Goal: Task Accomplishment & Management: Manage account settings

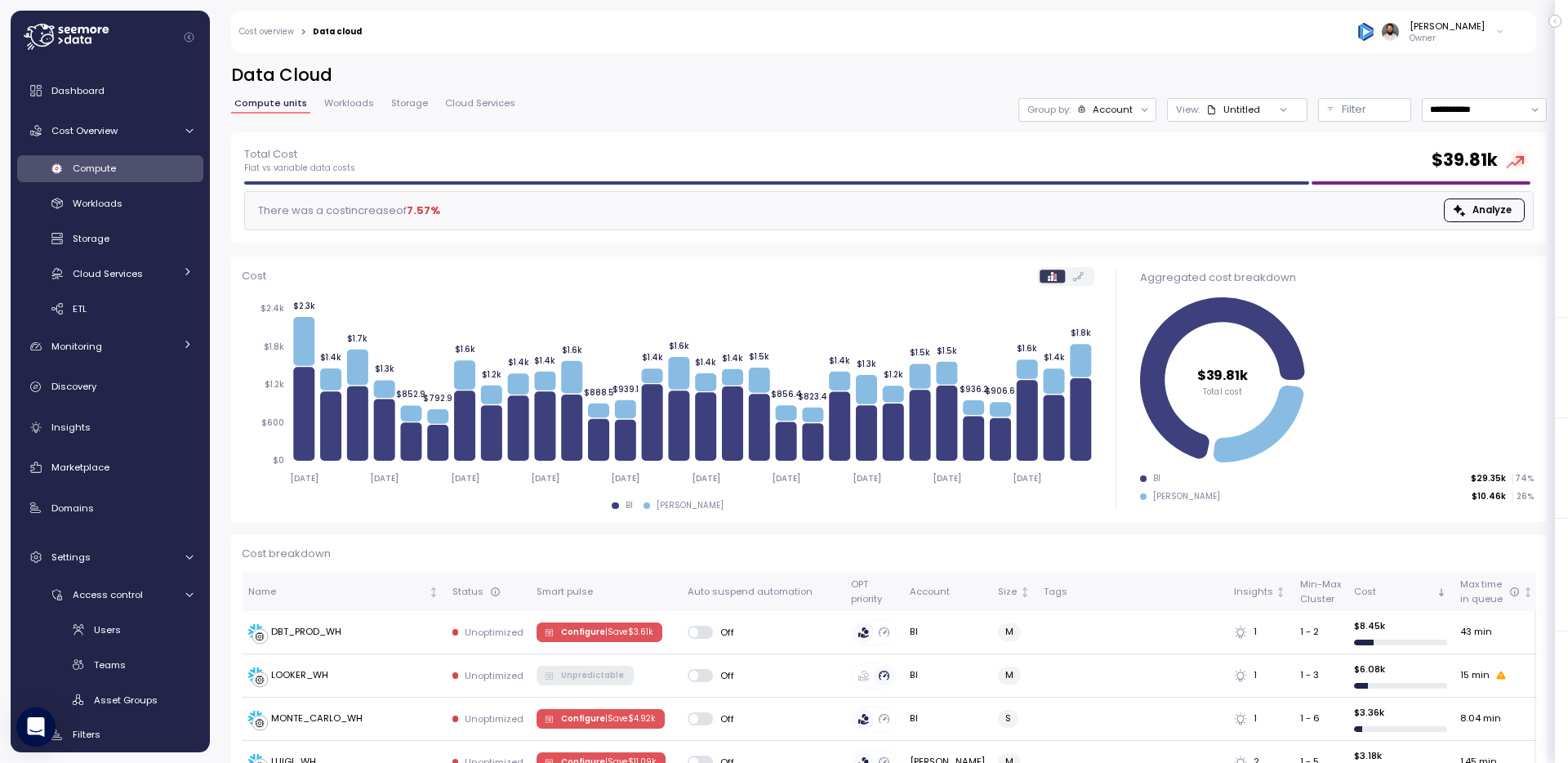
click at [822, 72] on h2 "Data Cloud" at bounding box center [888, 75] width 1315 height 24
click at [1440, 43] on p "Owner" at bounding box center [1447, 38] width 75 height 12
click at [1189, 32] on div "Guy Biecher Owner" at bounding box center [943, 31] width 1142 height 42
click at [1133, 106] on div at bounding box center [1144, 109] width 23 height 23
click at [1116, 117] on div "Group by: Account" at bounding box center [1087, 110] width 138 height 24
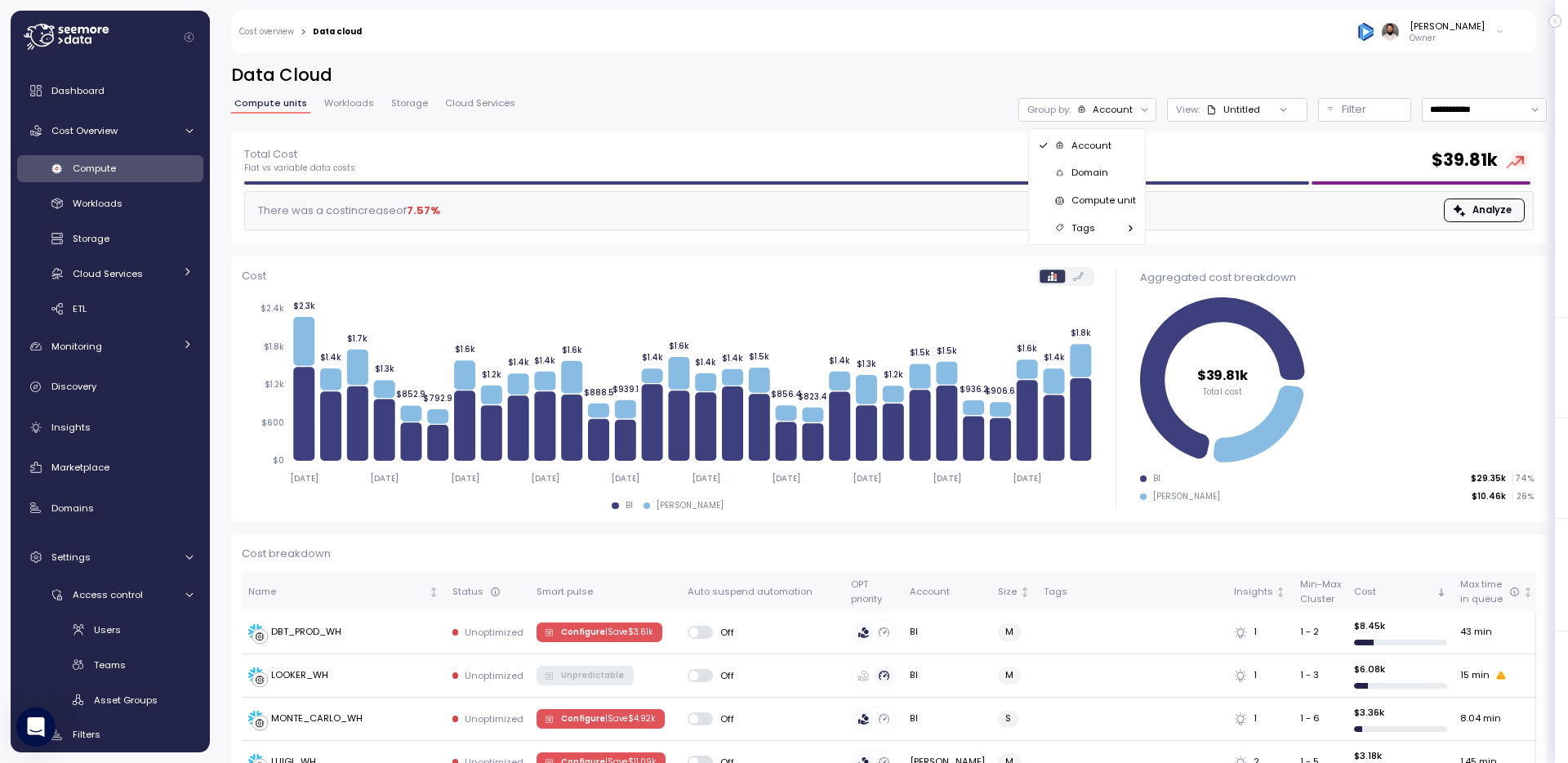
click at [1111, 192] on div "Compute unit" at bounding box center [1087, 200] width 98 height 20
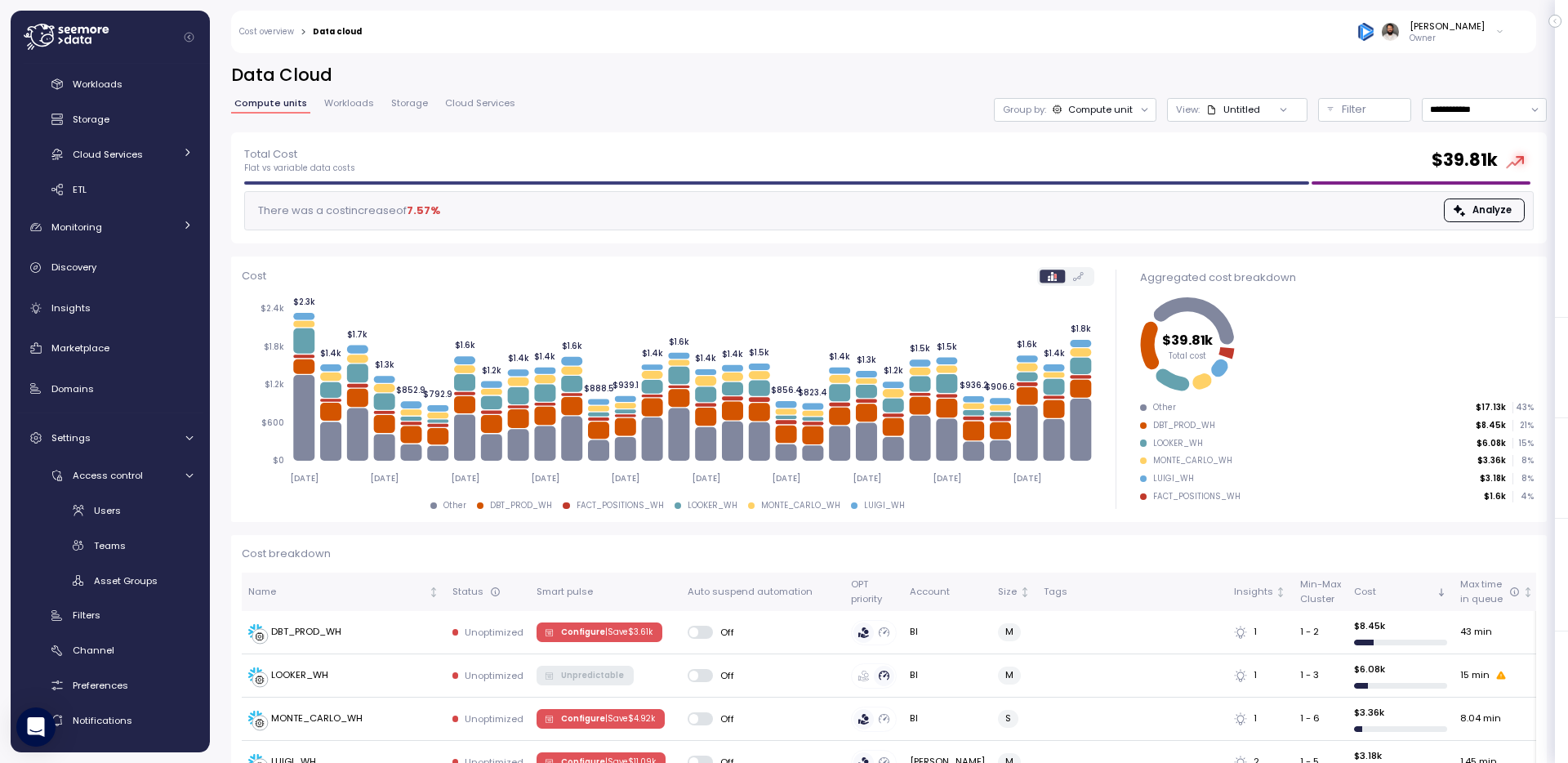
click at [1463, 42] on p "Owner" at bounding box center [1447, 38] width 75 height 12
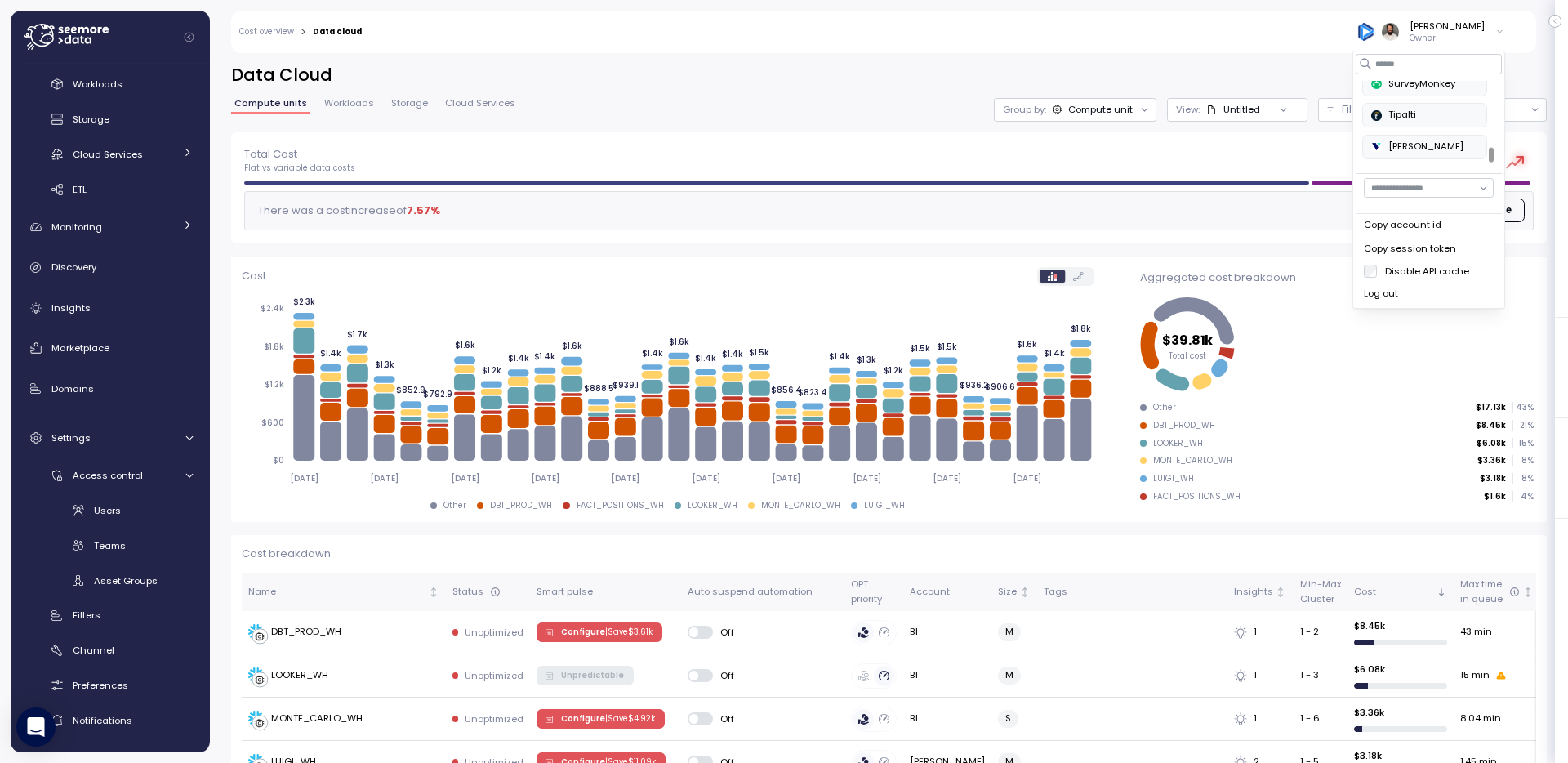
scroll to position [815, 0]
click at [1423, 51] on div "Alludo Arch Capital Group Artlist at-bay blackrabbit Crawford datumstudio Deel …" at bounding box center [1428, 179] width 153 height 258
click at [1423, 60] on input at bounding box center [1428, 64] width 146 height 20
click at [1415, 89] on div "Development" at bounding box center [1413, 93] width 84 height 15
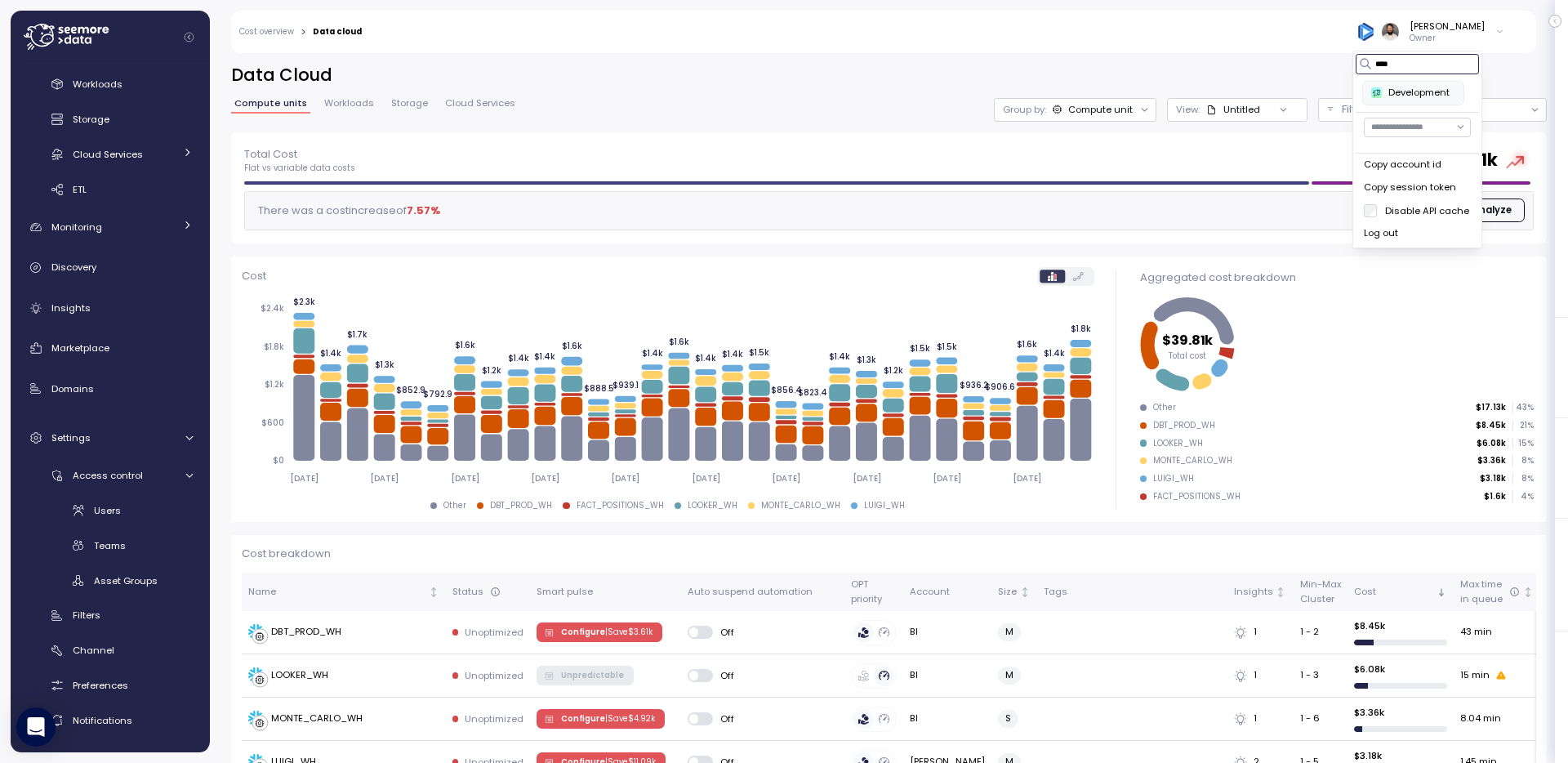
type input "****"
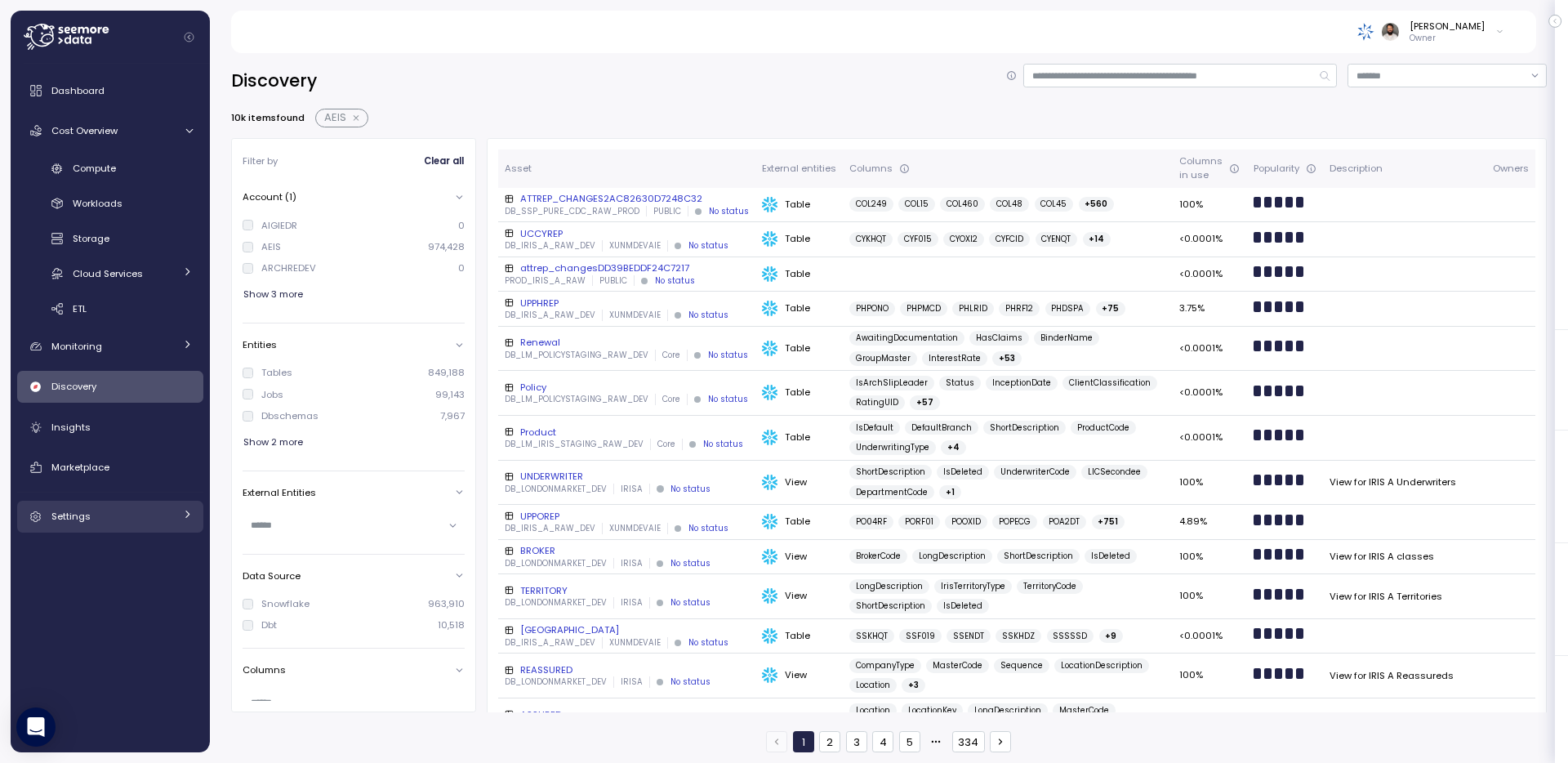
click at [144, 511] on div "Settings" at bounding box center [113, 516] width 122 height 17
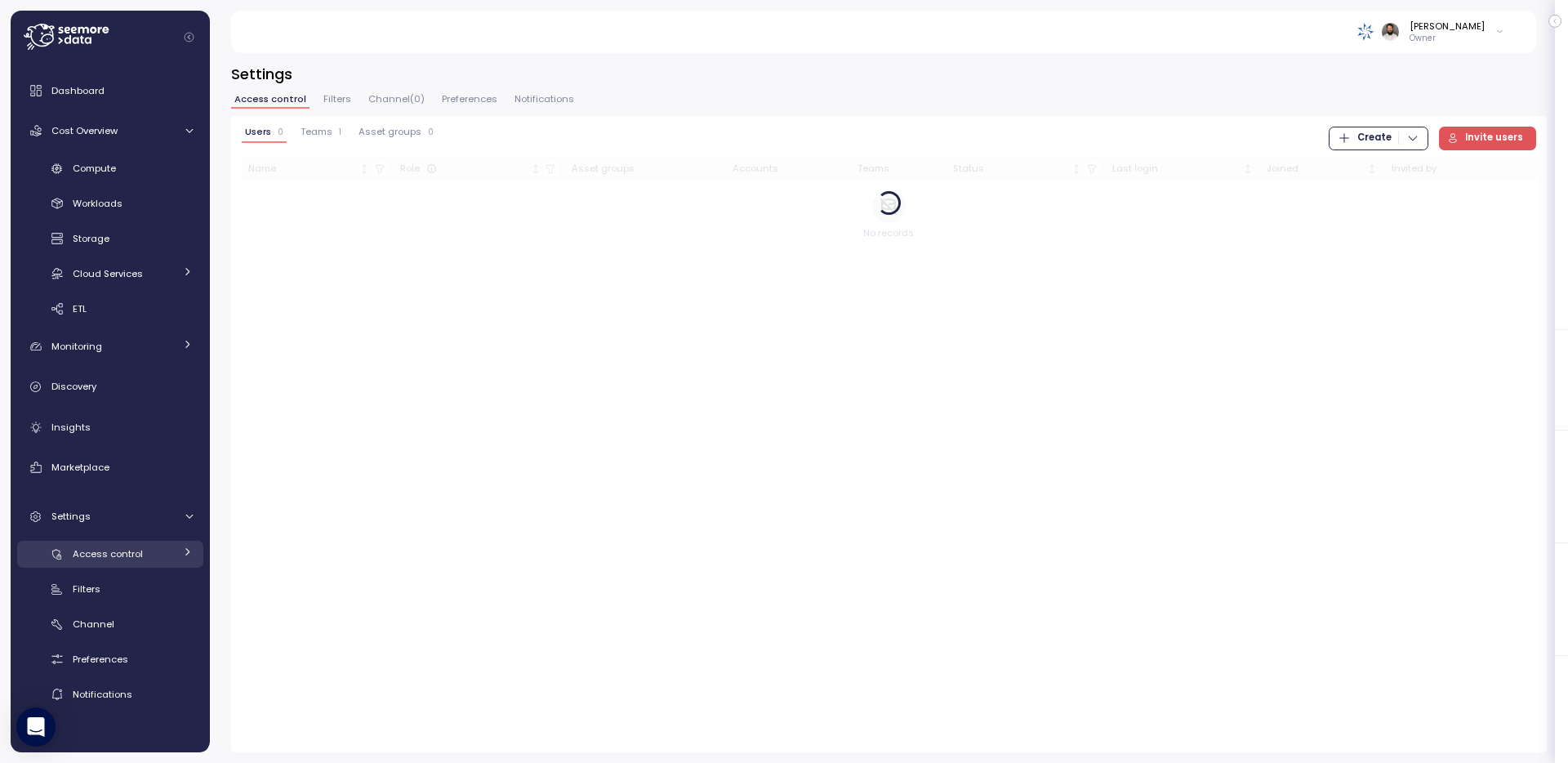
click at [132, 554] on span "Access control" at bounding box center [108, 553] width 71 height 13
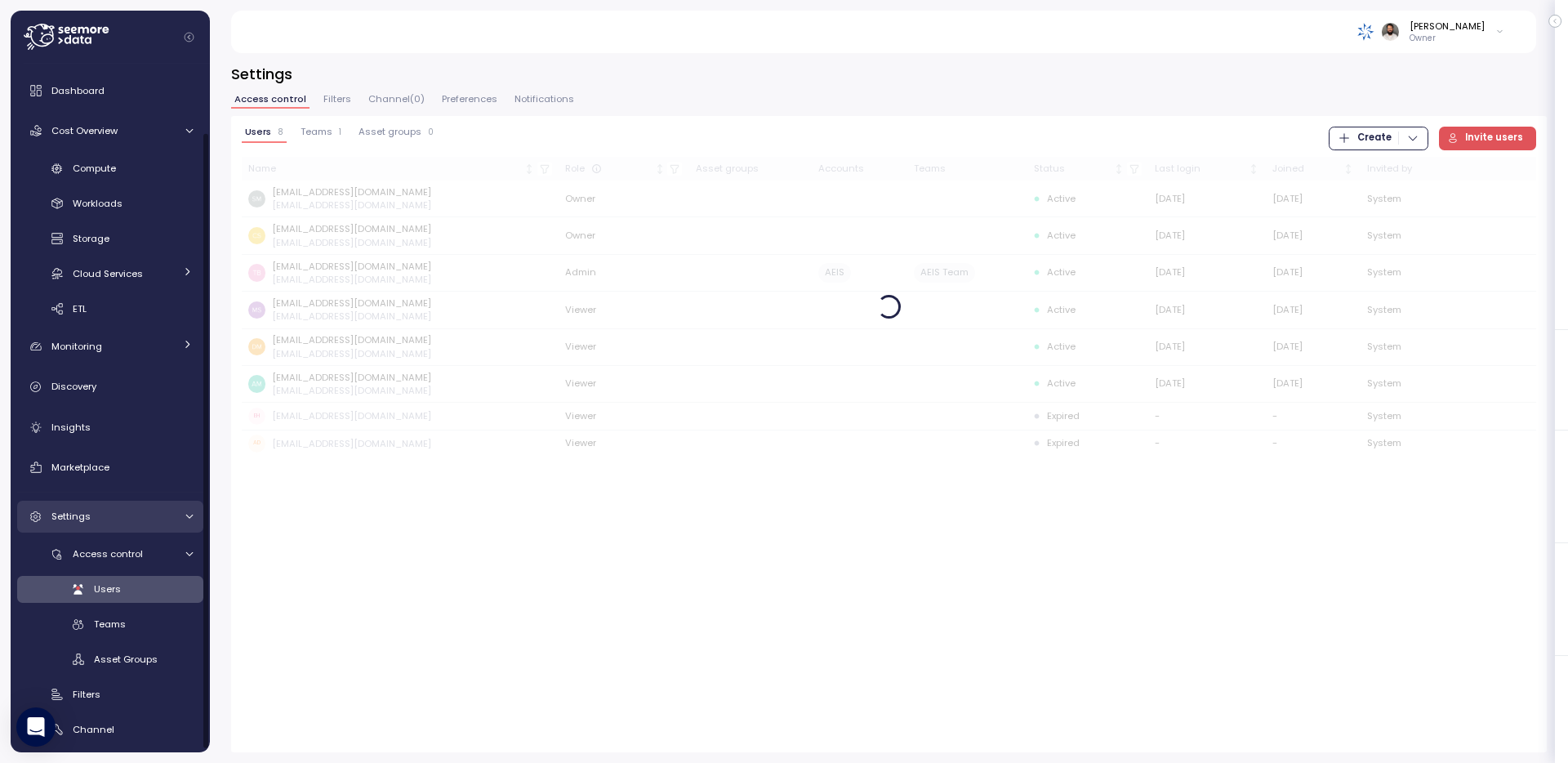
scroll to position [79, 0]
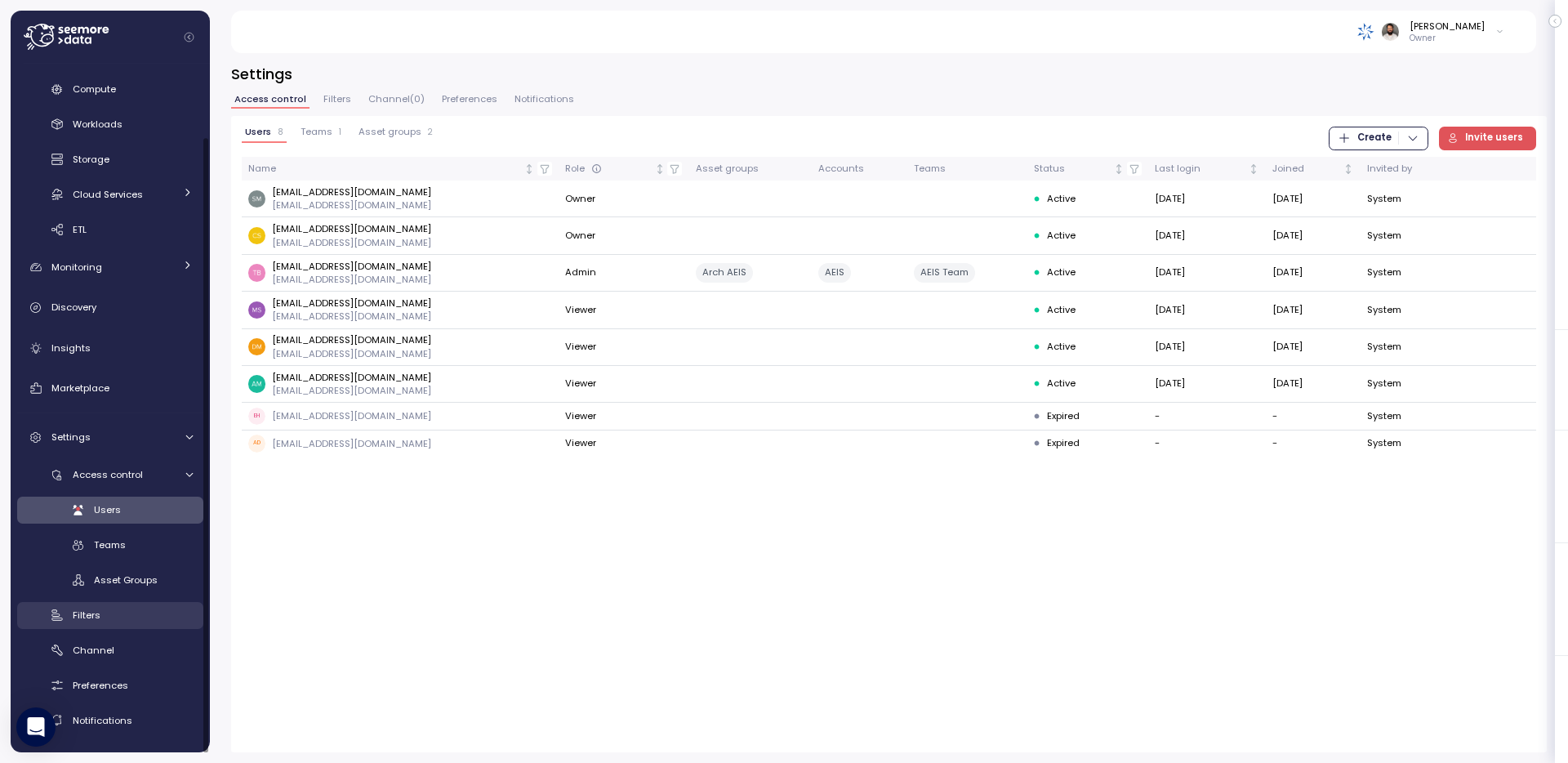
click at [145, 604] on link "Filters" at bounding box center [111, 615] width 186 height 27
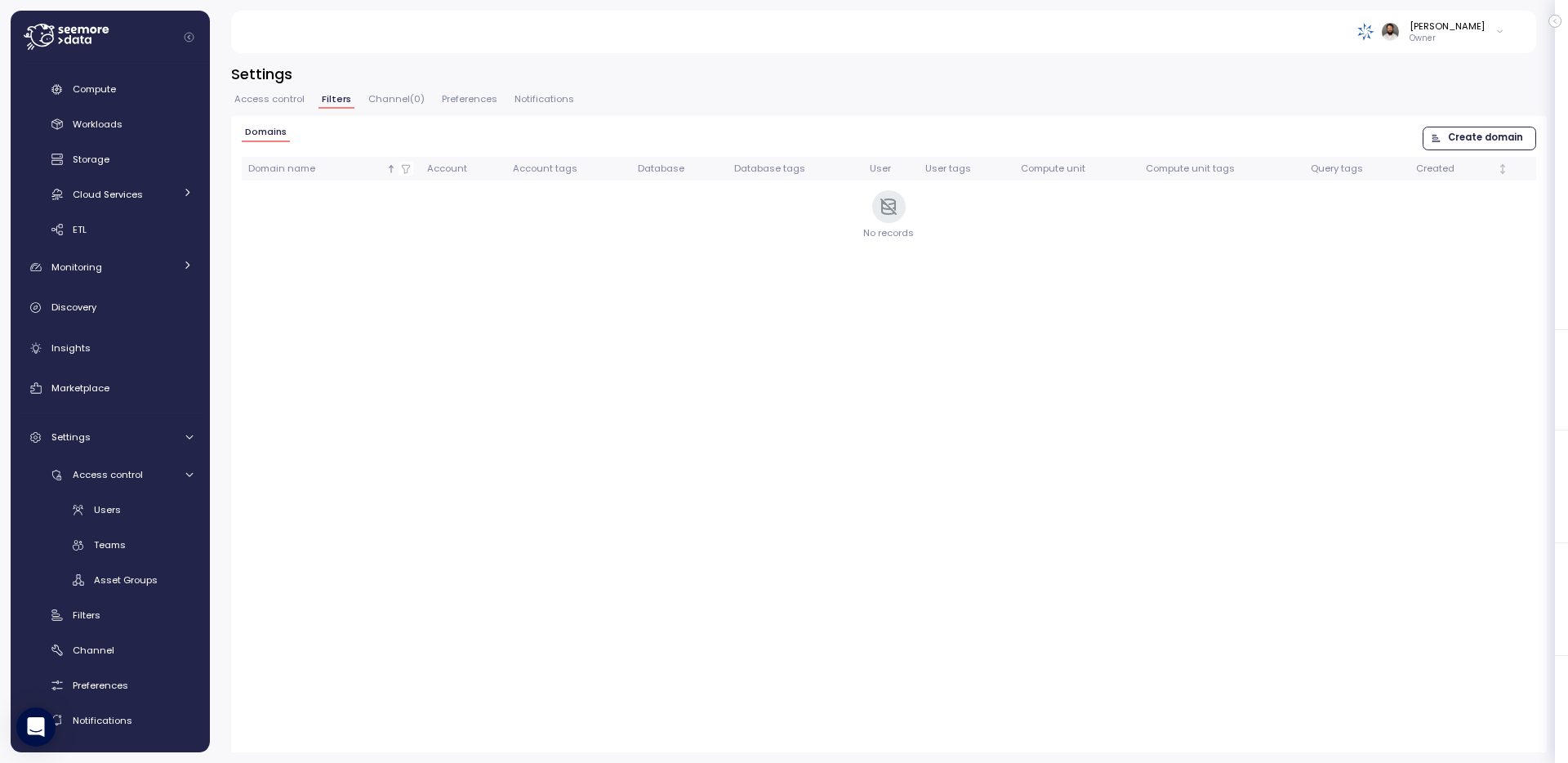
click at [1410, 127] on span "Create domain" at bounding box center [1485, 138] width 75 height 23
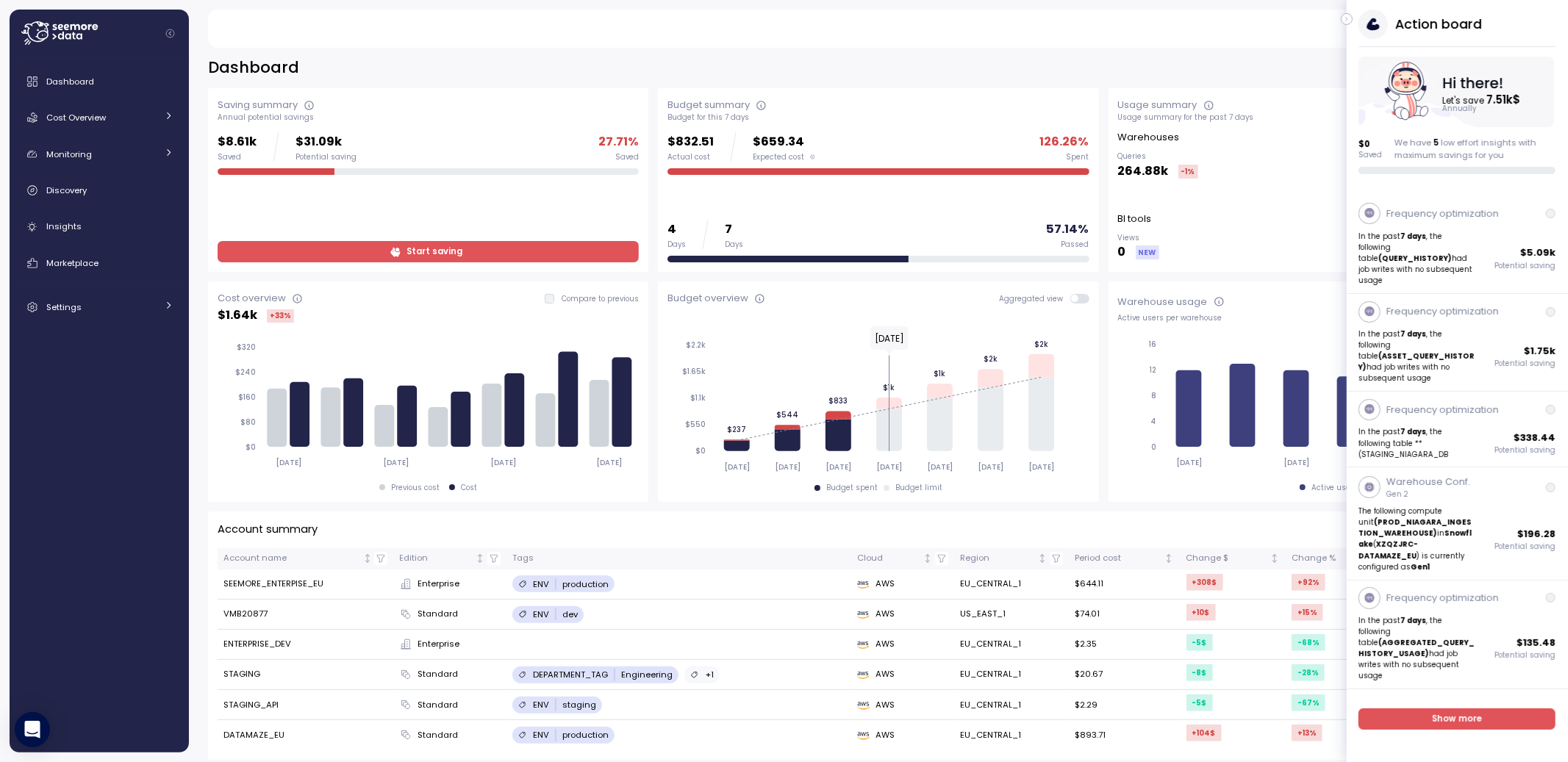
click at [1349, 19] on icon "button" at bounding box center [1348, 19] width 7 height 18
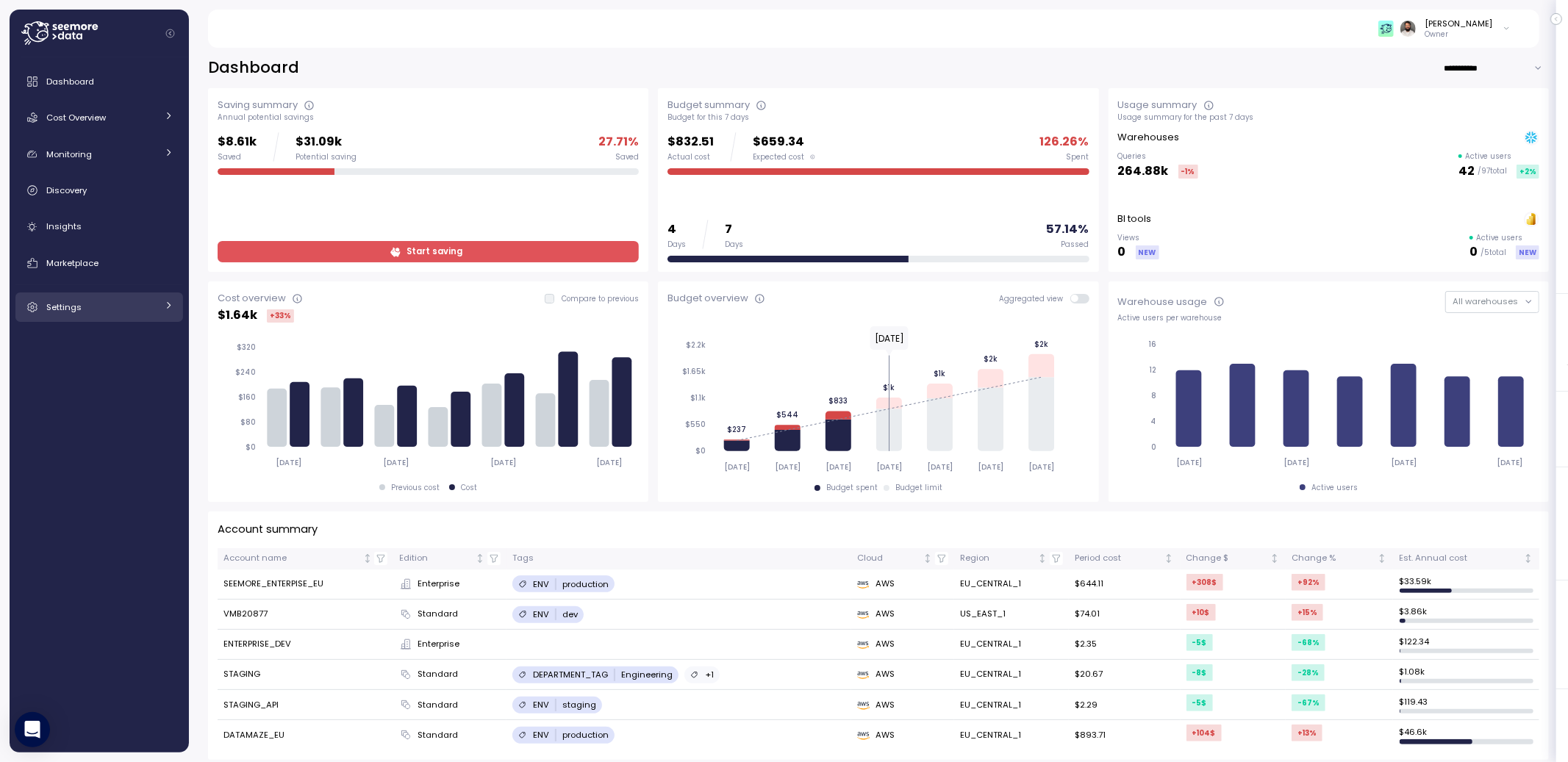
click at [110, 316] on link "Settings" at bounding box center [100, 307] width 168 height 29
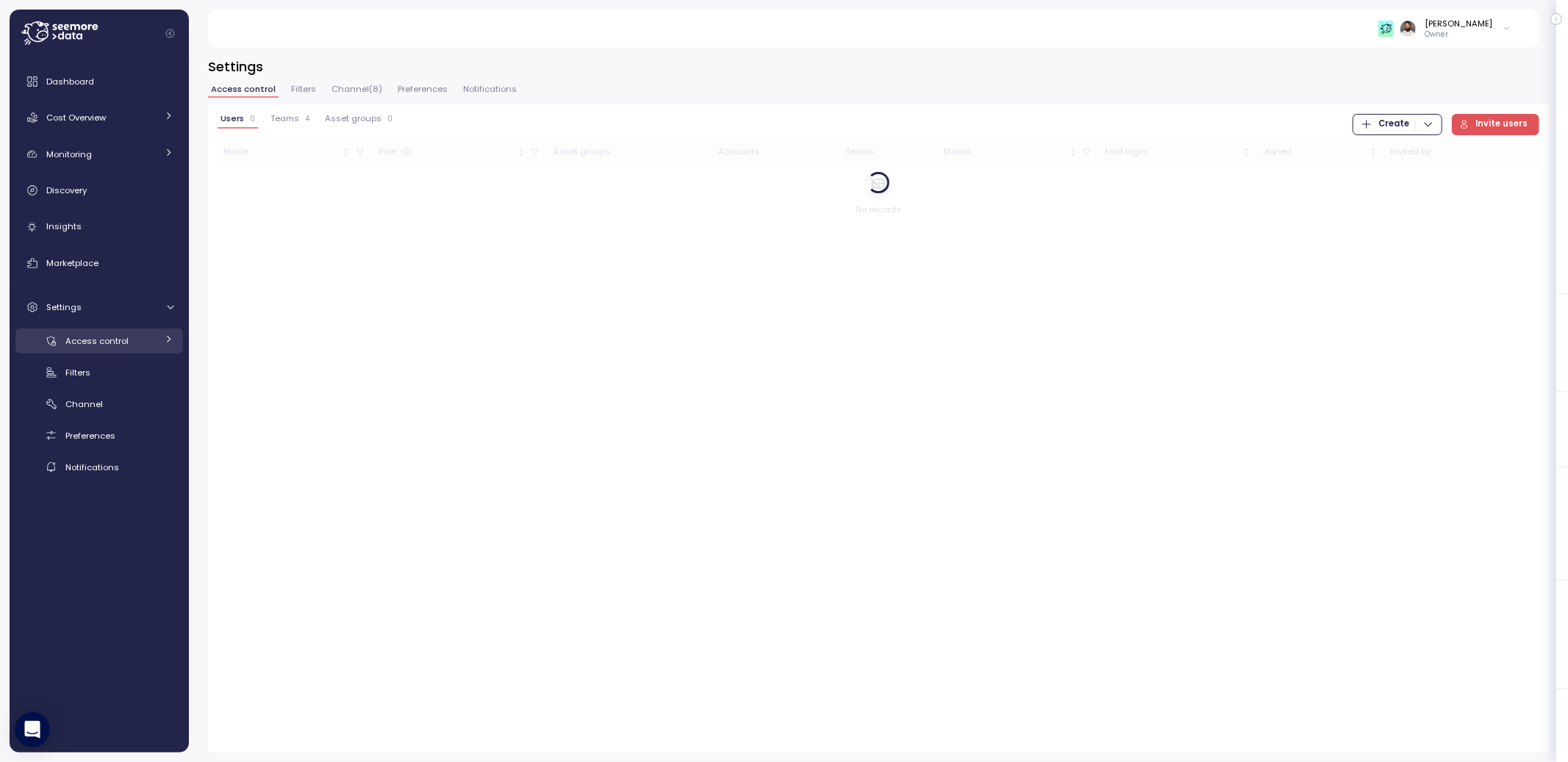
click at [135, 342] on div "Access control" at bounding box center [110, 340] width 91 height 15
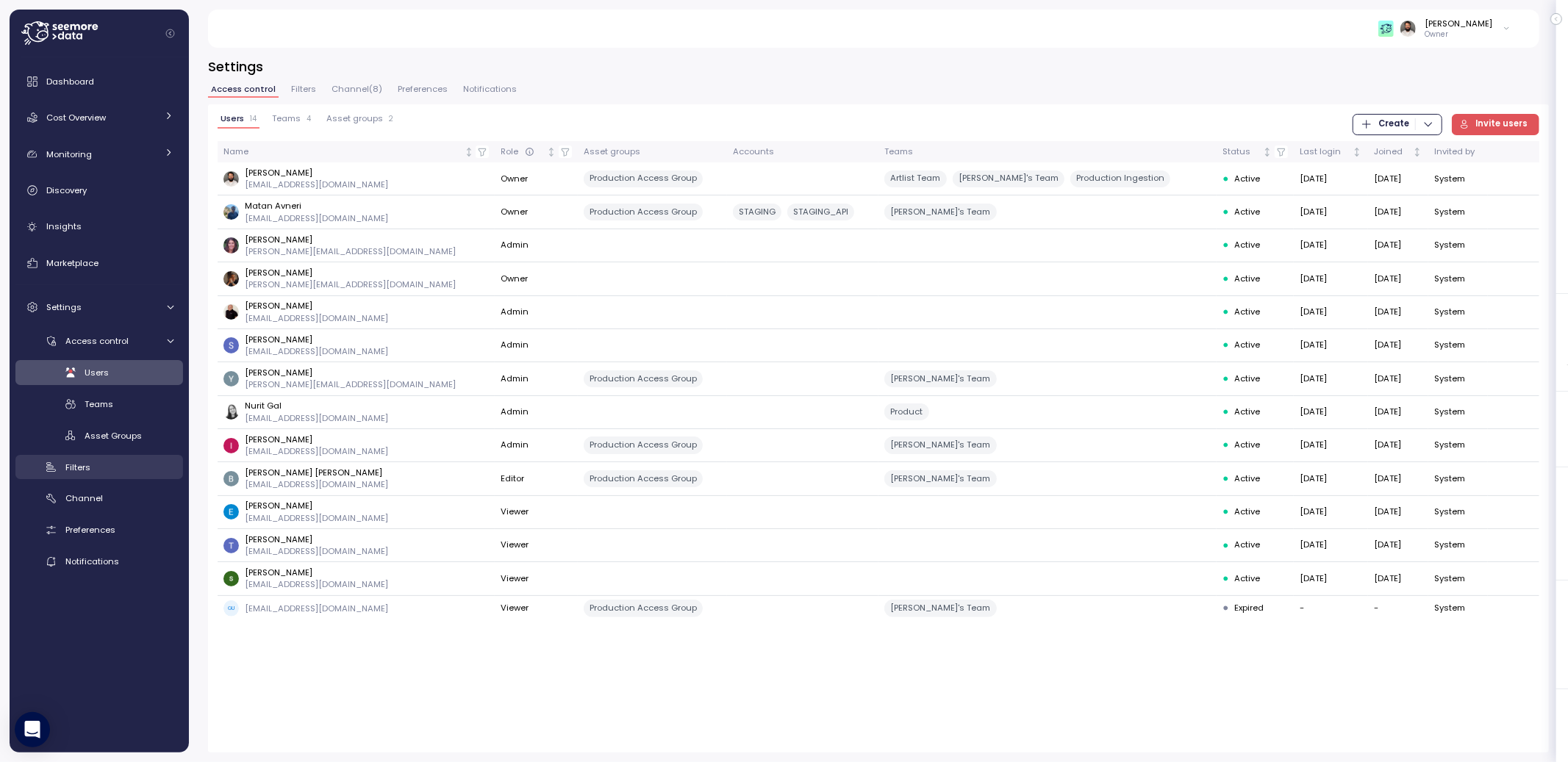
click at [95, 467] on div "Filters" at bounding box center [119, 467] width 108 height 15
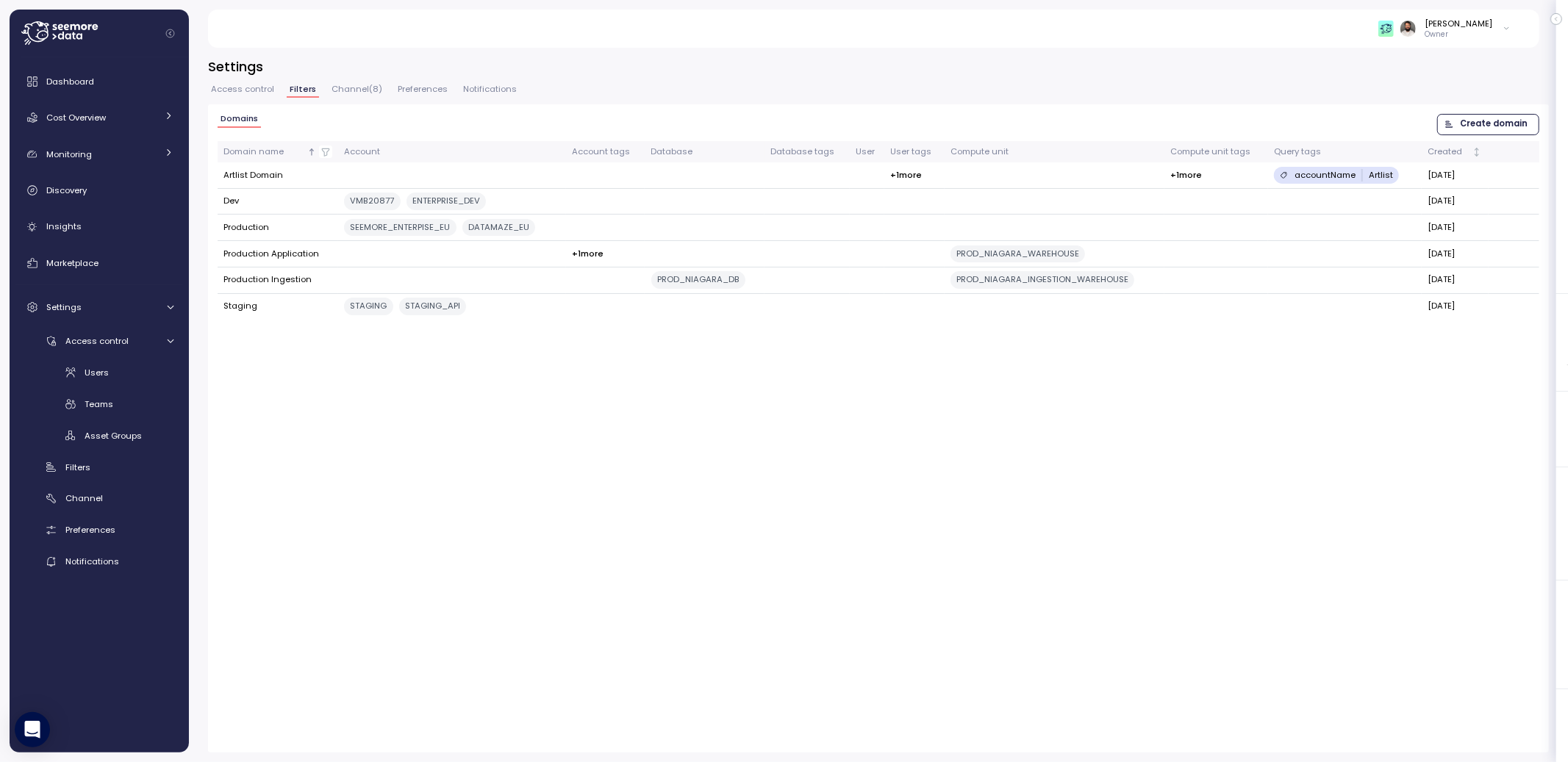
click at [241, 91] on span "Access control" at bounding box center [243, 89] width 63 height 8
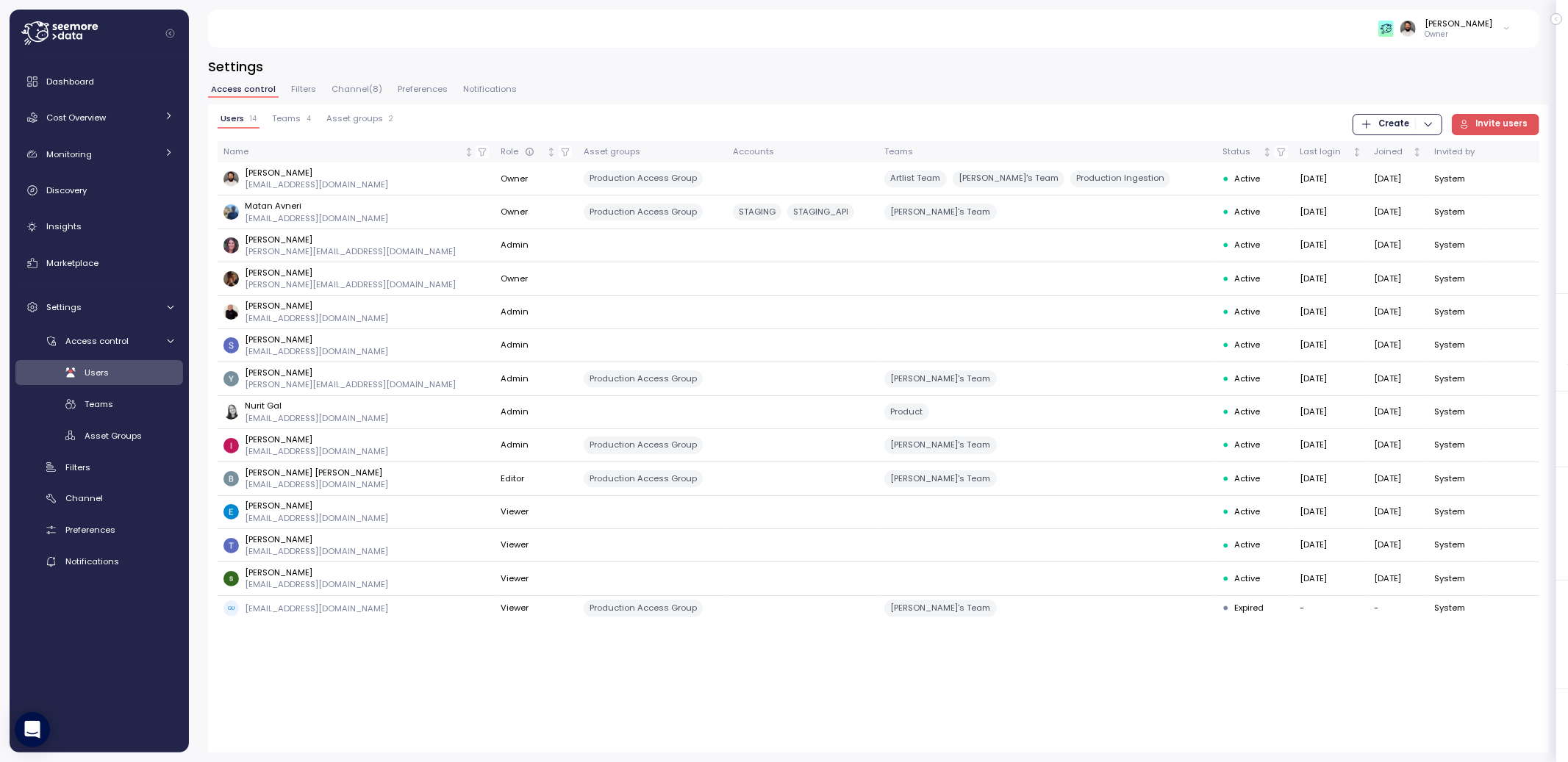
click at [273, 123] on span "Teams" at bounding box center [286, 118] width 29 height 8
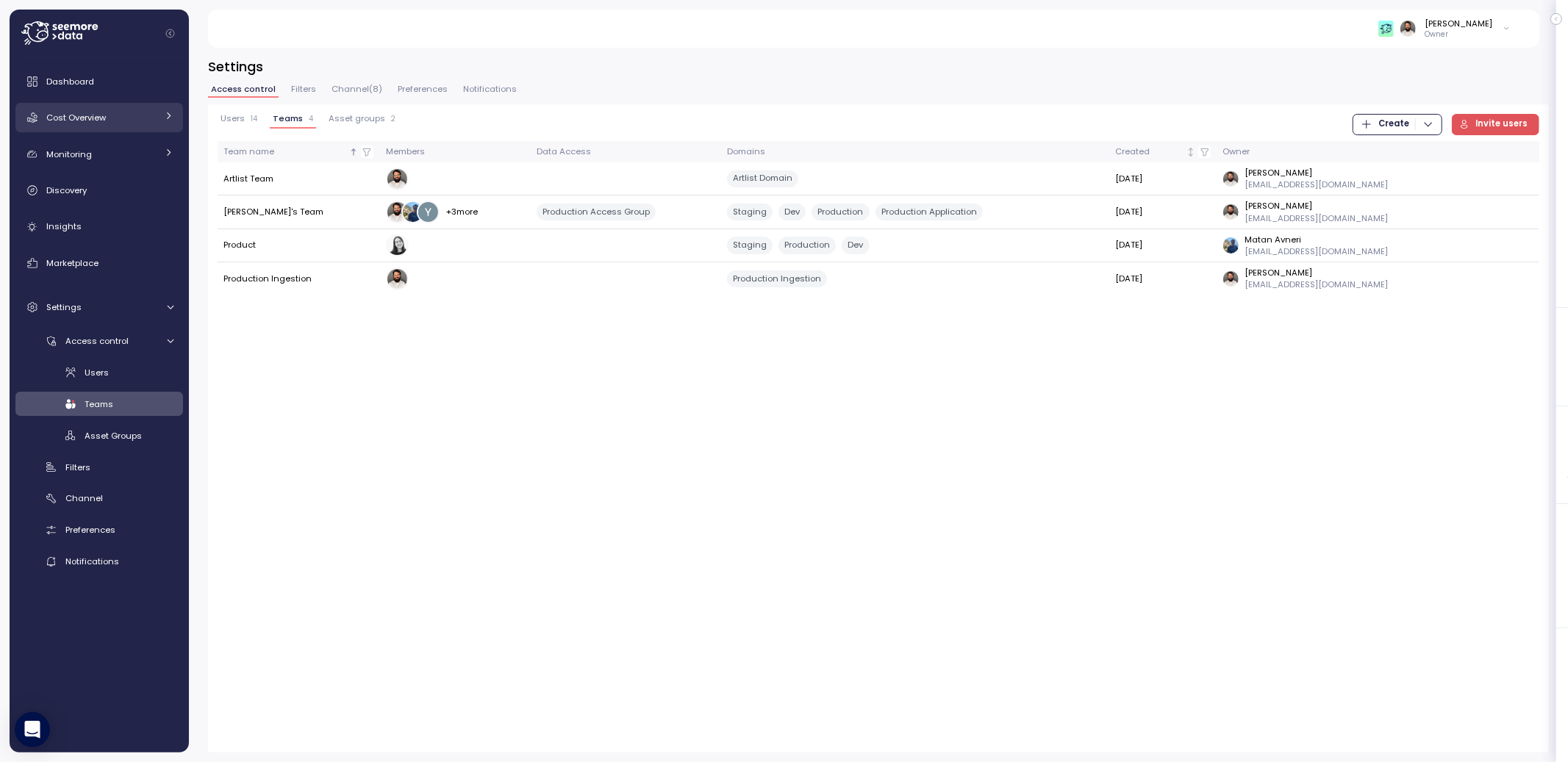
click at [114, 116] on div "Cost Overview" at bounding box center [101, 117] width 110 height 15
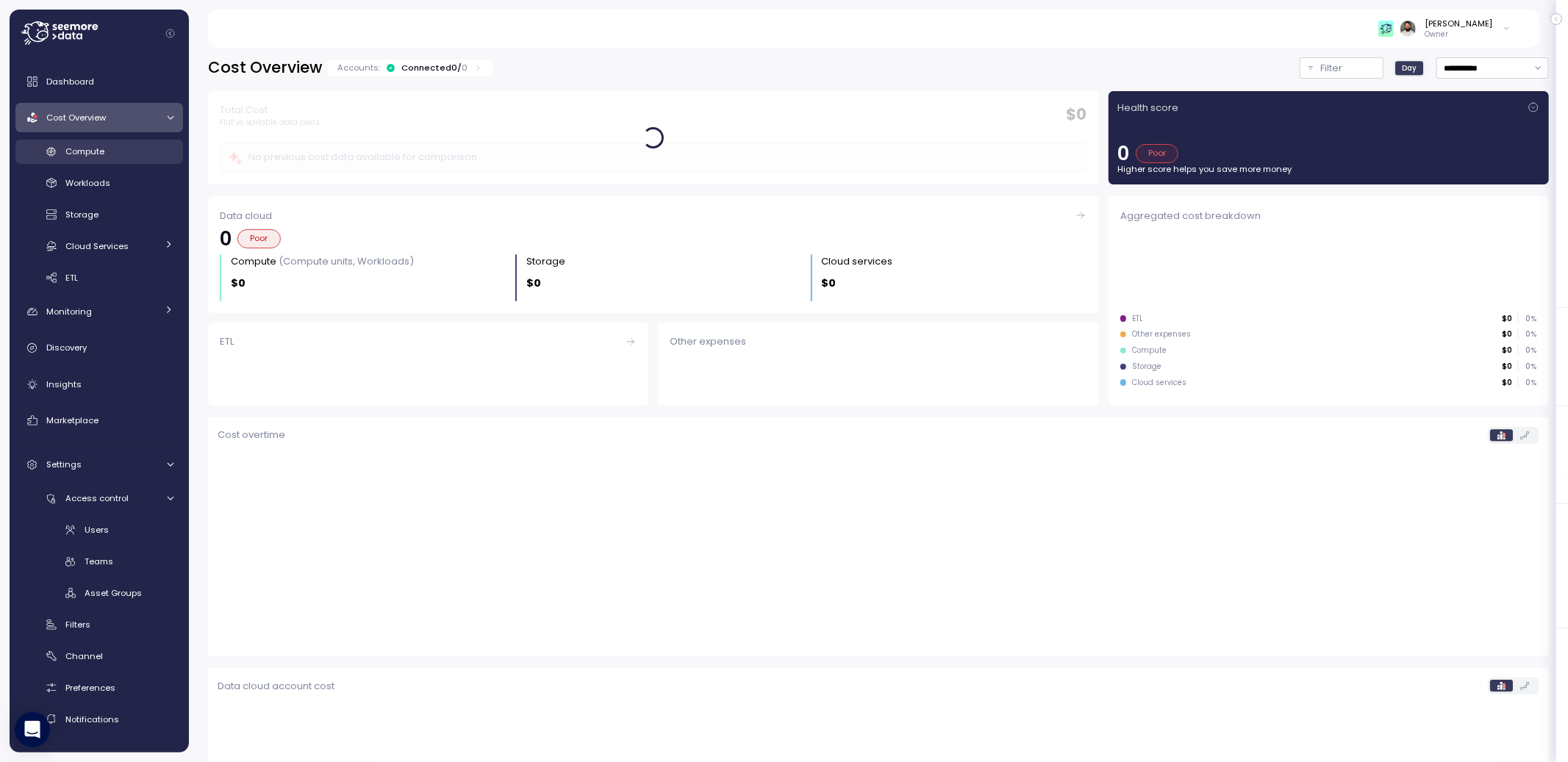
click at [115, 148] on div "Compute" at bounding box center [119, 151] width 108 height 15
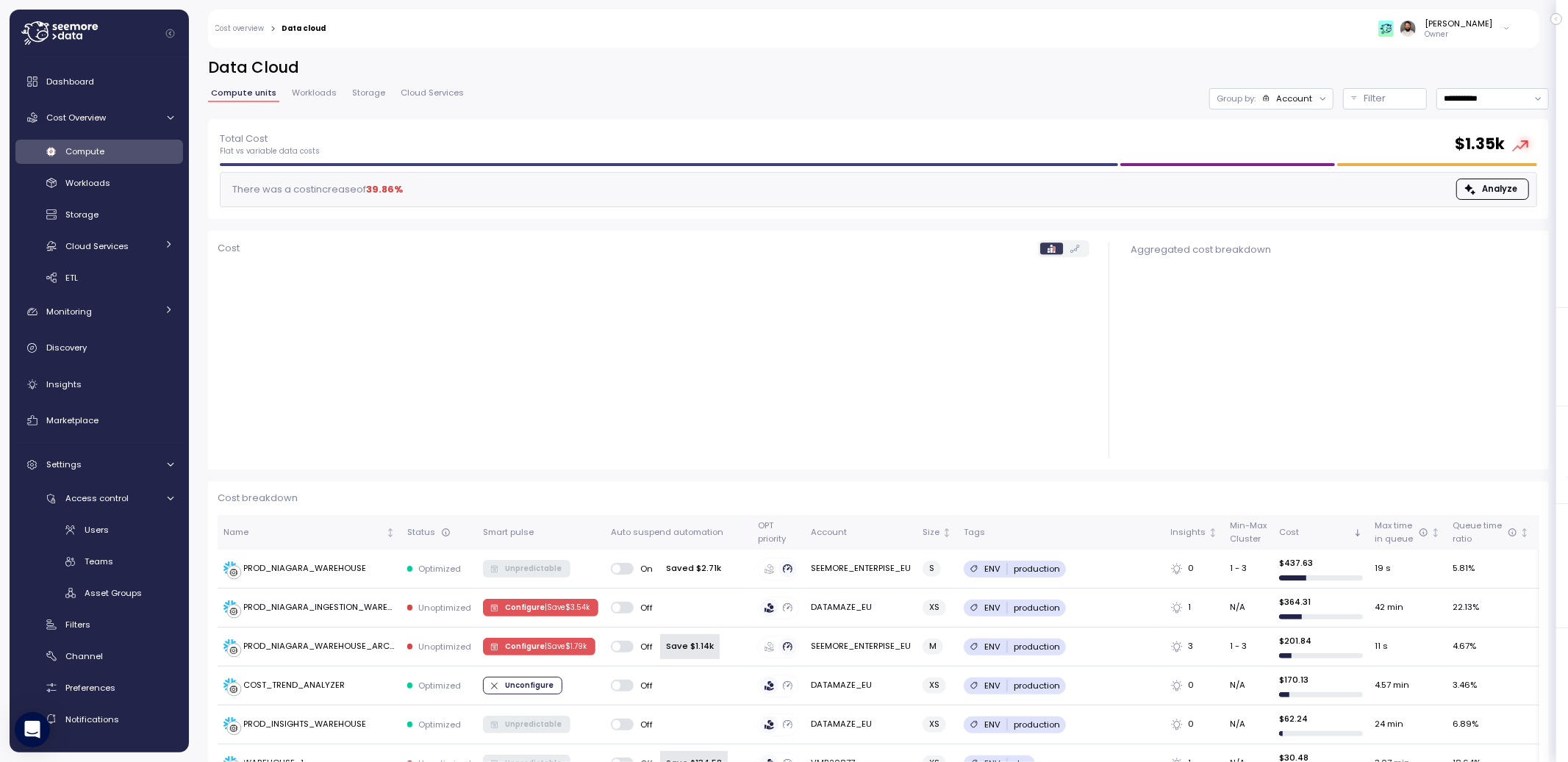
click at [1489, 34] on p "Owner" at bounding box center [1459, 34] width 68 height 11
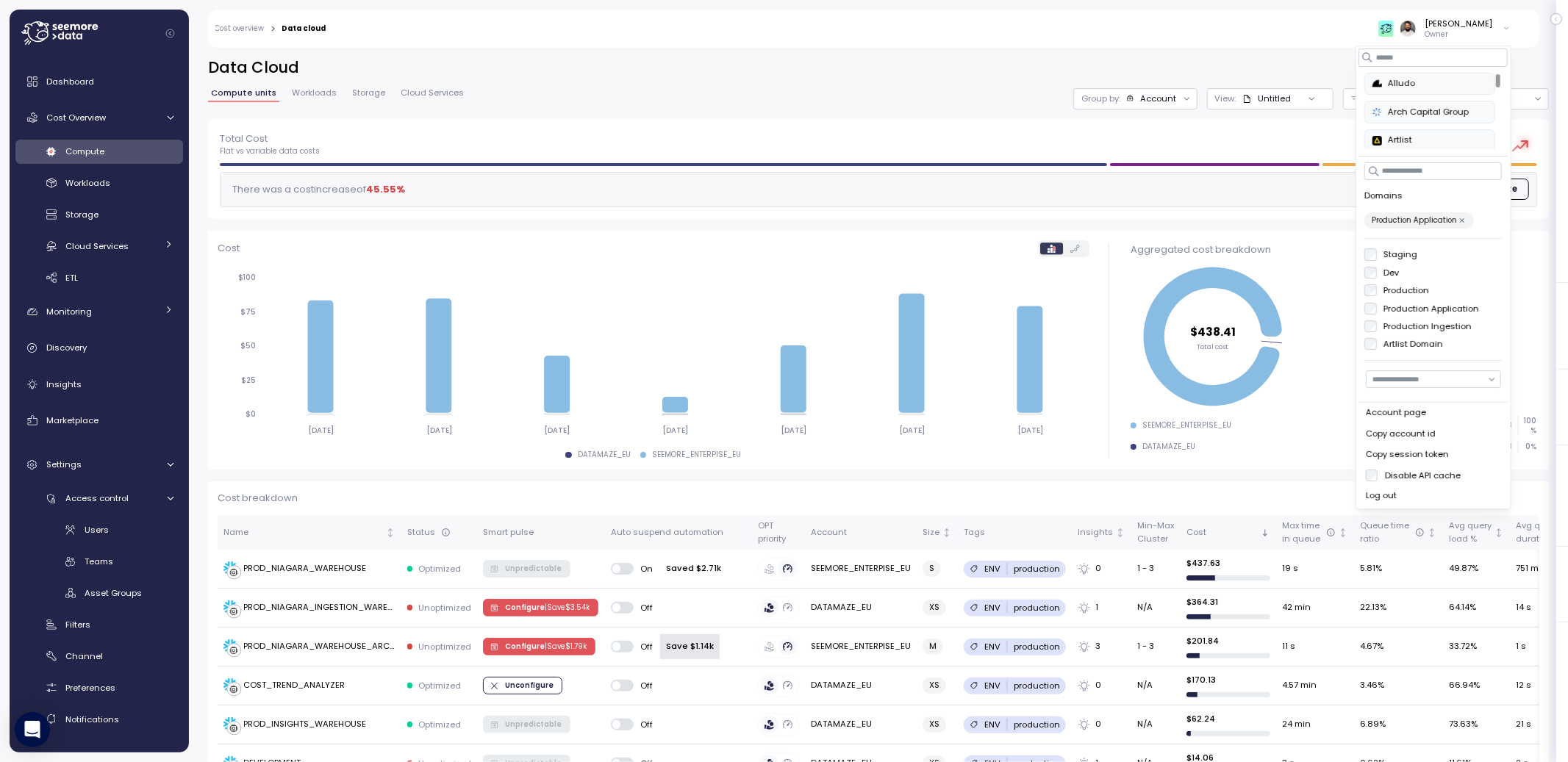
click at [1118, 101] on p "Group by:" at bounding box center [1101, 98] width 39 height 11
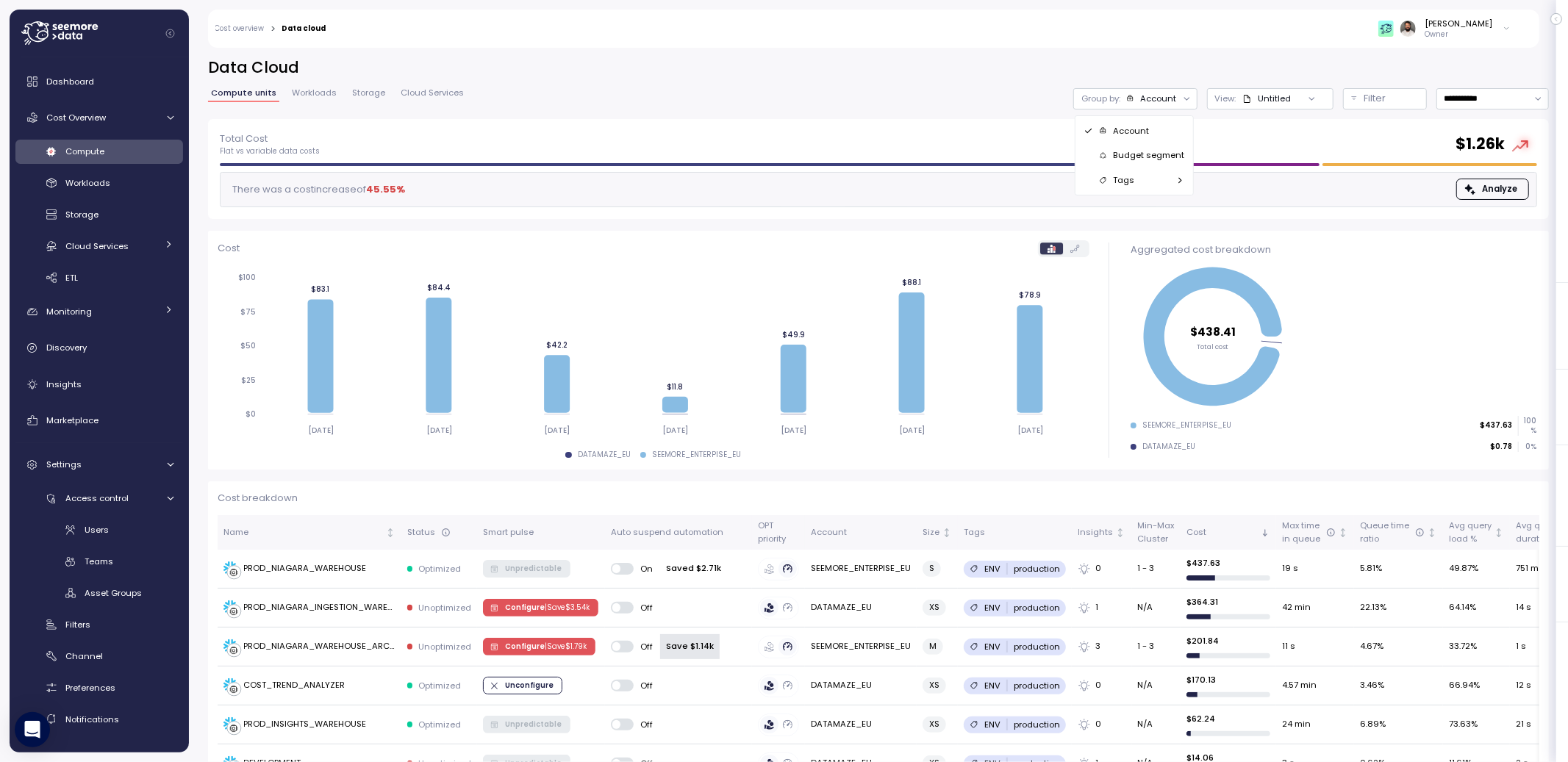
click at [1274, 93] on div "Untitled" at bounding box center [1266, 98] width 49 height 11
click at [1390, 97] on div "Filter" at bounding box center [1392, 98] width 55 height 15
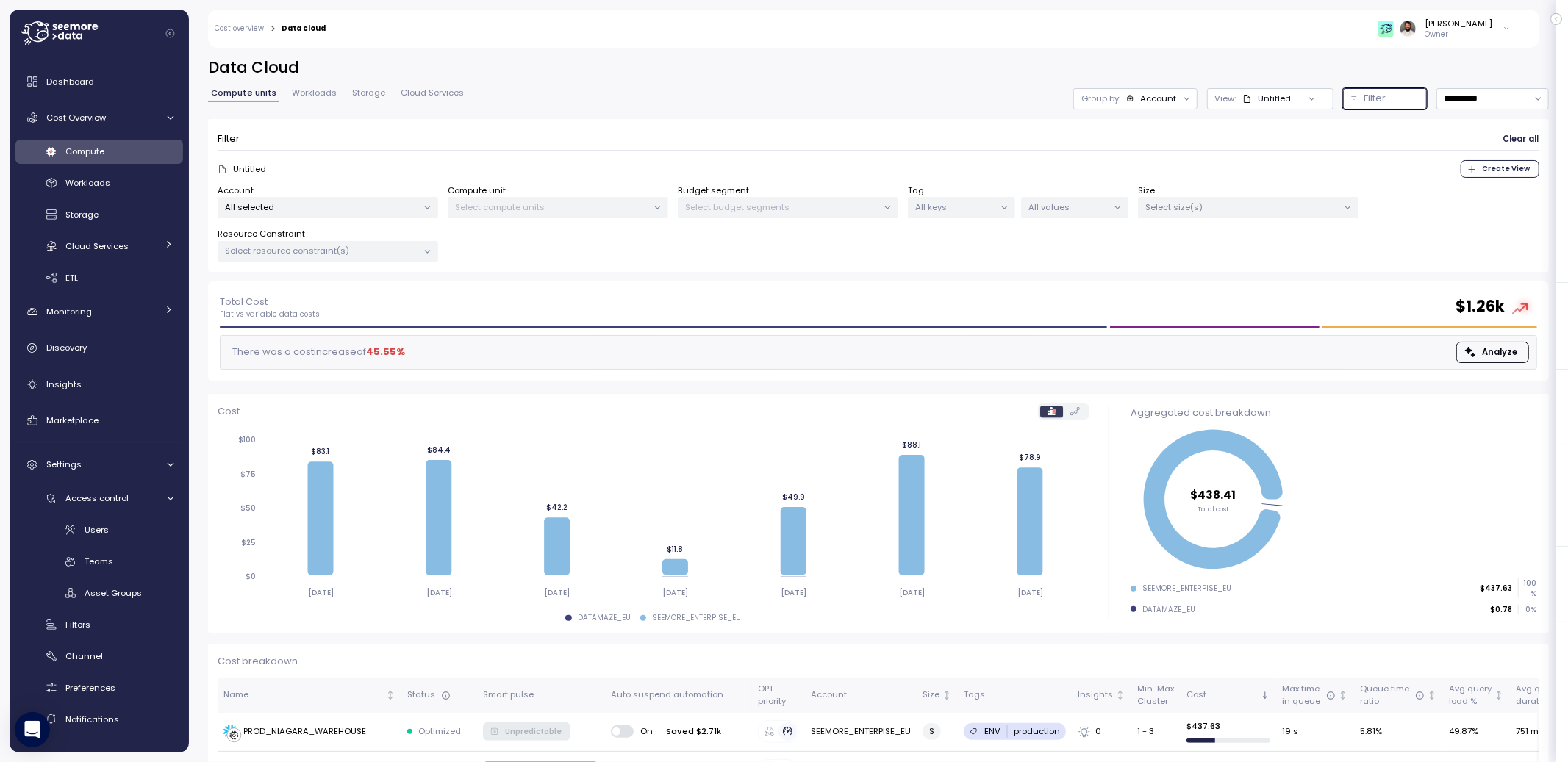
click at [360, 211] on p "All selected" at bounding box center [322, 206] width 192 height 11
click at [553, 171] on div "Untitled Create View" at bounding box center [878, 169] width 1322 height 18
click at [553, 202] on p "Select compute units" at bounding box center [552, 206] width 192 height 11
click at [358, 205] on p "All selected" at bounding box center [322, 206] width 192 height 11
click at [570, 209] on p "Select compute units" at bounding box center [552, 206] width 192 height 11
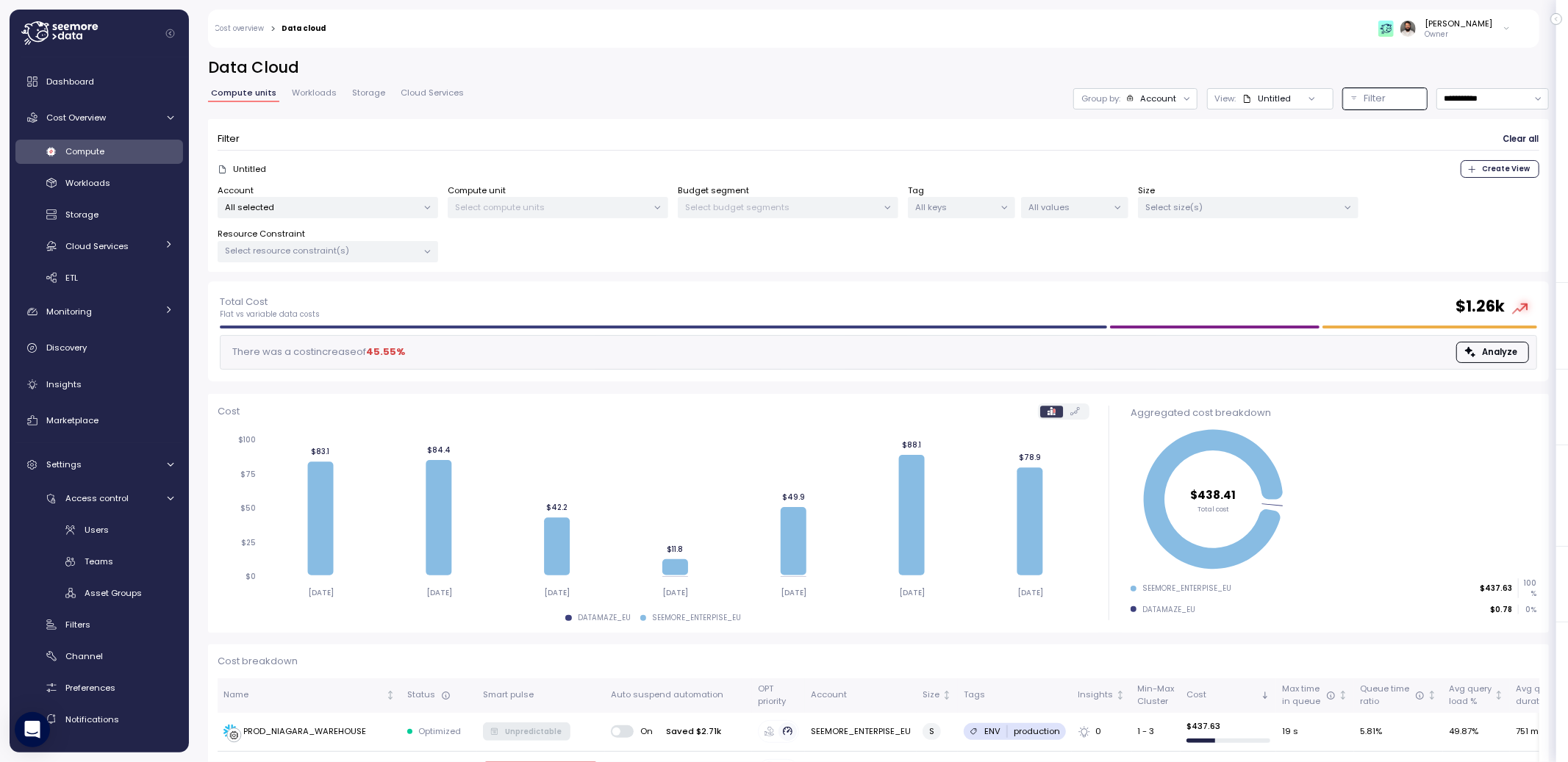
click at [570, 209] on p "Select compute units" at bounding box center [552, 206] width 192 height 11
click at [1375, 101] on p "Filter" at bounding box center [1375, 98] width 22 height 15
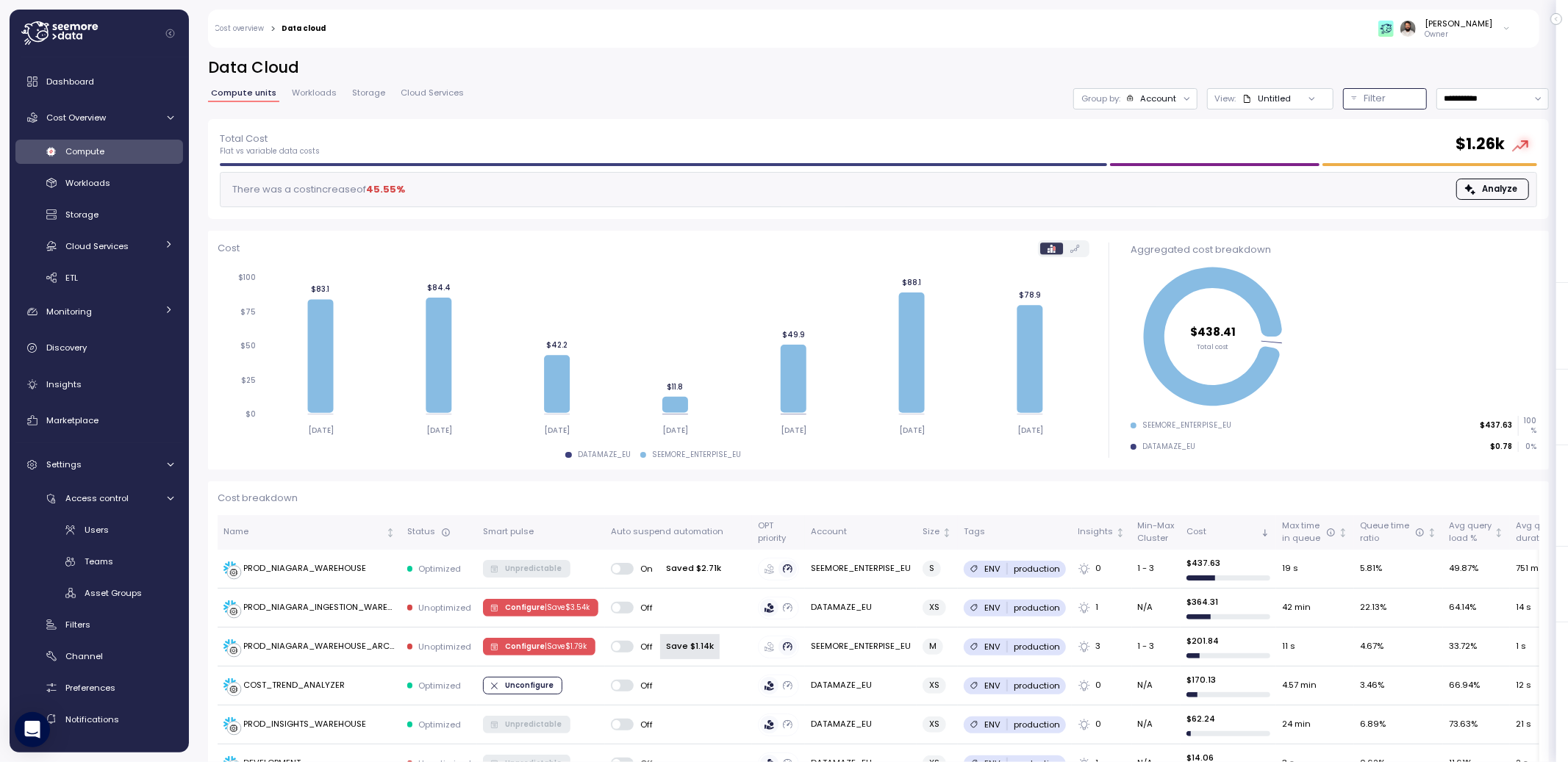
click at [1375, 101] on p "Filter" at bounding box center [1375, 98] width 22 height 15
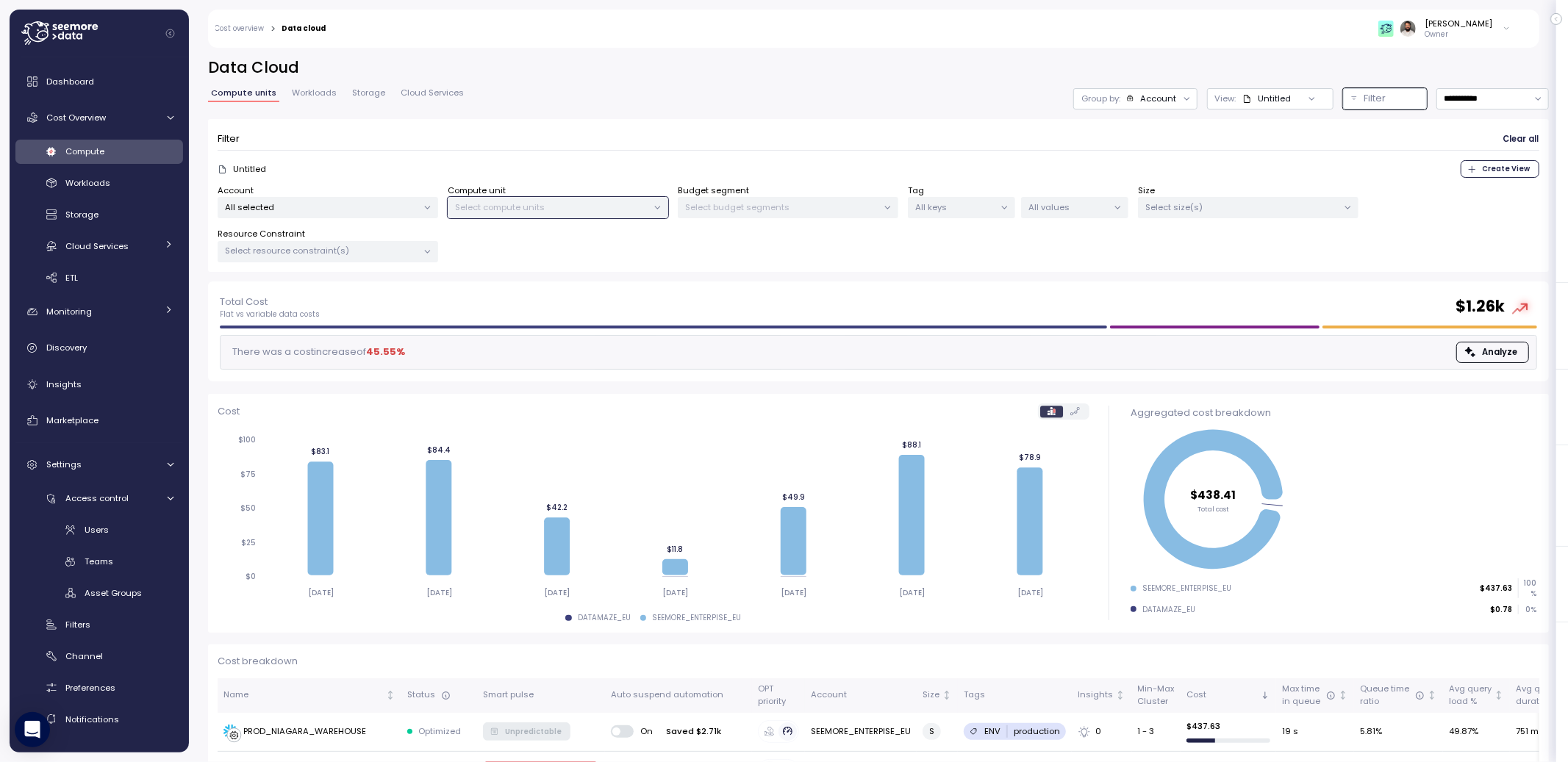
click at [1469, 41] on div "Guy Biecher Owner" at bounding box center [928, 28] width 1185 height 38
click at [1469, 29] on p "Owner" at bounding box center [1459, 34] width 68 height 11
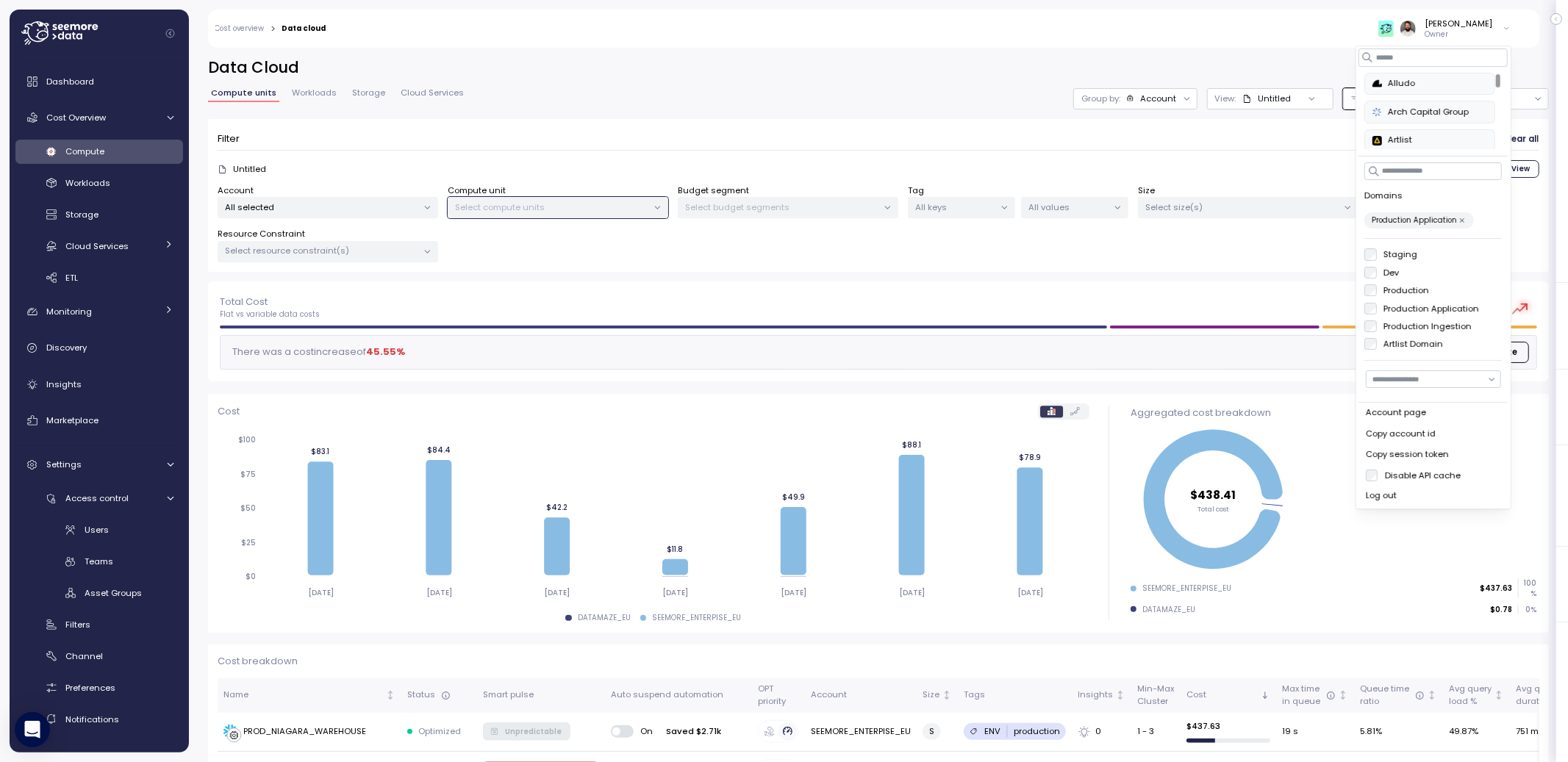
click at [348, 238] on div "Resource Constraint Select resource constraint(s)" at bounding box center [328, 244] width 220 height 34
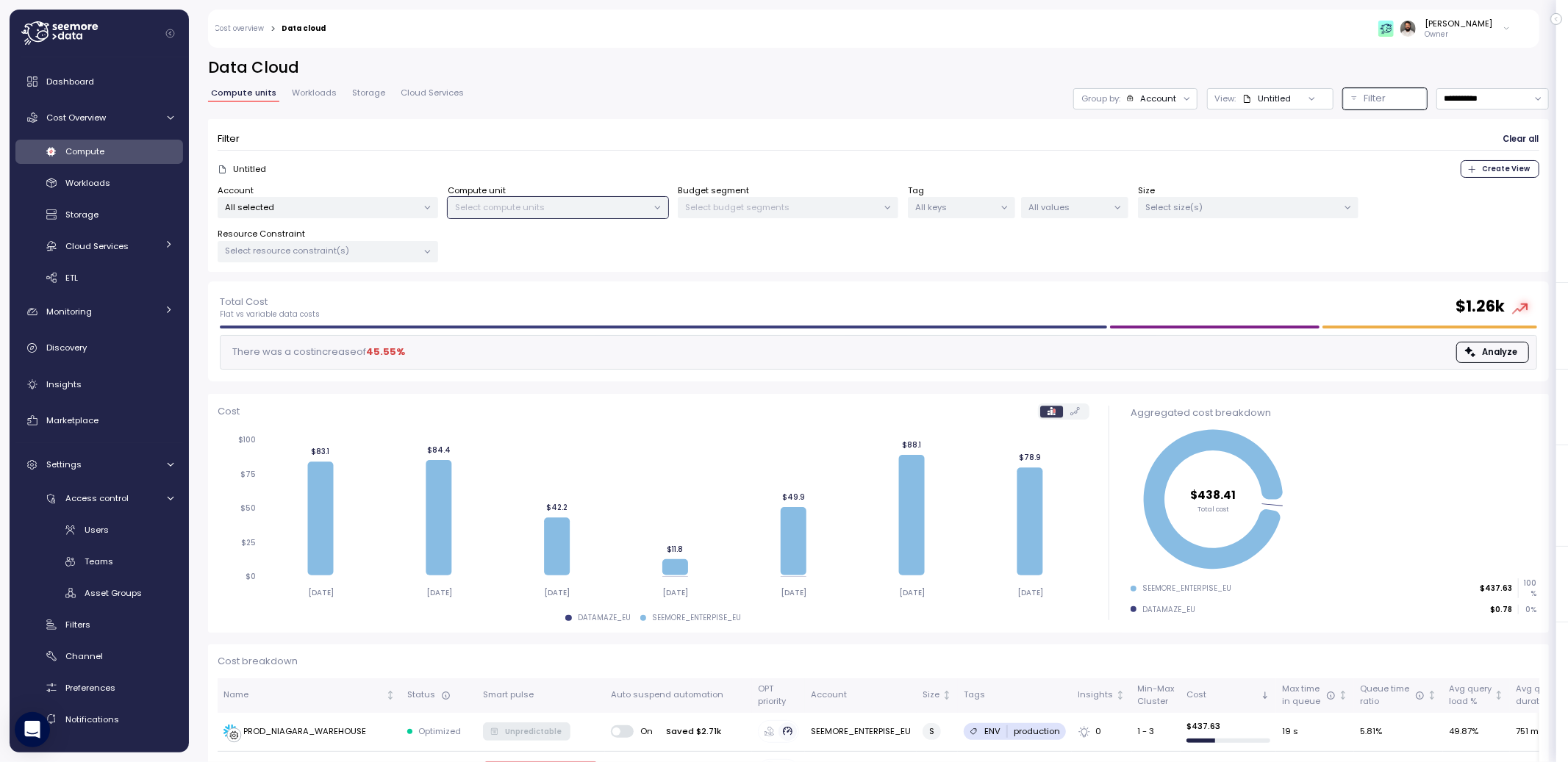
click at [348, 205] on p "All selected" at bounding box center [322, 206] width 192 height 11
click at [365, 245] on input at bounding box center [328, 241] width 157 height 18
click at [385, 290] on span "only" at bounding box center [391, 288] width 17 height 16
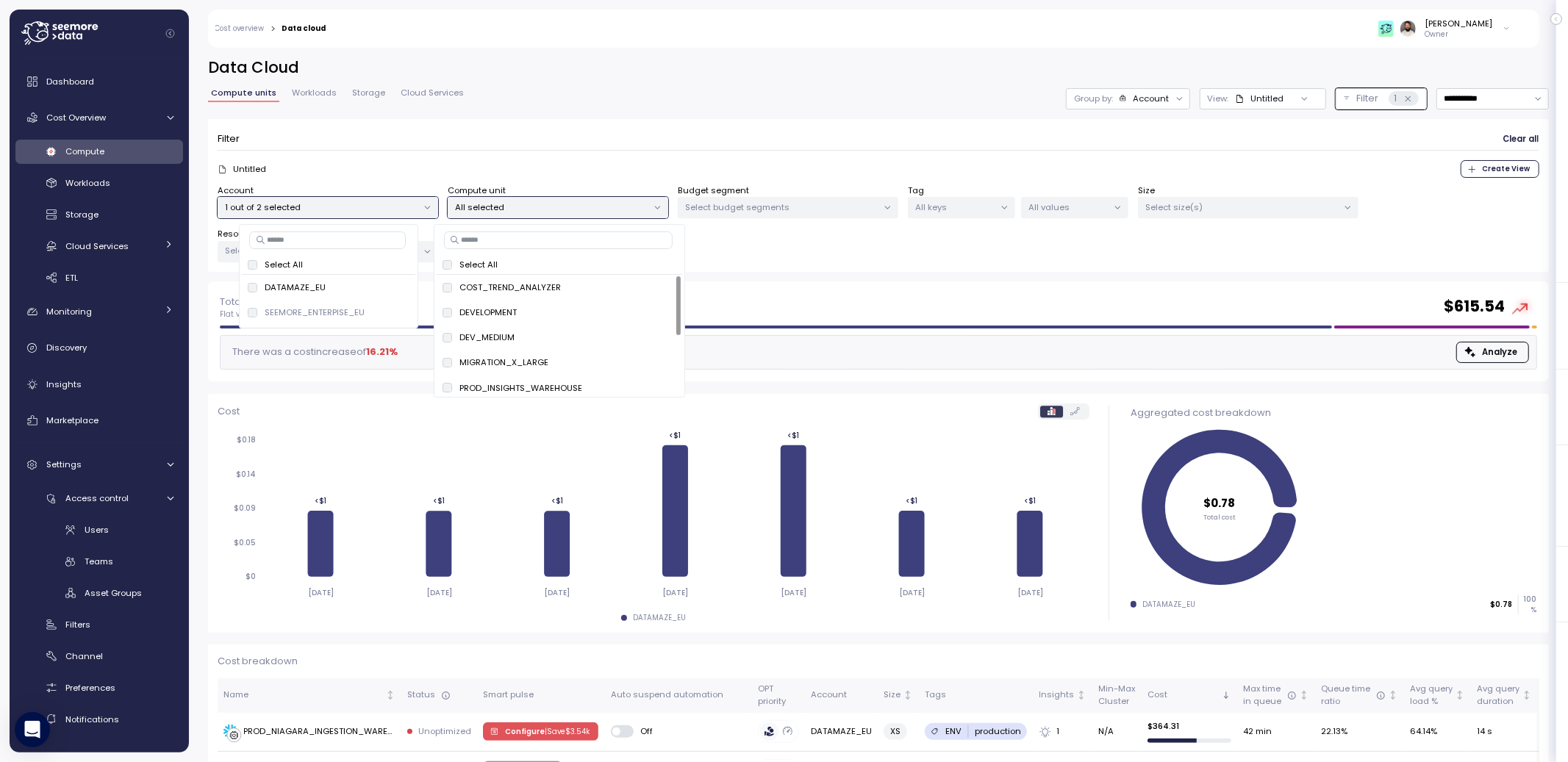
click at [550, 140] on div "Filter Clear all" at bounding box center [878, 139] width 1322 height 21
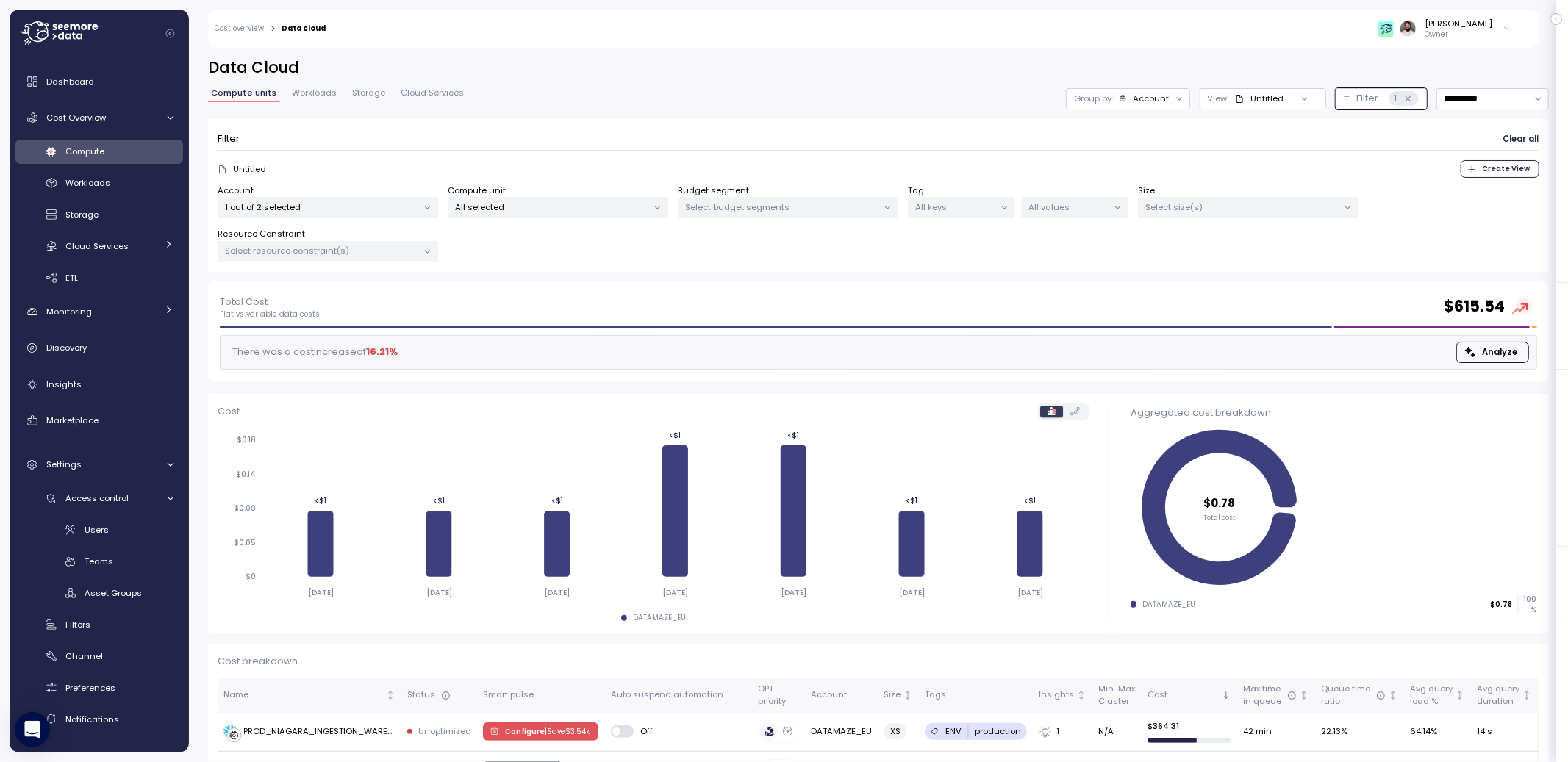
click at [354, 198] on div "1 out of 2 selected" at bounding box center [328, 207] width 220 height 21
click at [307, 319] on div at bounding box center [325, 322] width 166 height 7
click at [307, 317] on p "SEEMORE_ENTERPISE_EU" at bounding box center [314, 312] width 100 height 11
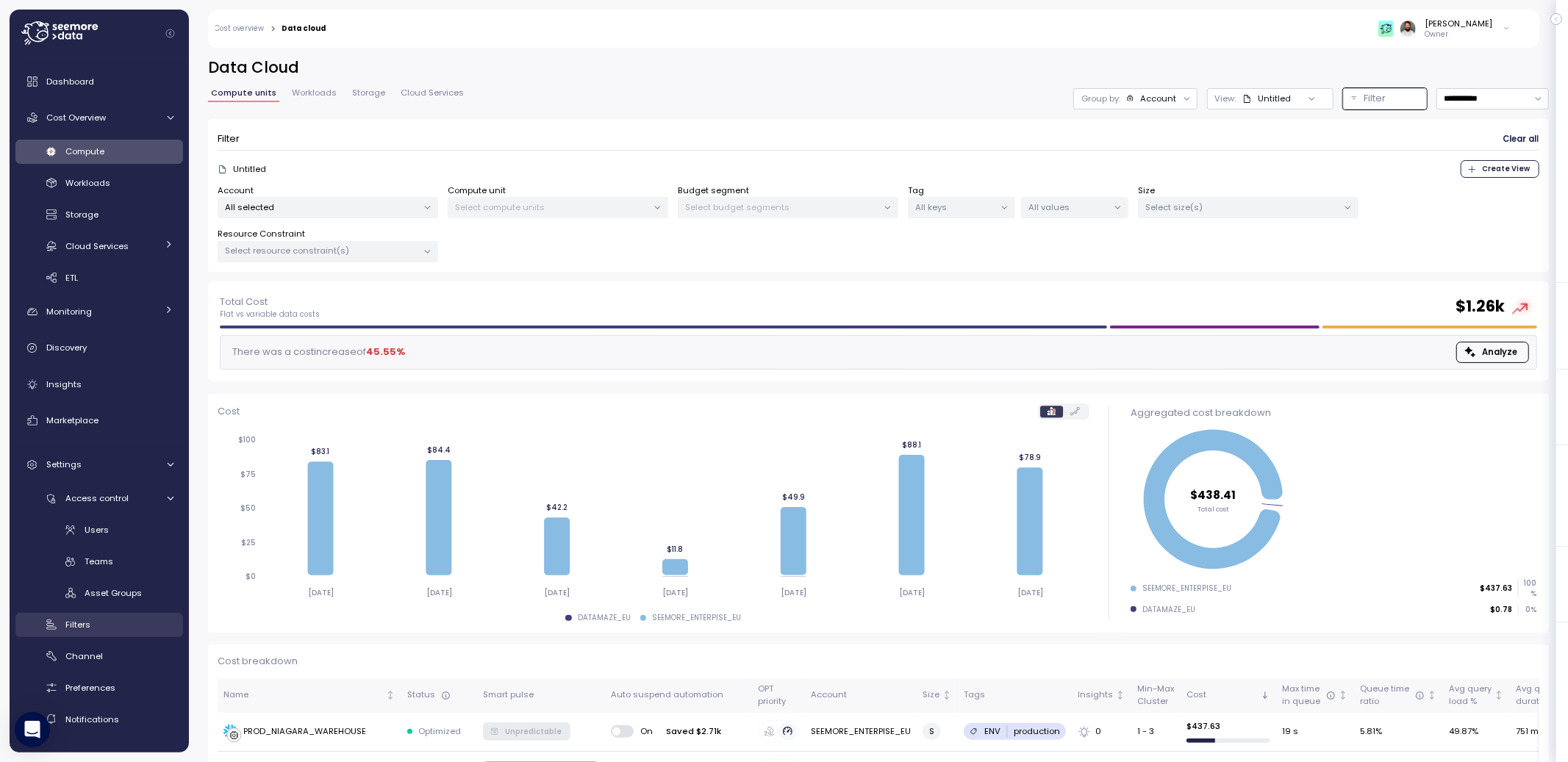
click at [92, 620] on div "Filters" at bounding box center [119, 624] width 108 height 15
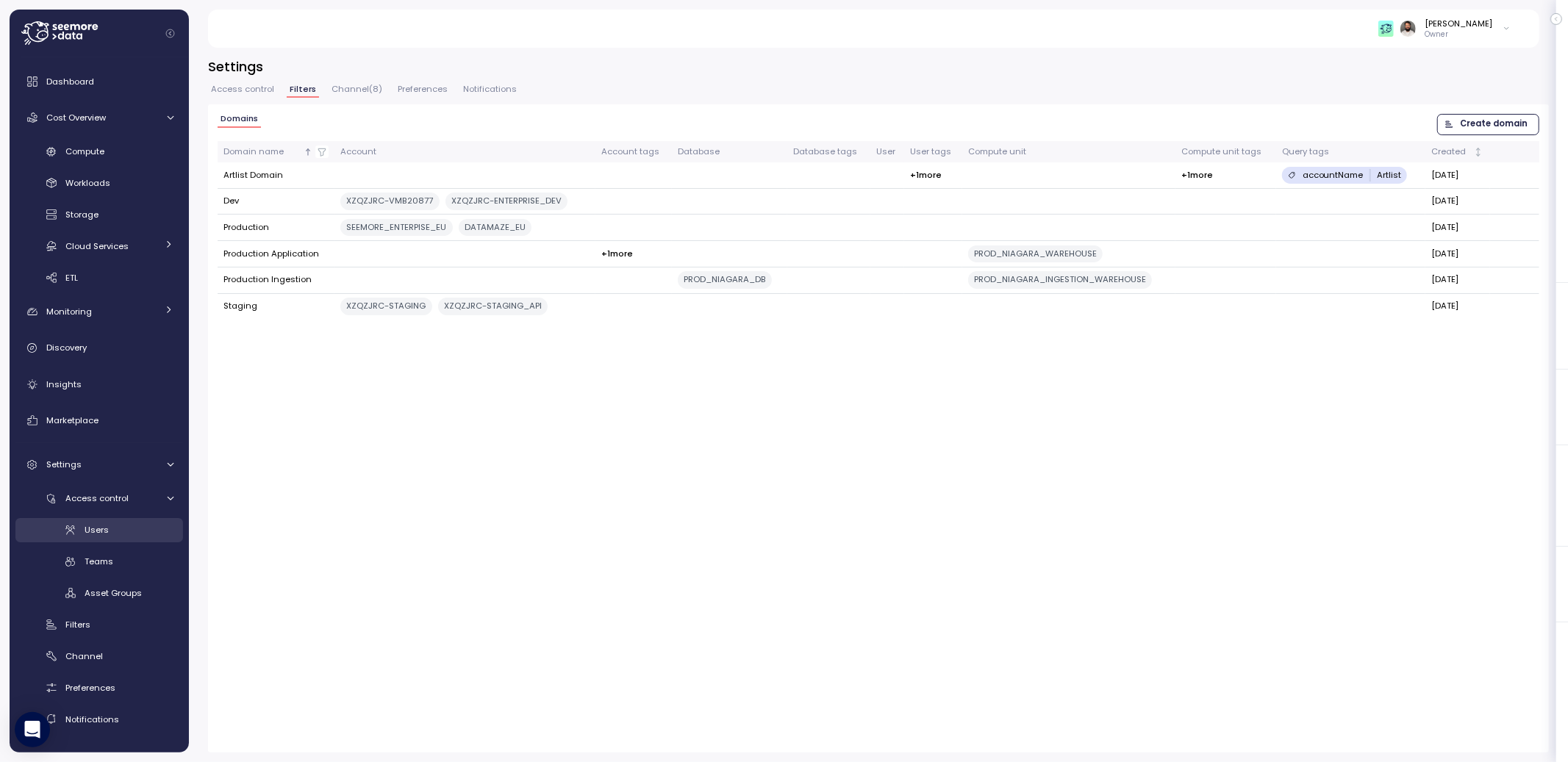
click at [116, 537] on link "Users" at bounding box center [100, 531] width 168 height 25
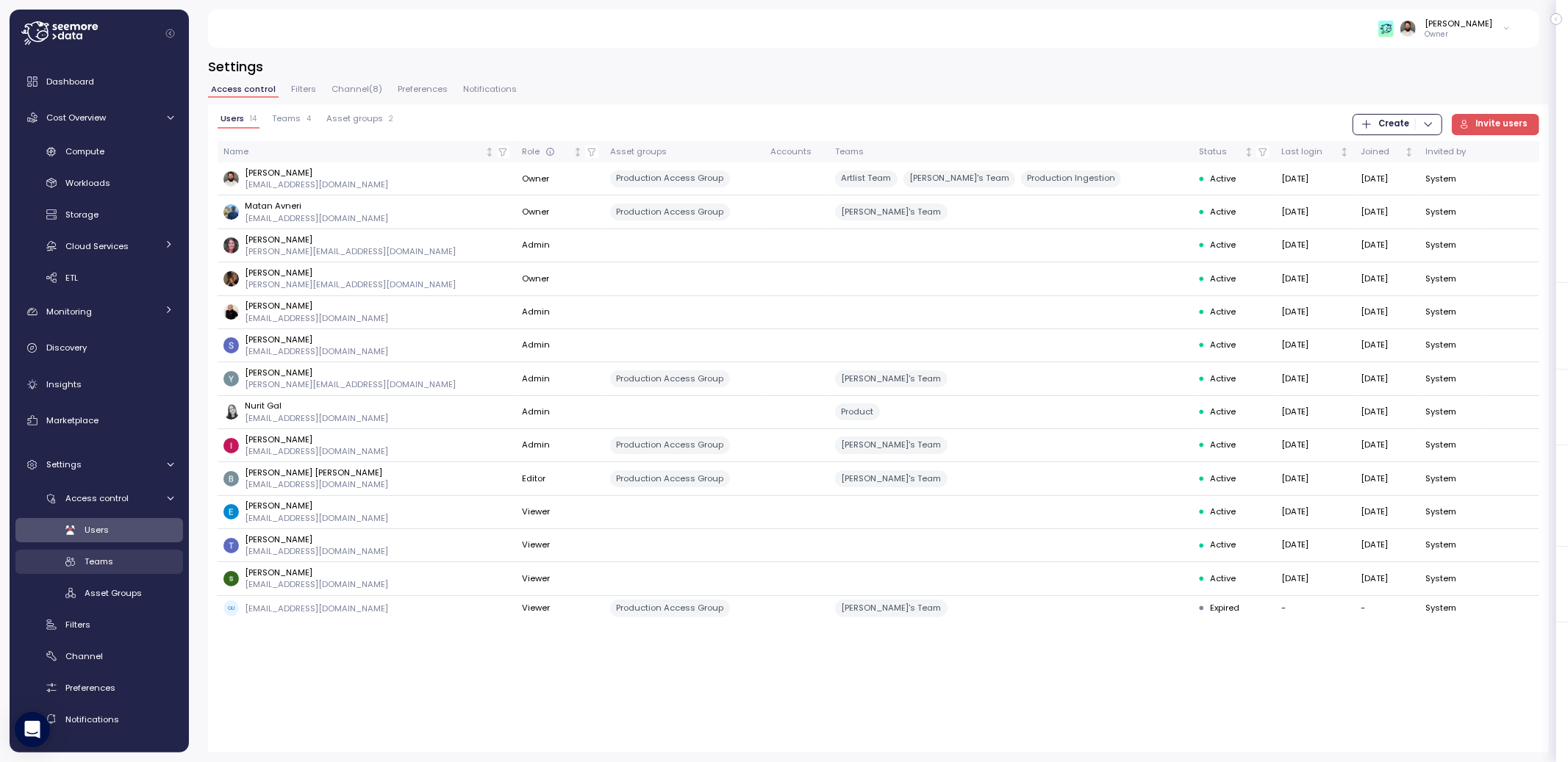
click at [133, 565] on div "Teams" at bounding box center [129, 562] width 89 height 15
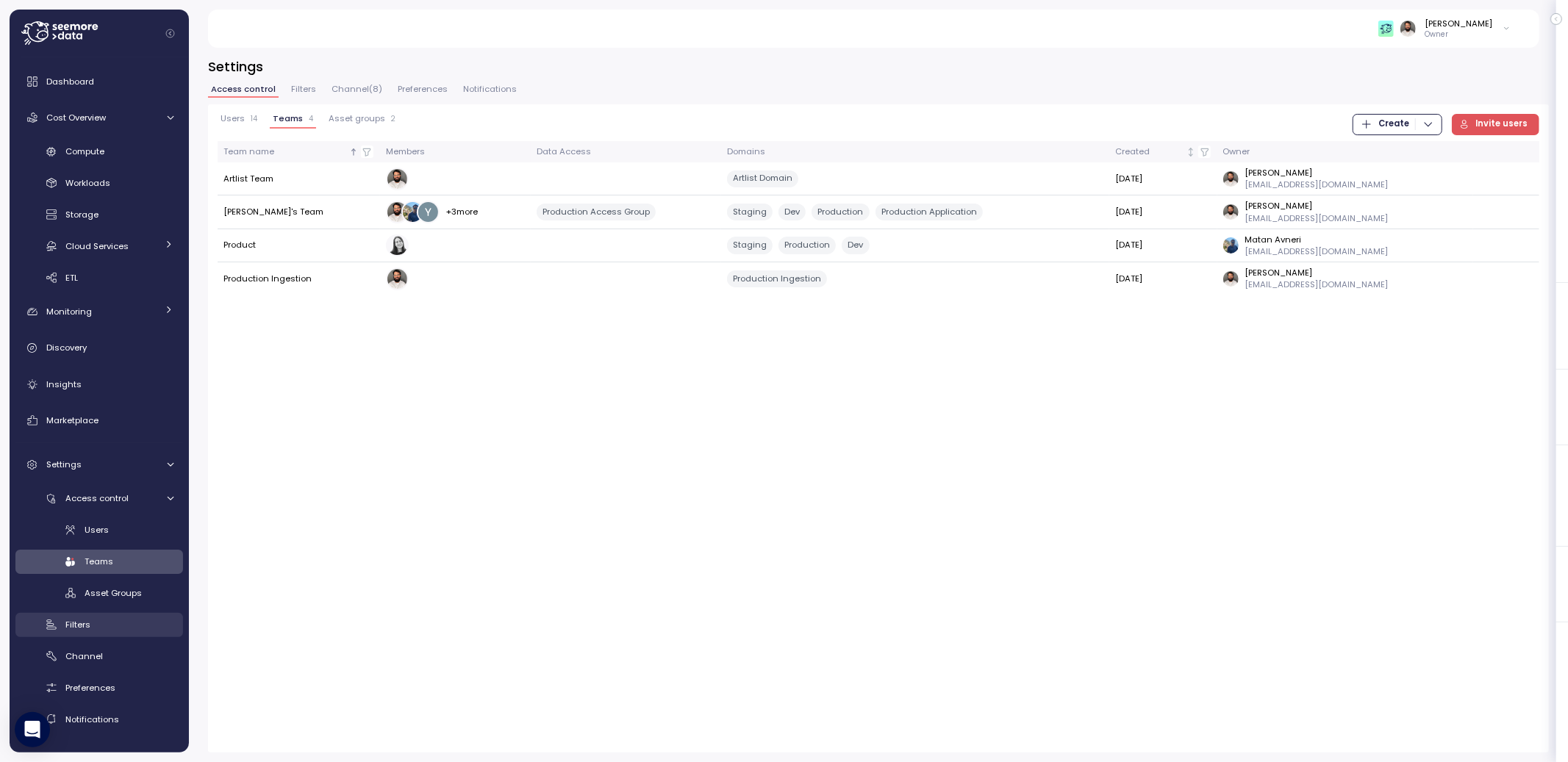
click at [95, 617] on div "Filters" at bounding box center [119, 624] width 108 height 15
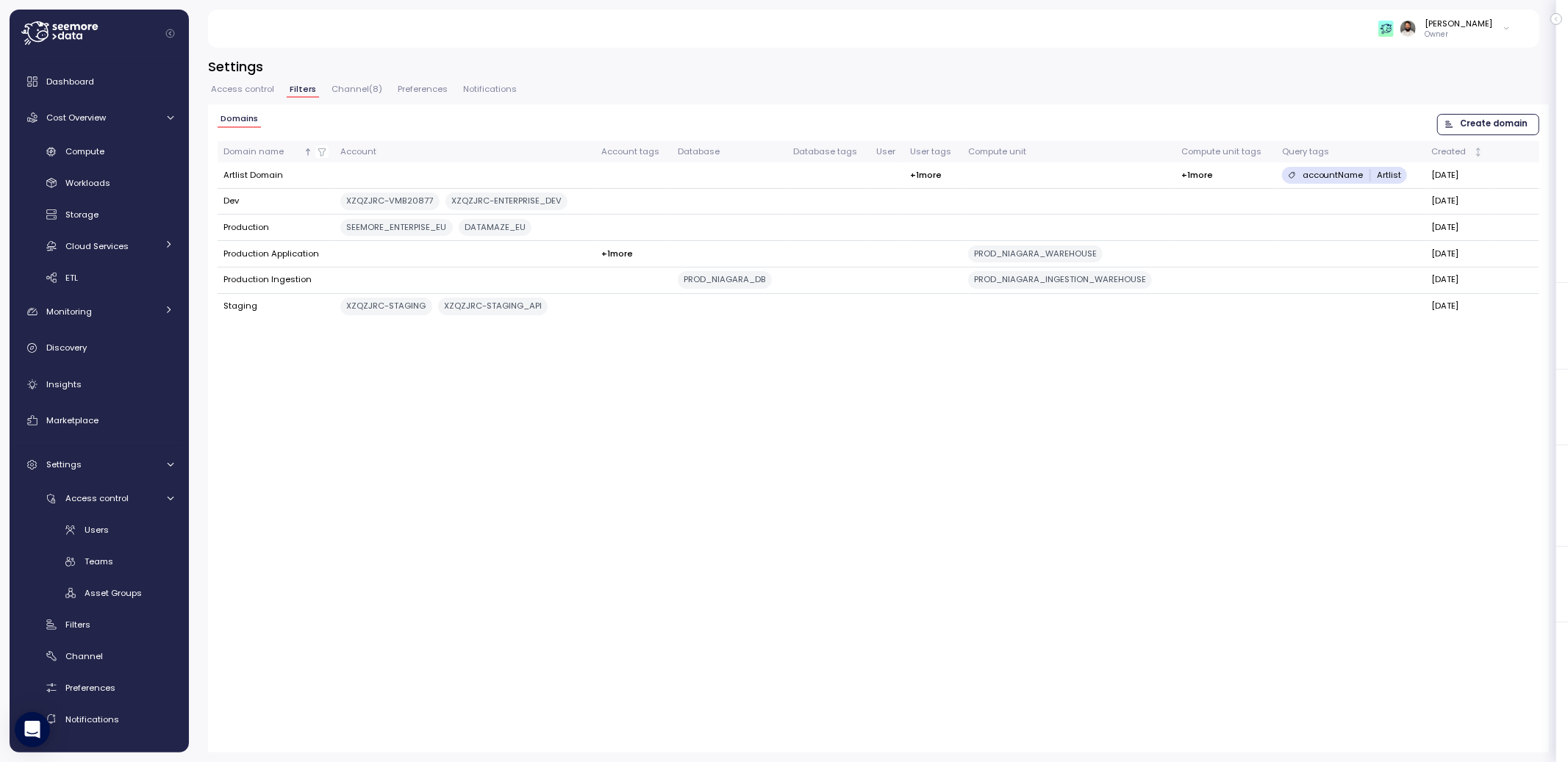
click at [1485, 112] on div "Domains Create domain Domain name Account Account tags Database Database tags U…" at bounding box center [878, 428] width 1341 height 648
click at [1478, 122] on span "Create domain" at bounding box center [1494, 124] width 68 height 20
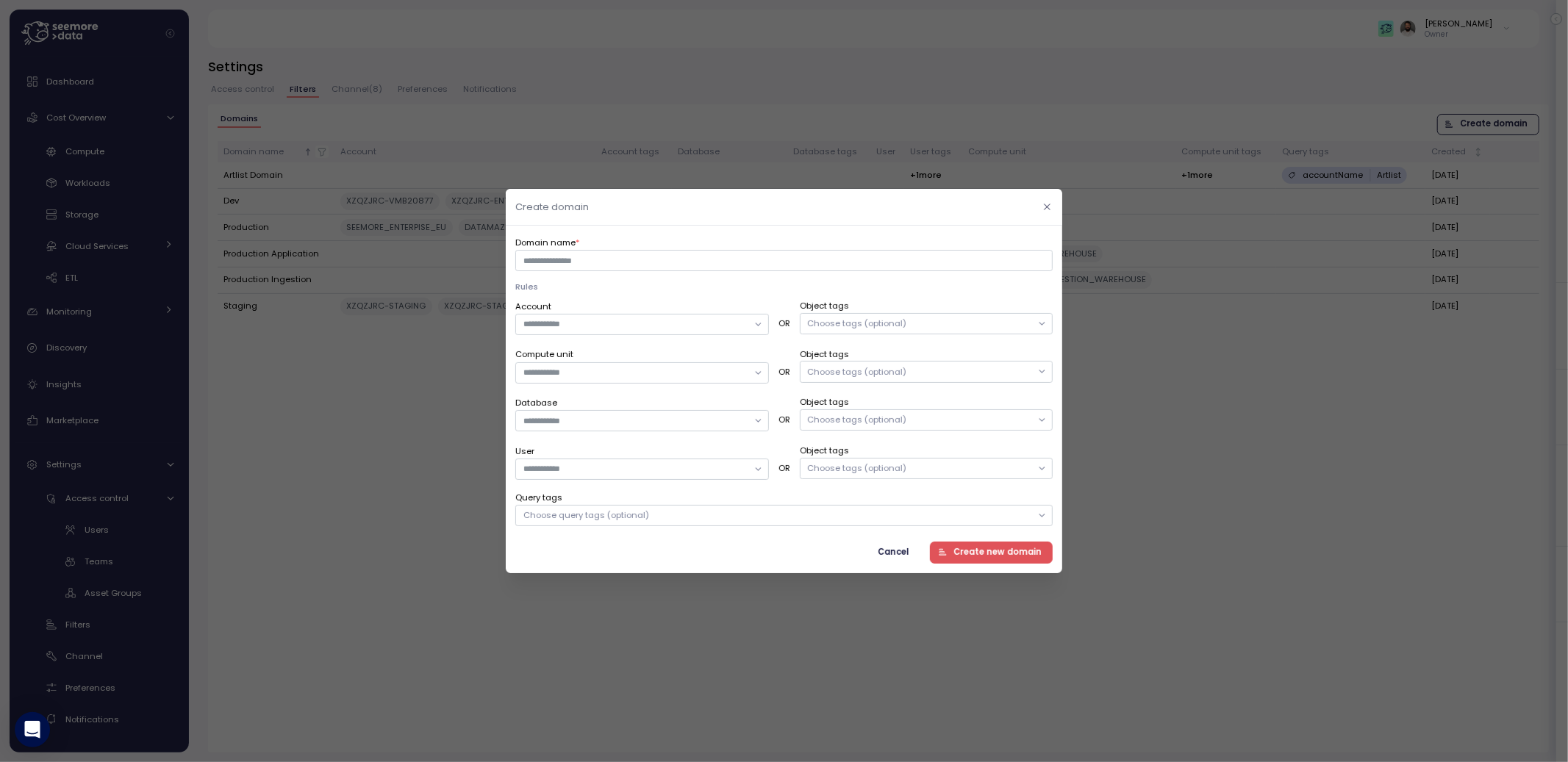
click at [1044, 204] on icon "button" at bounding box center [1047, 206] width 10 height 10
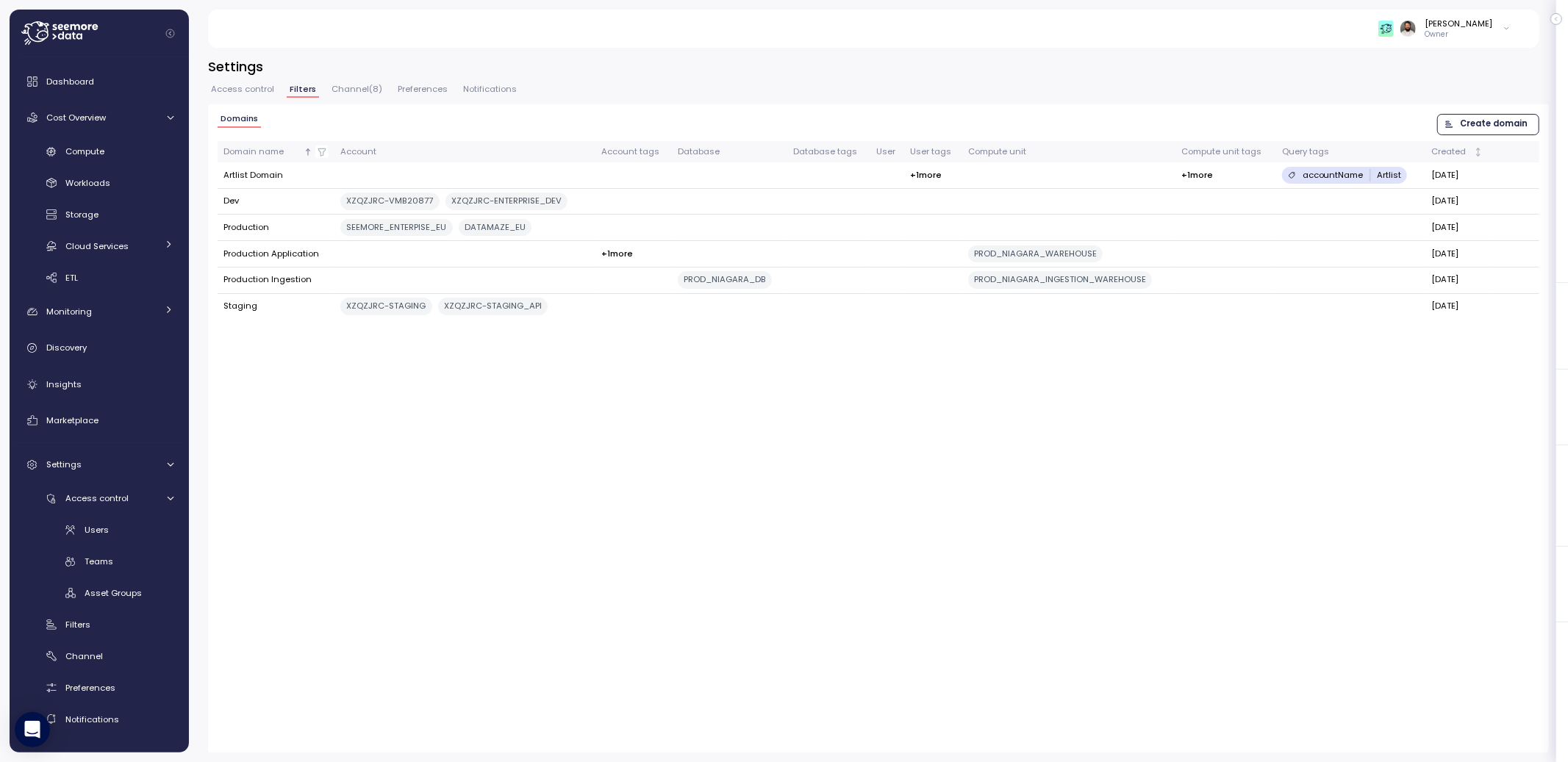
click at [233, 86] on span "Access control" at bounding box center [243, 89] width 63 height 8
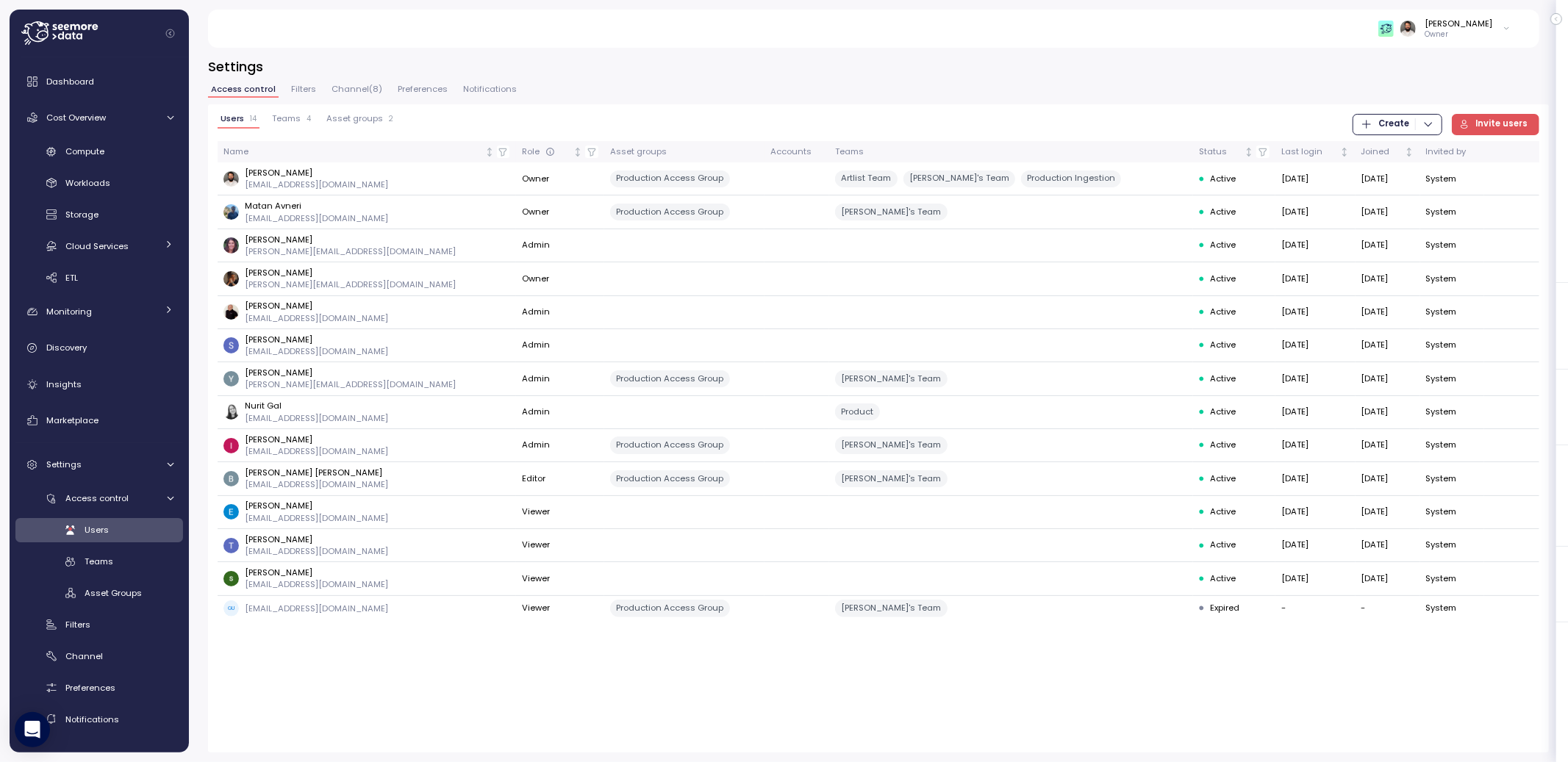
click at [295, 115] on span "Teams" at bounding box center [286, 118] width 29 height 8
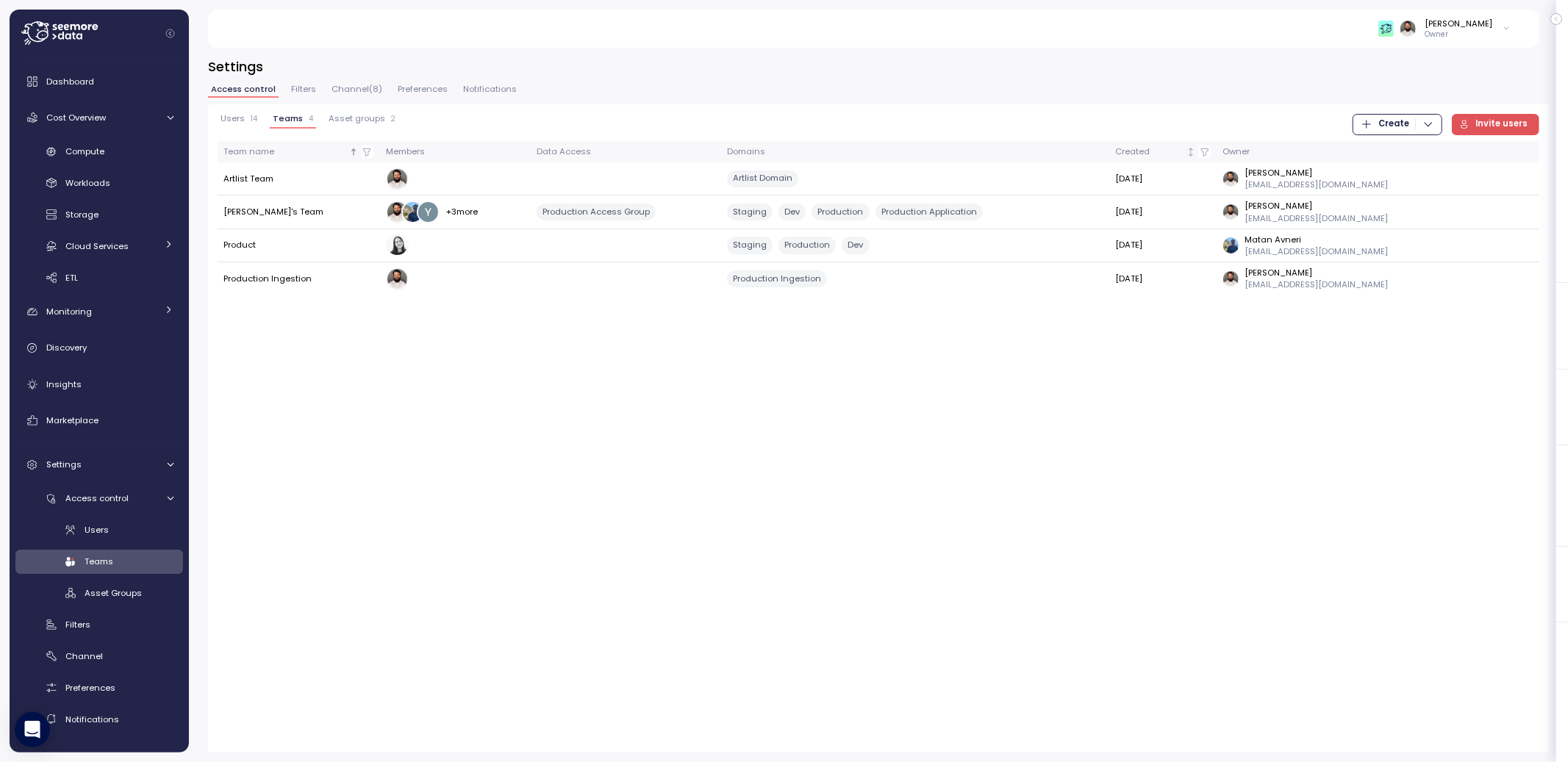
click at [1400, 124] on span "Create" at bounding box center [1393, 124] width 31 height 20
click at [1398, 153] on div "Team" at bounding box center [1410, 153] width 52 height 13
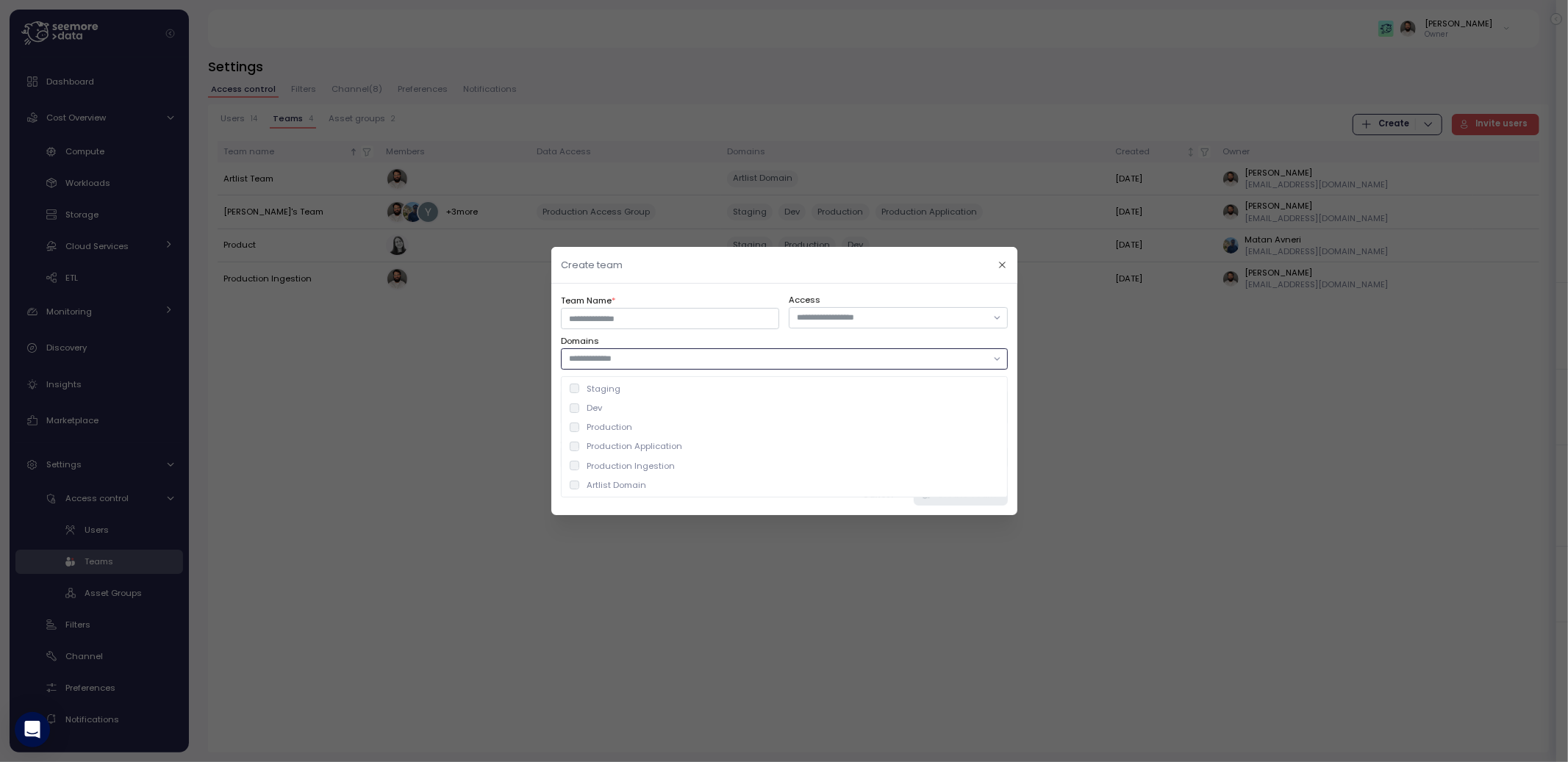
click at [689, 368] on div at bounding box center [784, 359] width 447 height 21
click at [1001, 264] on icon "button" at bounding box center [1002, 265] width 10 height 10
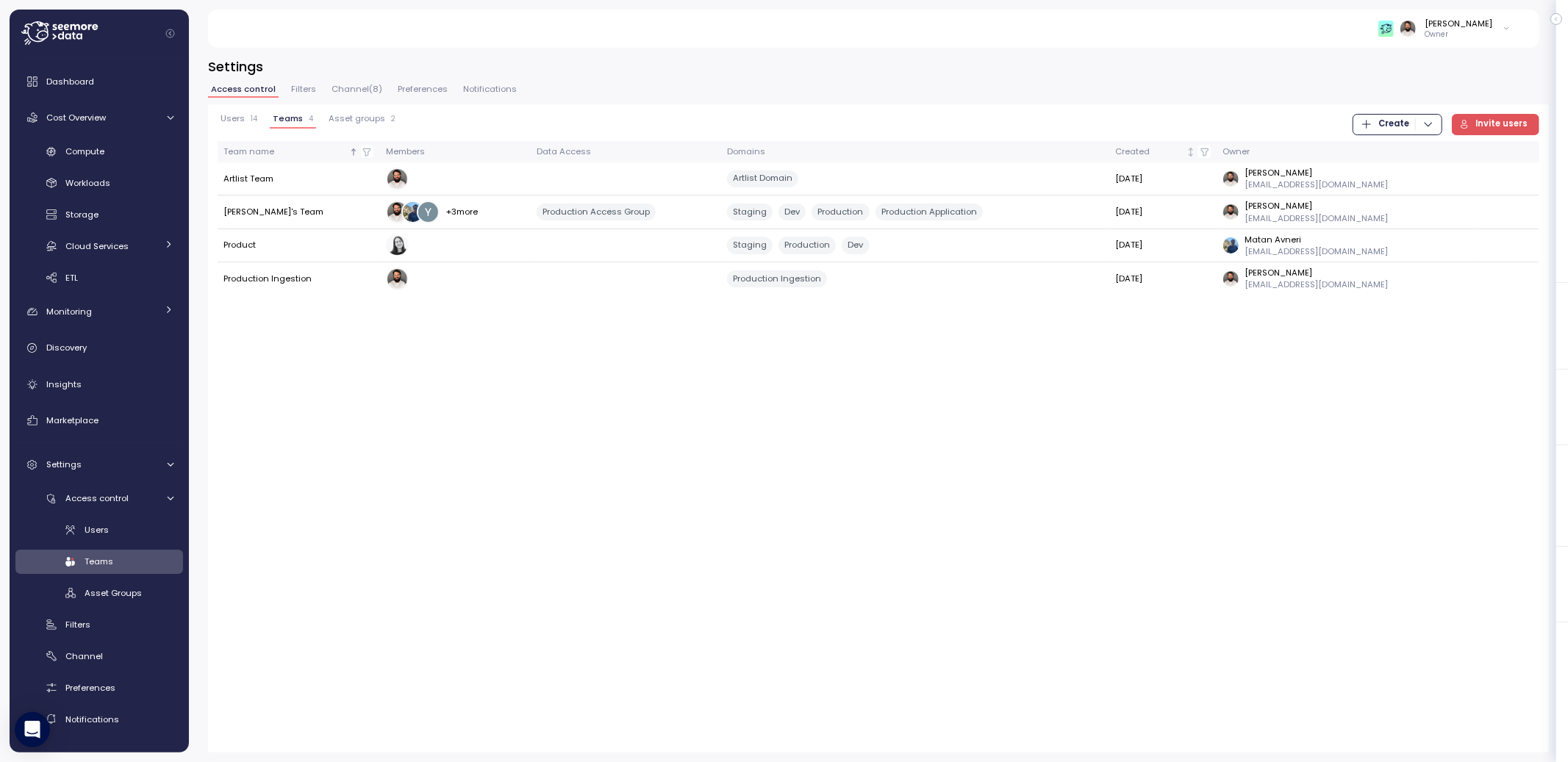
click at [297, 86] on span "Filters" at bounding box center [303, 89] width 25 height 8
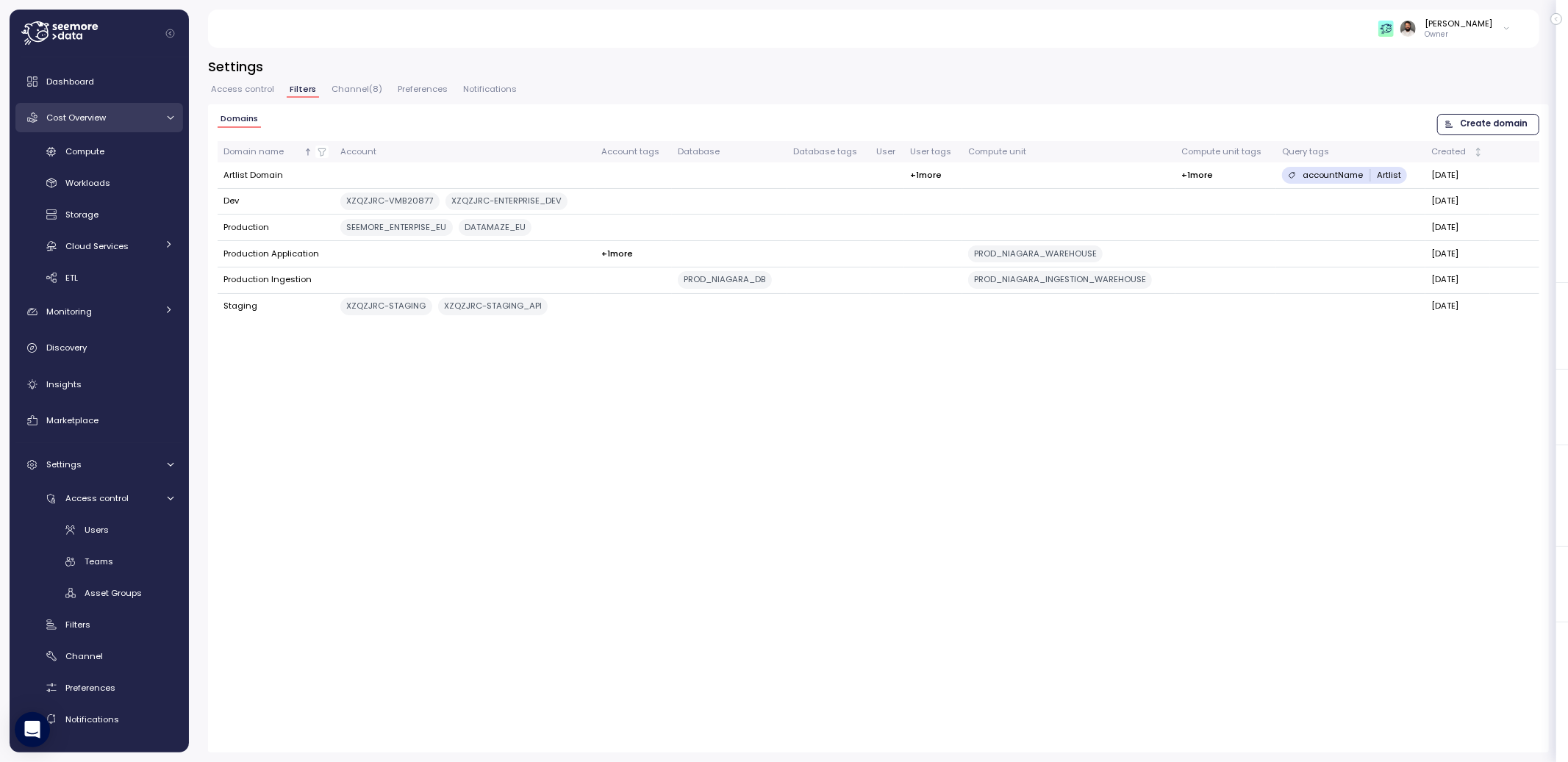
click at [148, 108] on link "Cost Overview" at bounding box center [100, 117] width 168 height 29
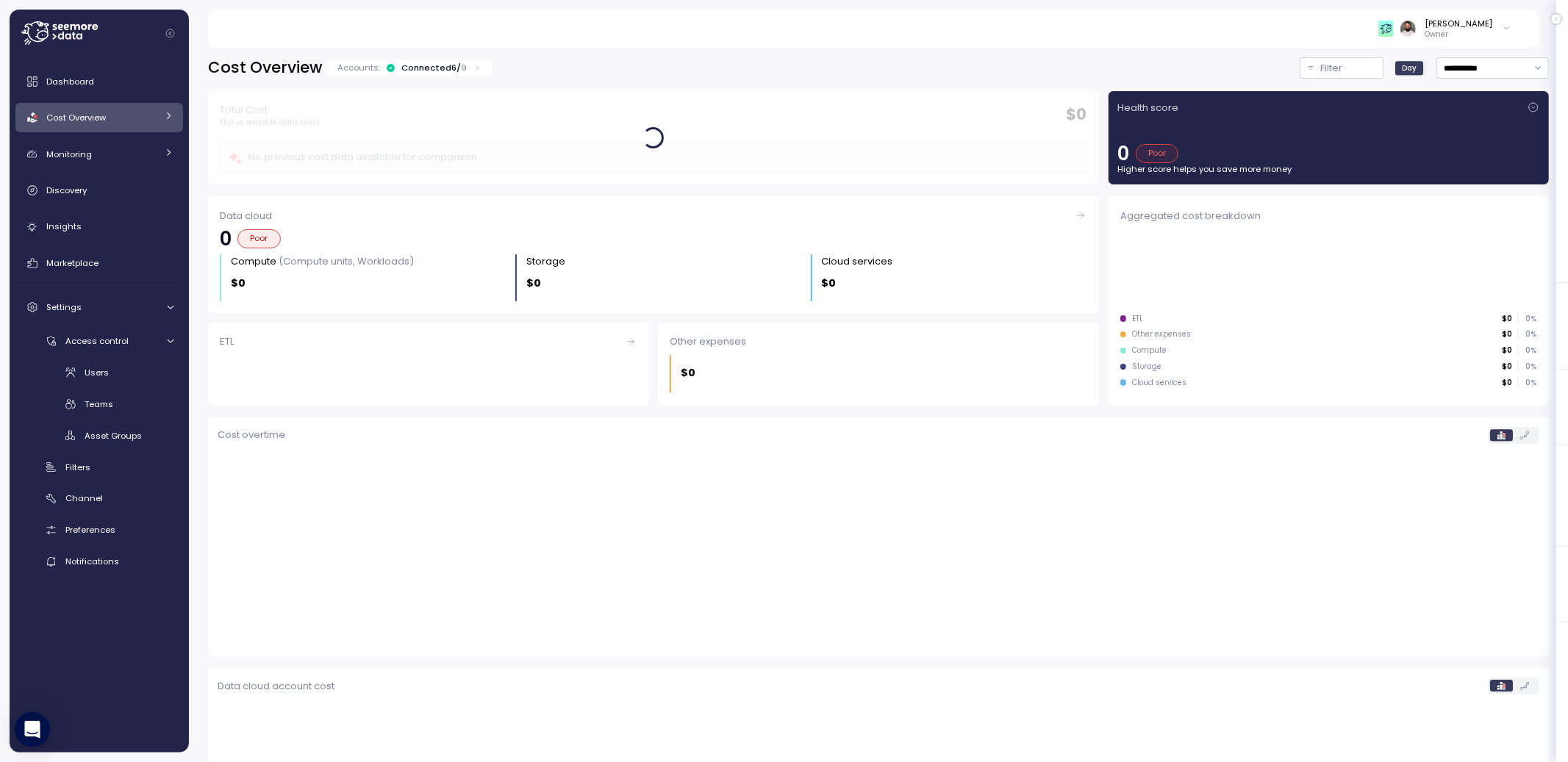
click at [142, 122] on div "Cost Overview" at bounding box center [101, 117] width 110 height 15
click at [136, 114] on div "Cost Overview" at bounding box center [101, 117] width 110 height 15
click at [132, 461] on div "Filters" at bounding box center [119, 467] width 108 height 15
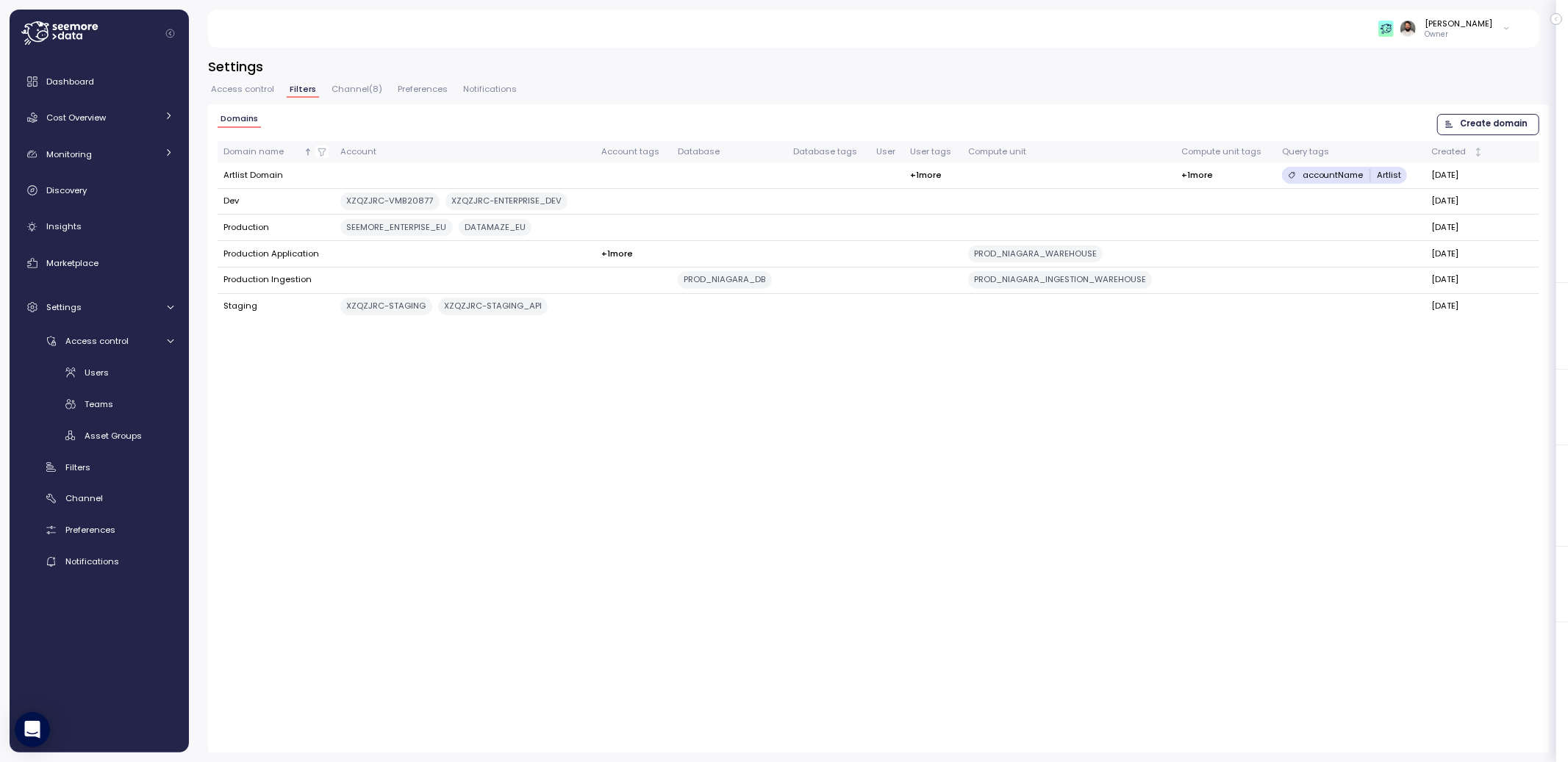
click at [1490, 30] on p "Owner" at bounding box center [1459, 34] width 68 height 11
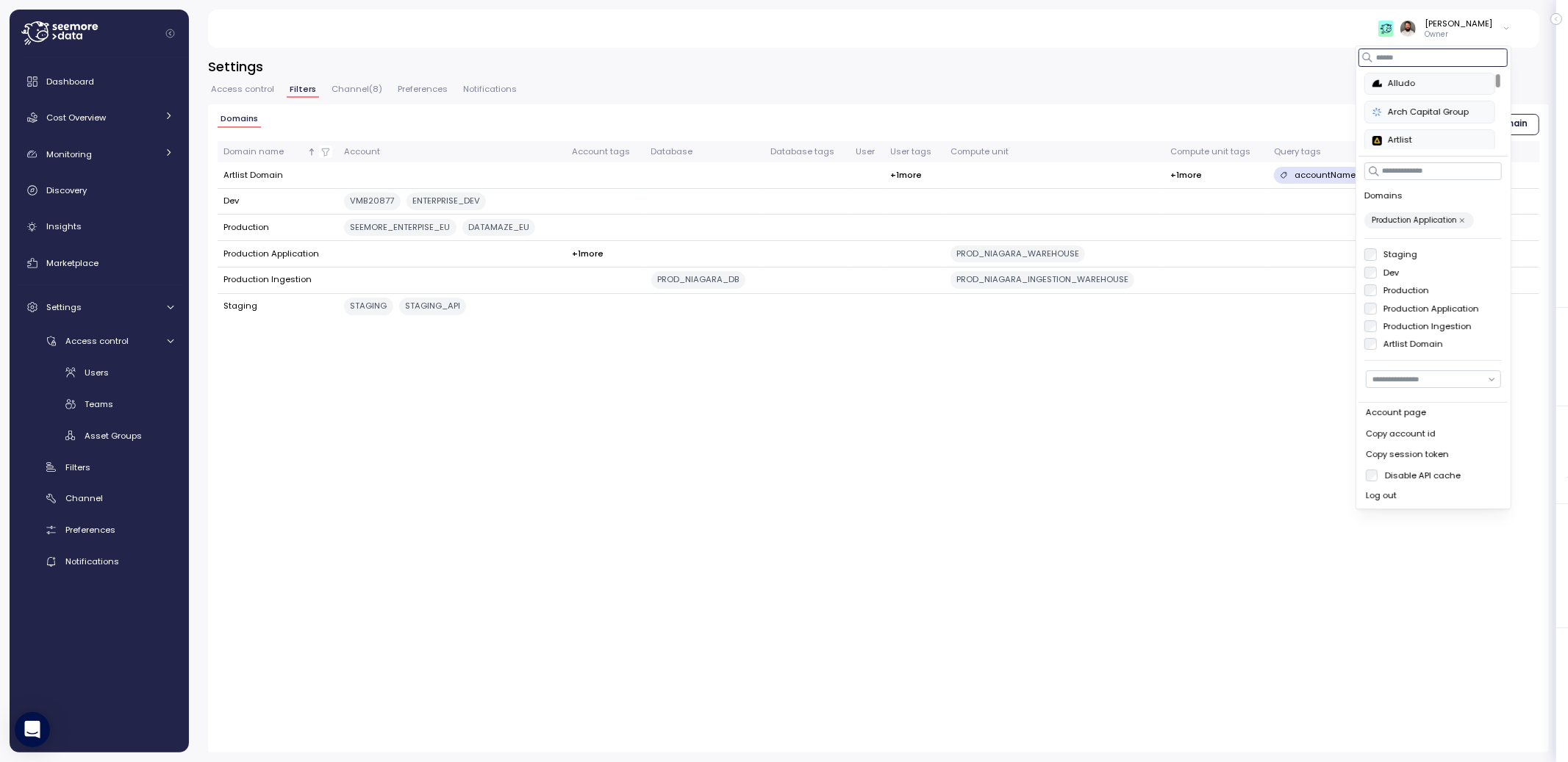
click at [1429, 56] on input at bounding box center [1433, 57] width 149 height 18
click at [1412, 378] on input "button" at bounding box center [1433, 379] width 135 height 18
click at [1415, 494] on div "Tomer Turmanbar" at bounding box center [1423, 499] width 68 height 11
type input "**********"
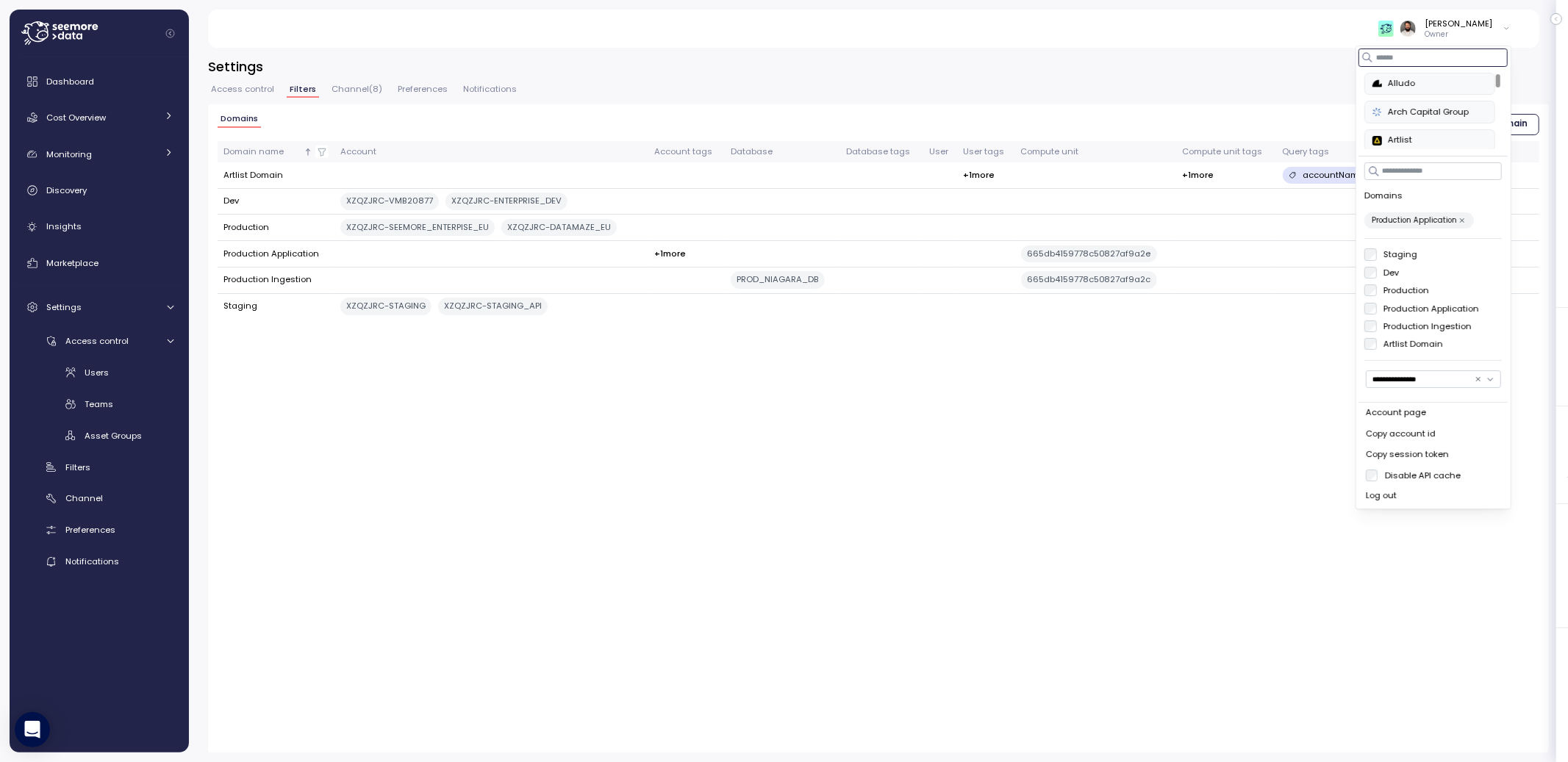
click at [1479, 379] on icon "button" at bounding box center [1478, 379] width 7 height 7
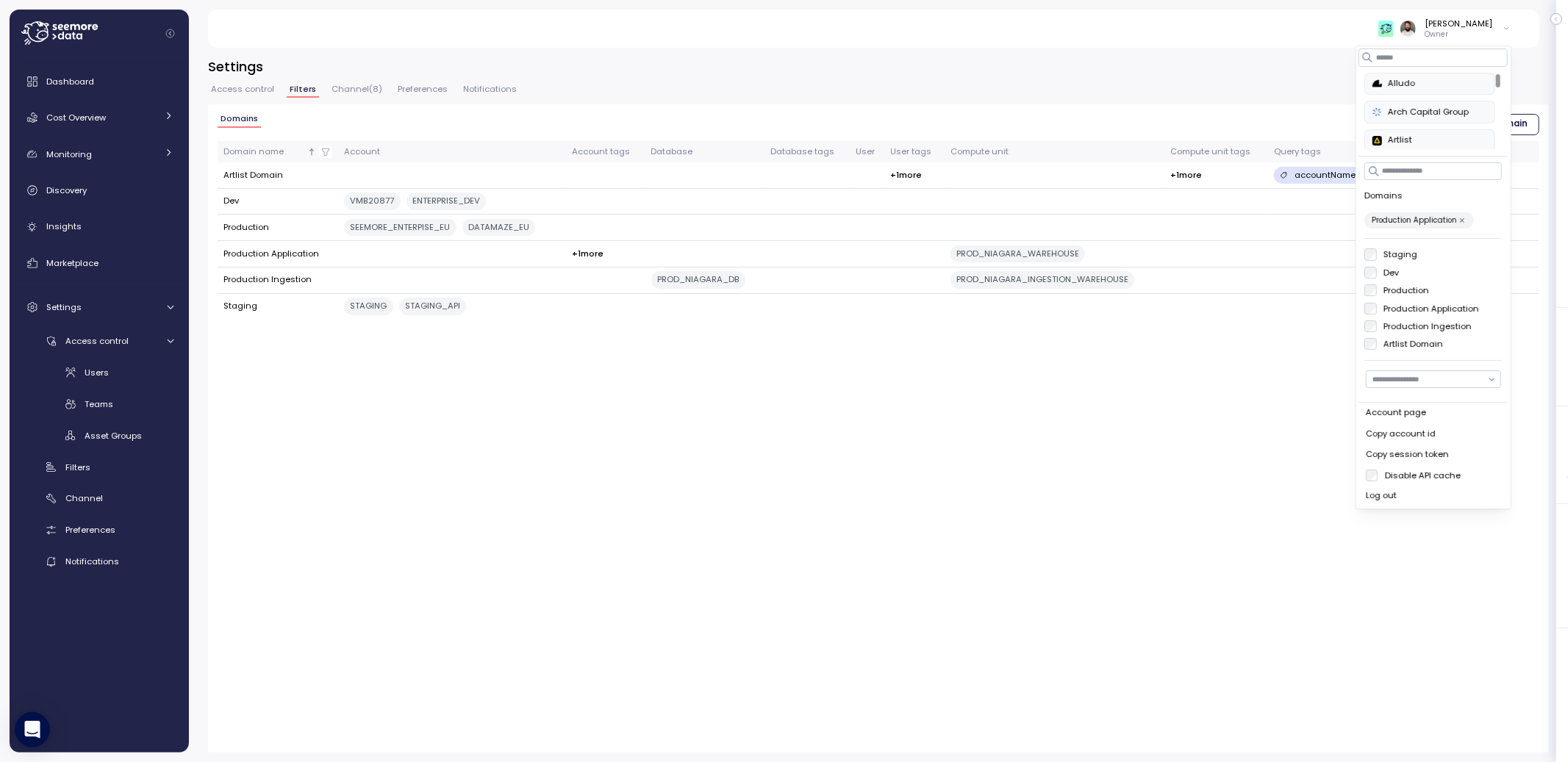
click at [1261, 369] on div "Domains Create domain Domain name Account Account tags Database Database tags U…" at bounding box center [878, 428] width 1341 height 648
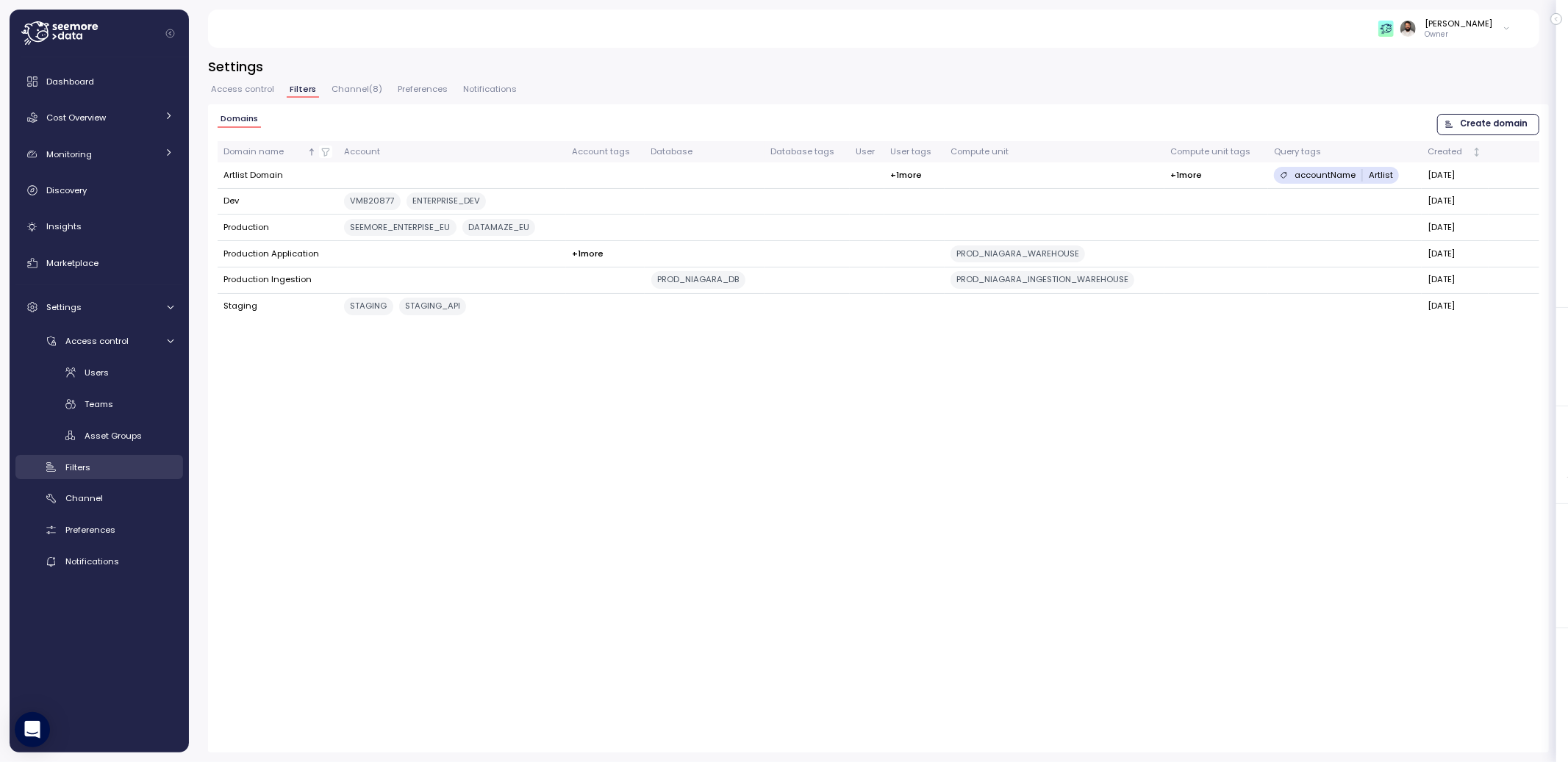
click at [127, 467] on div "Filters" at bounding box center [119, 467] width 108 height 15
click at [255, 92] on span "Access control" at bounding box center [243, 89] width 63 height 8
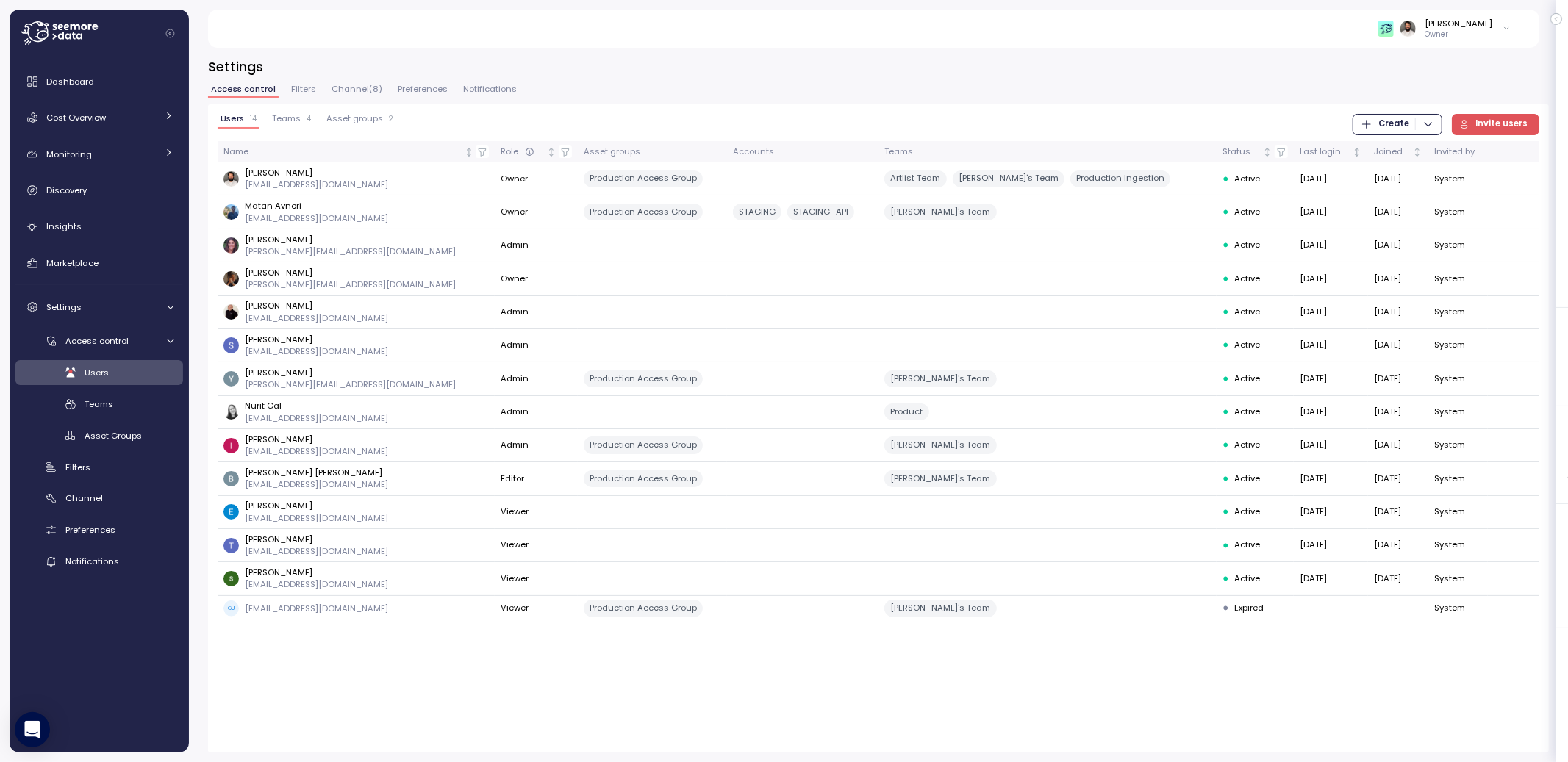
click at [303, 86] on span "Filters" at bounding box center [303, 89] width 25 height 8
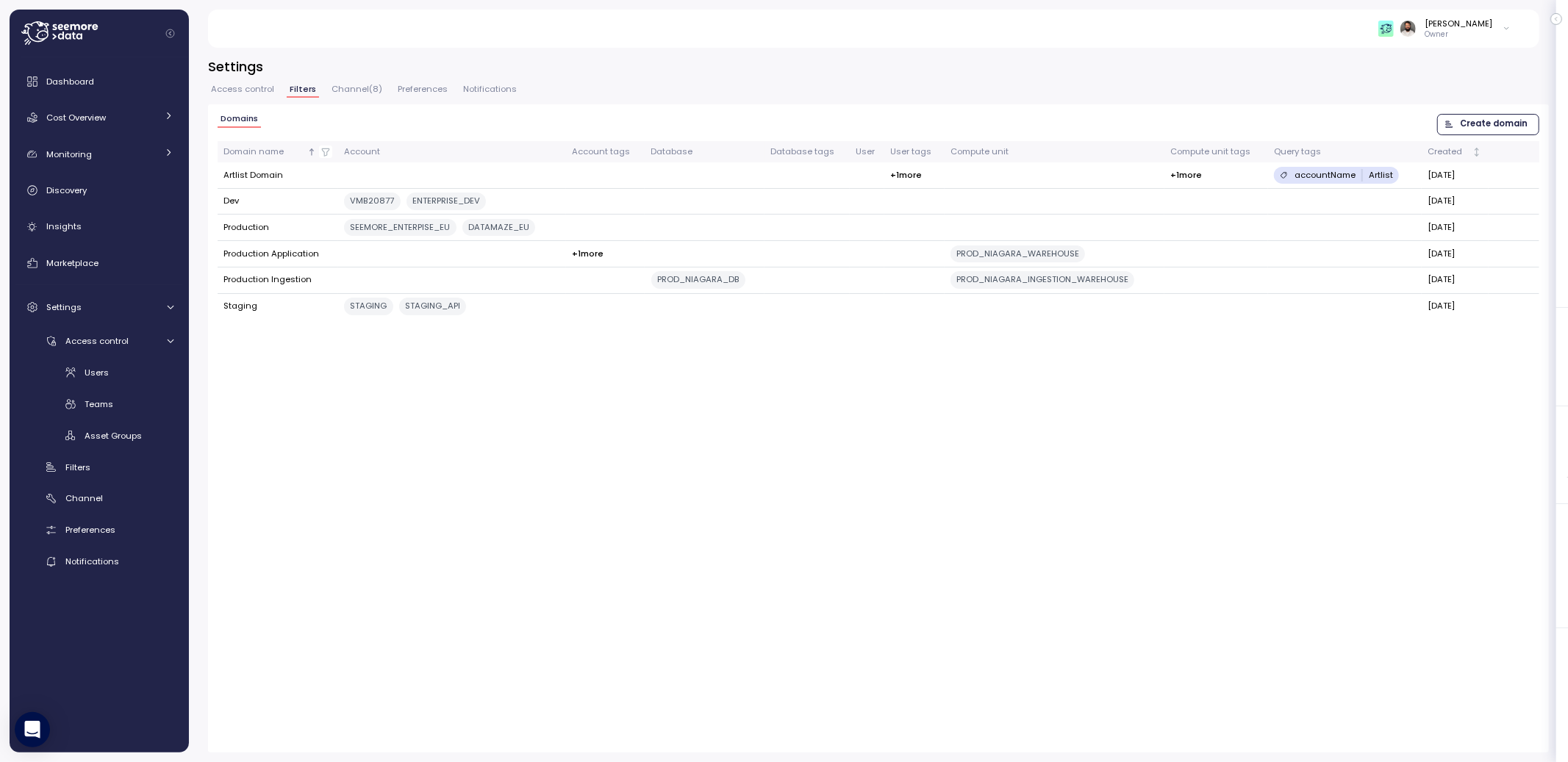
click at [262, 88] on span "Access control" at bounding box center [243, 89] width 63 height 8
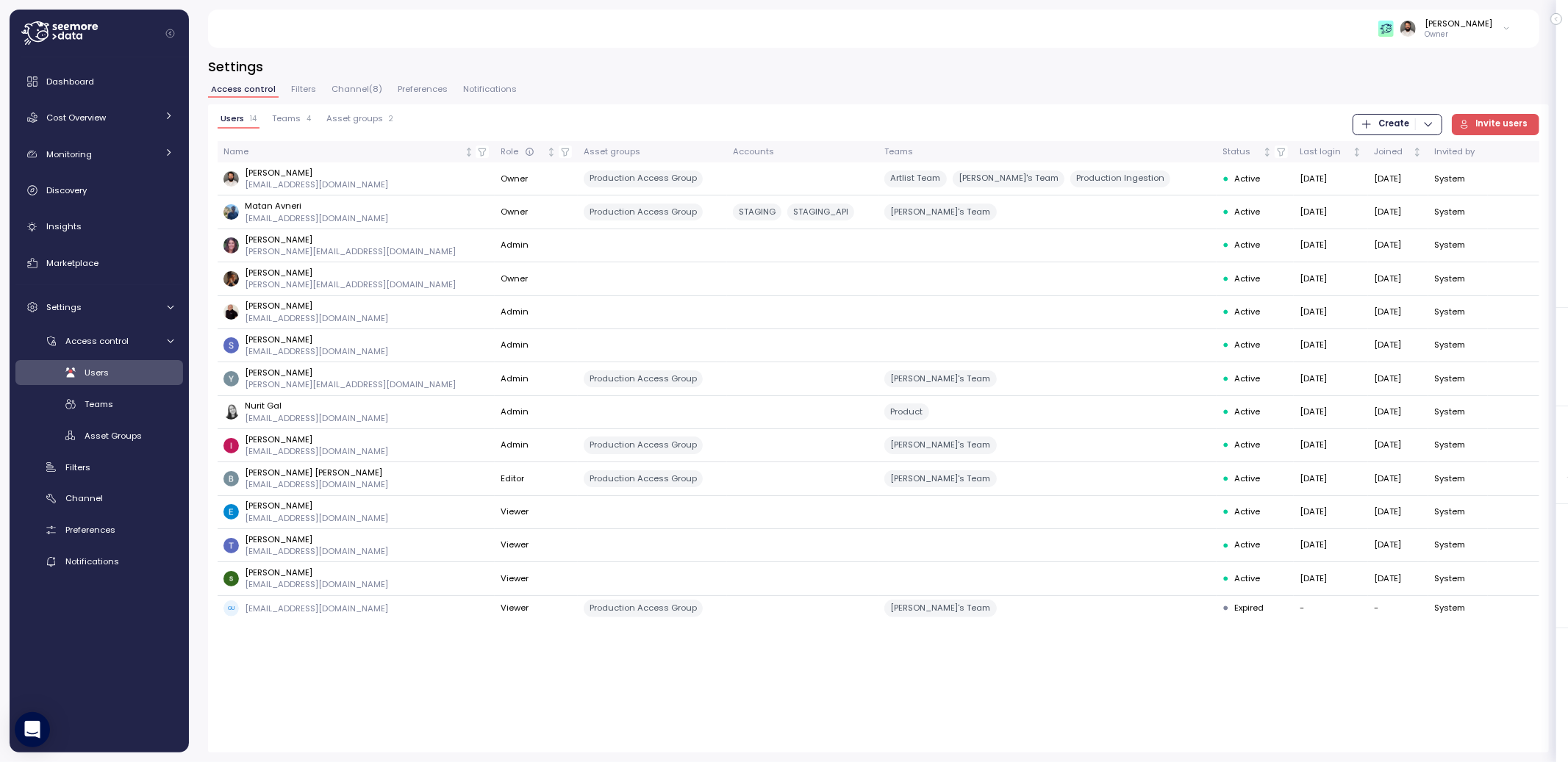
click at [291, 86] on span "Filters" at bounding box center [303, 89] width 25 height 8
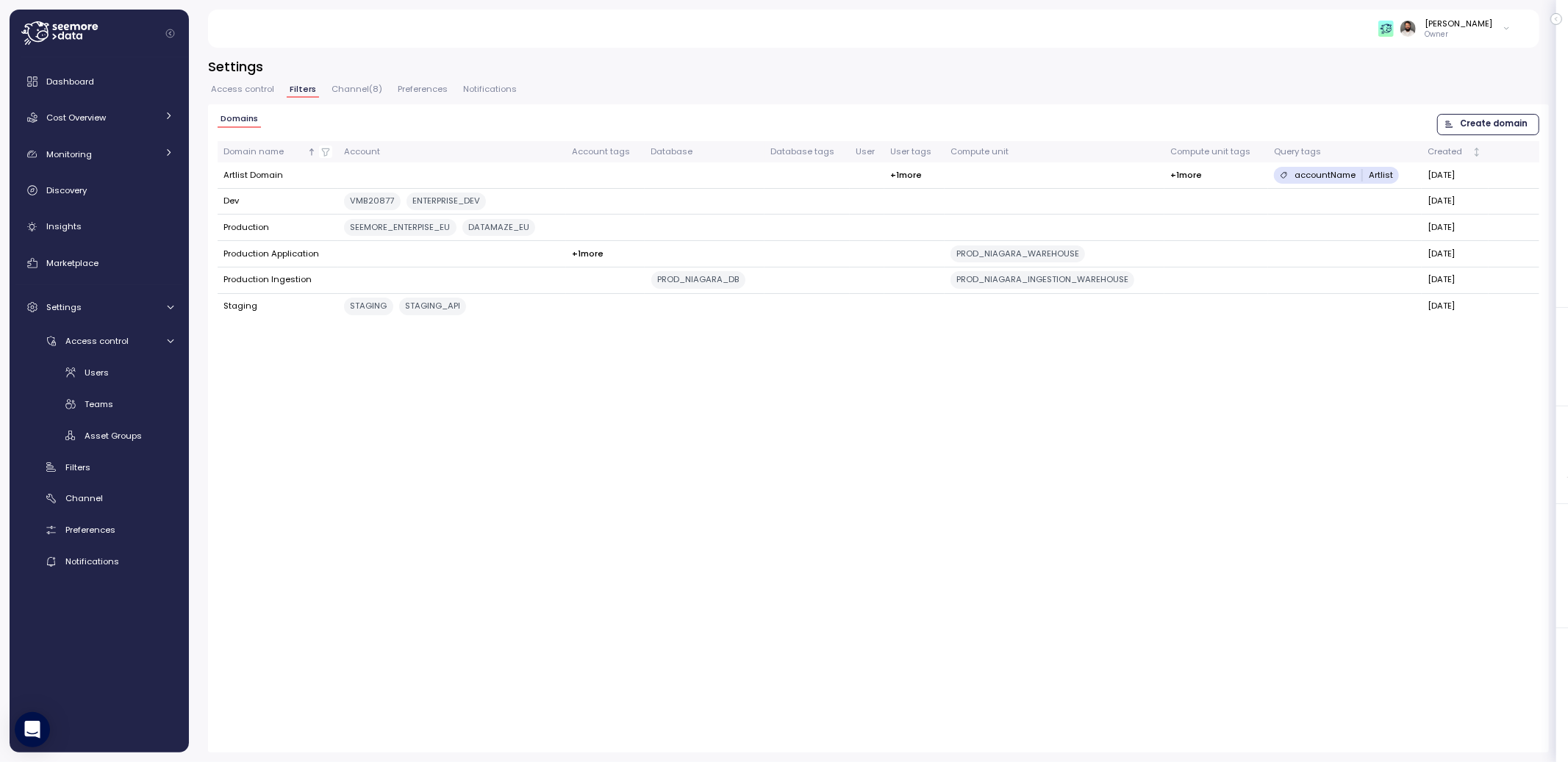
click at [268, 87] on span "Access control" at bounding box center [243, 89] width 63 height 8
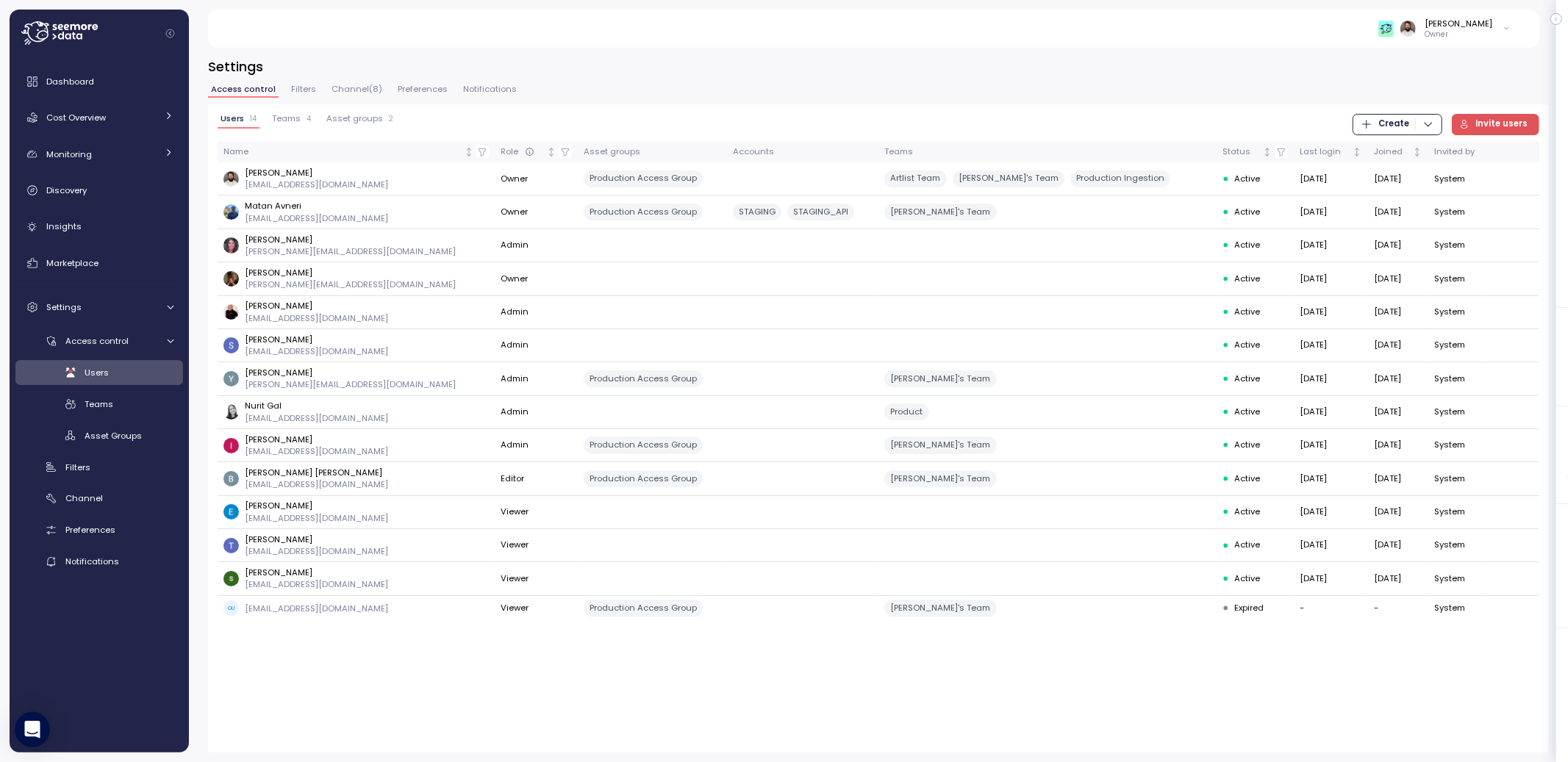
click at [294, 87] on span "Filters" at bounding box center [303, 89] width 25 height 8
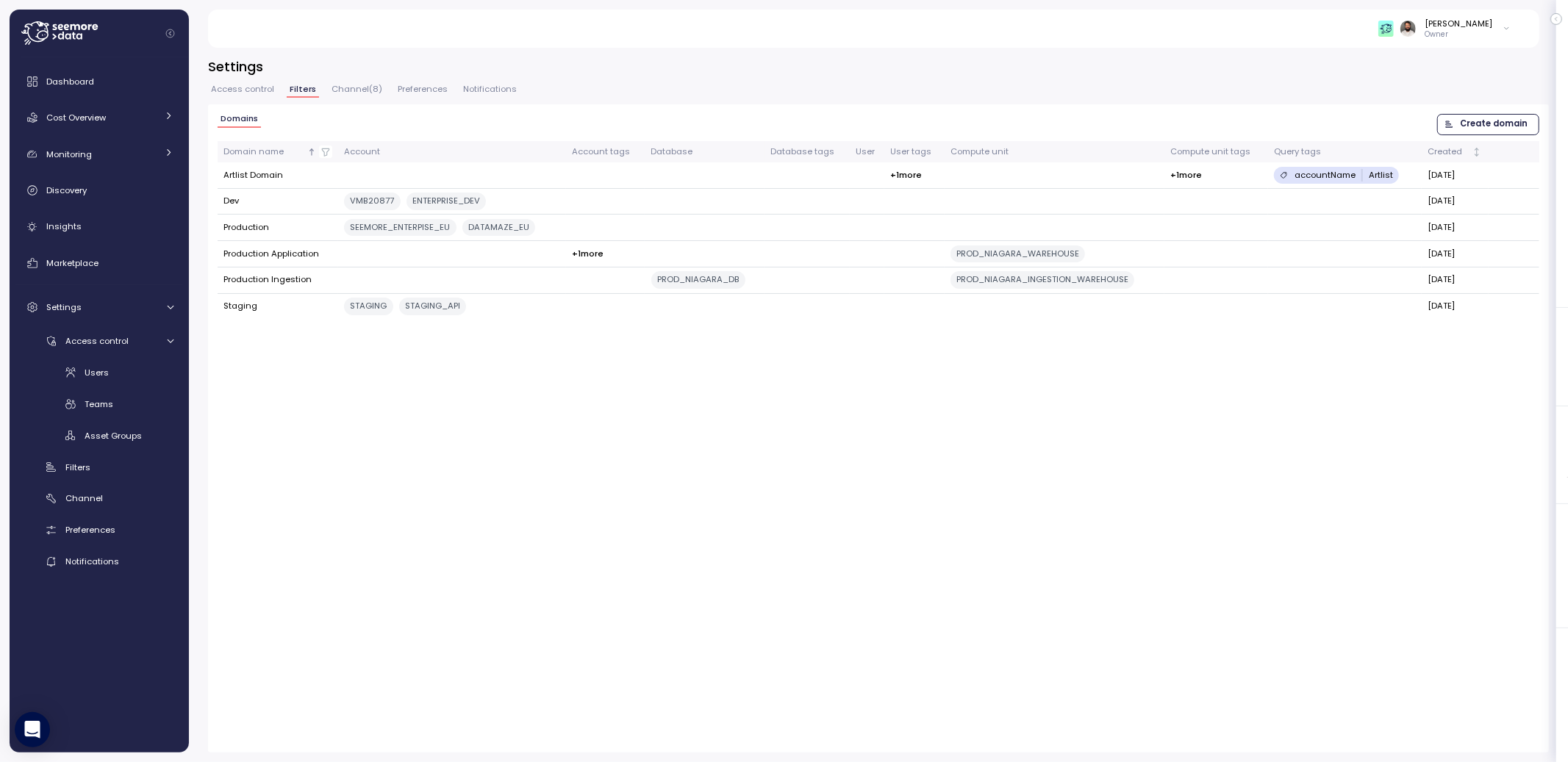
click at [1514, 118] on span "Create domain" at bounding box center [1494, 124] width 68 height 20
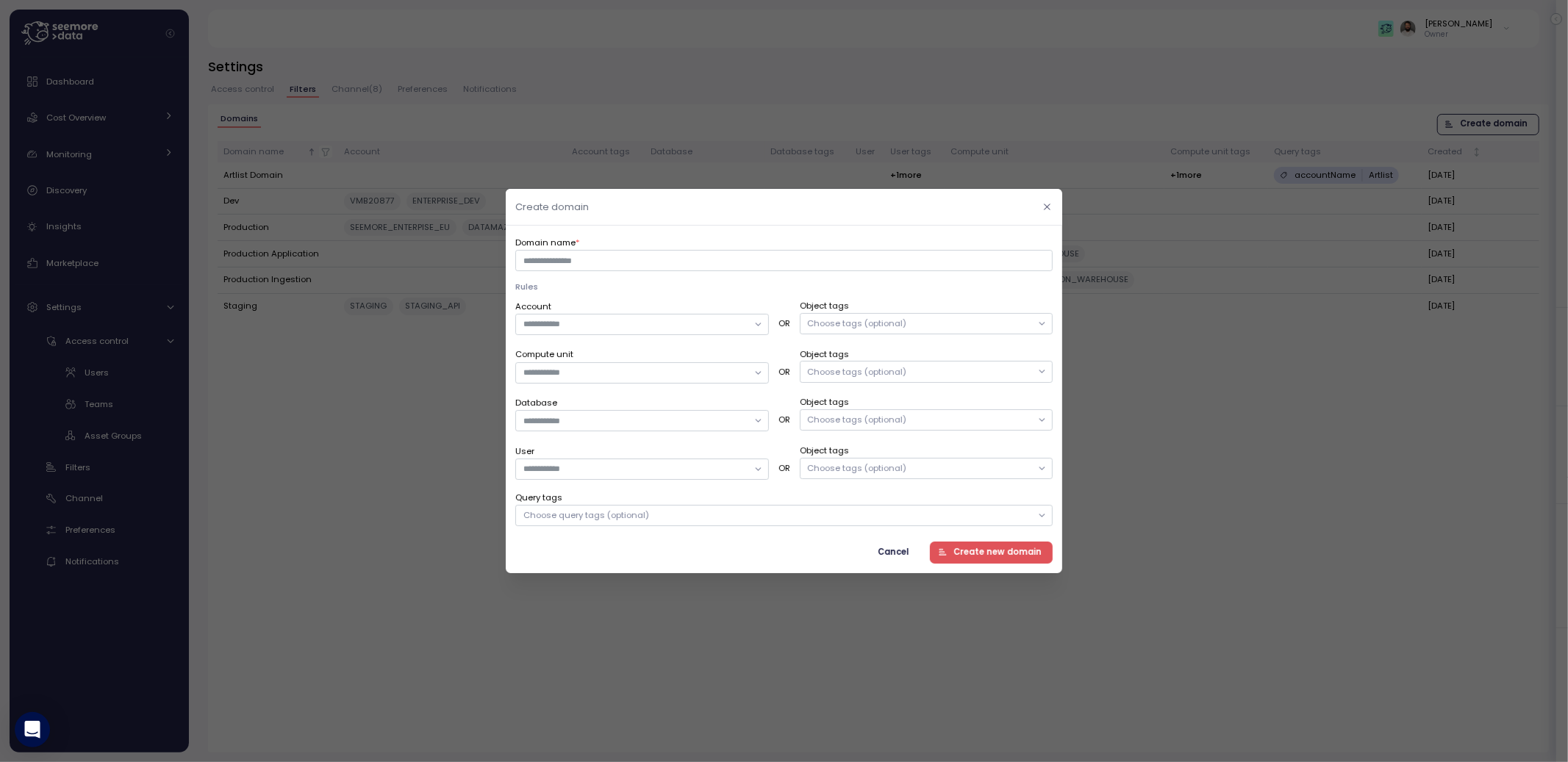
click at [1049, 209] on icon "button" at bounding box center [1048, 206] width 6 height 6
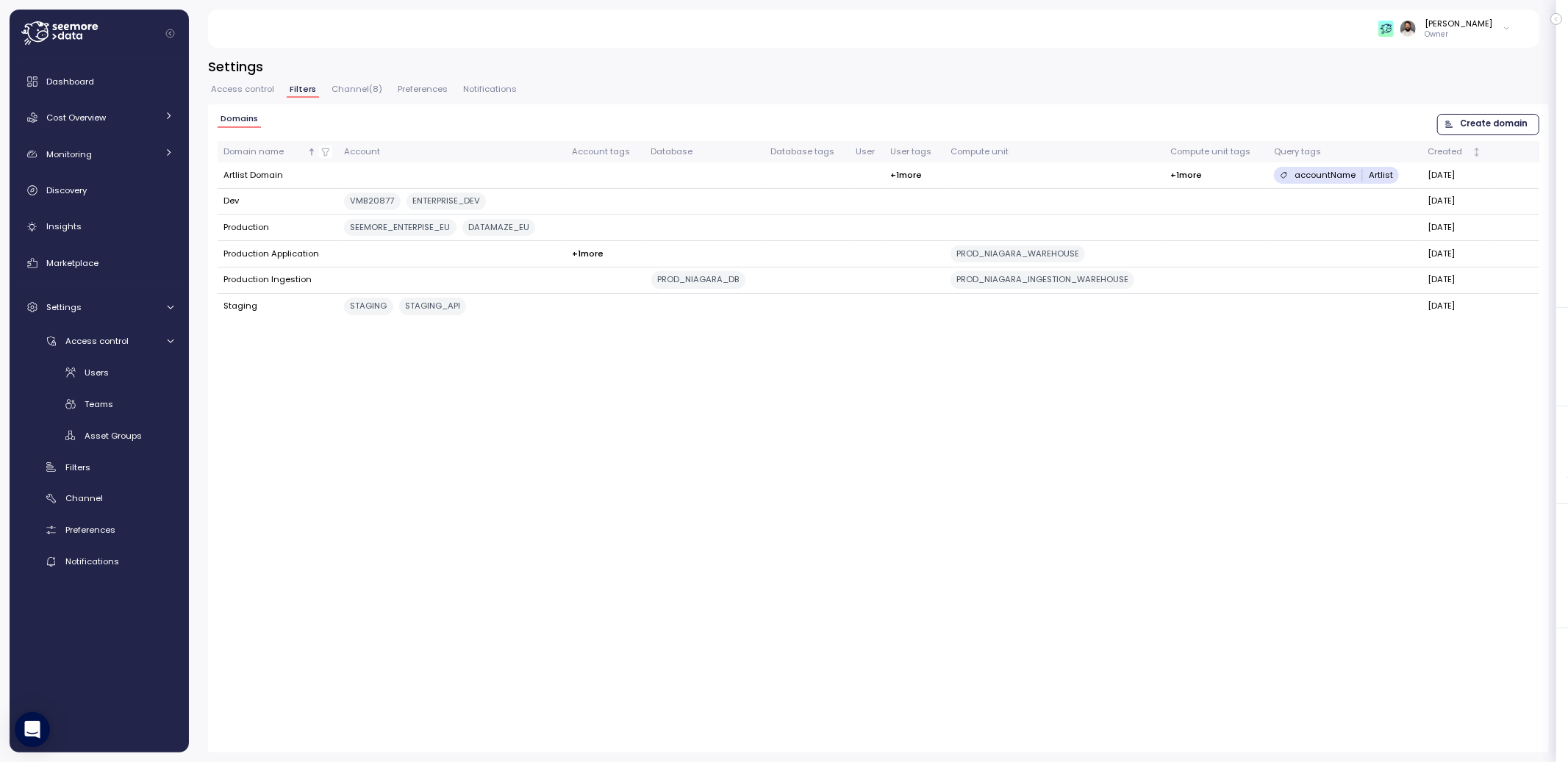
click at [242, 91] on span "Access control" at bounding box center [243, 89] width 63 height 8
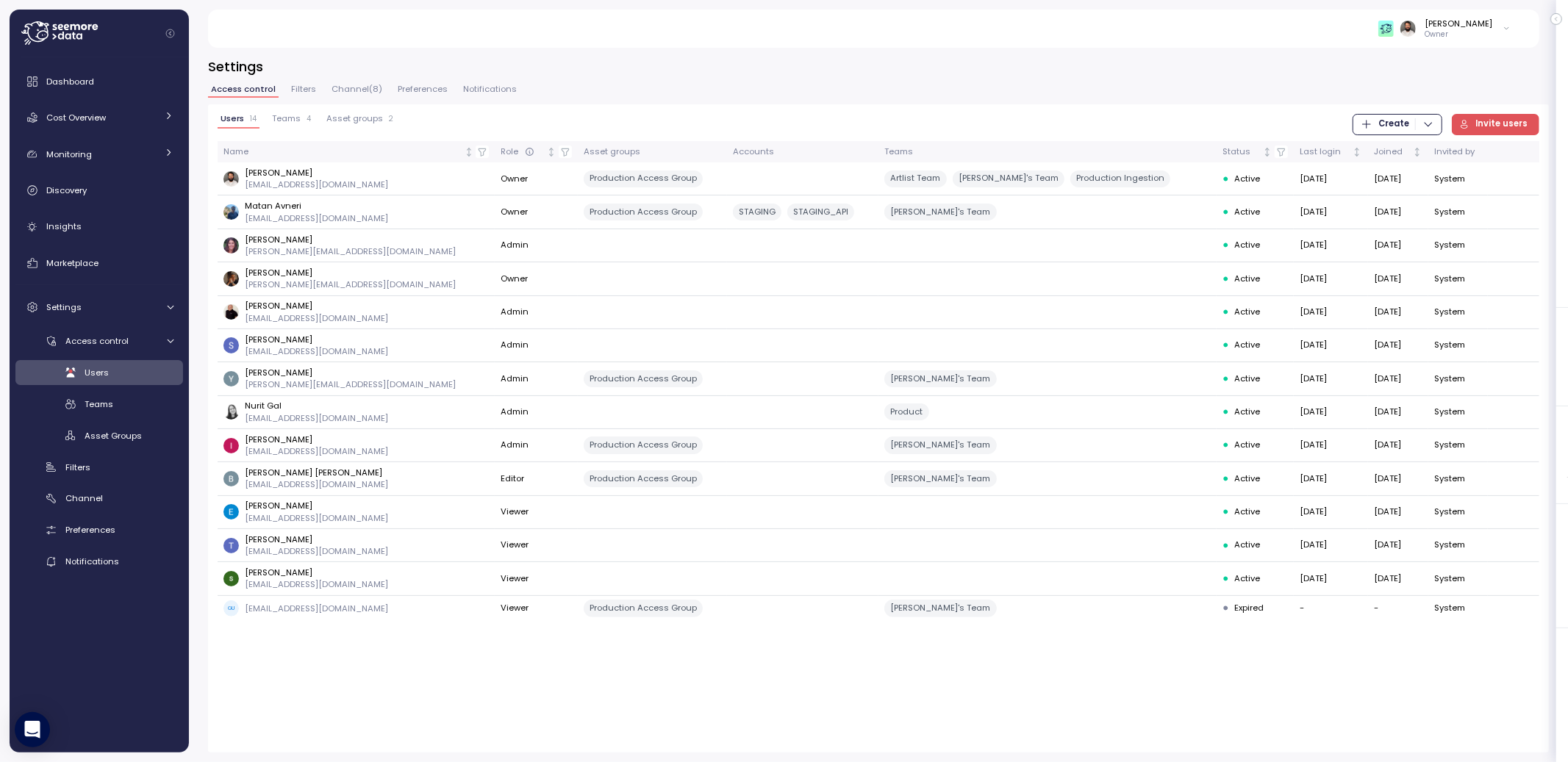
click at [294, 118] on span "Teams" at bounding box center [286, 118] width 29 height 8
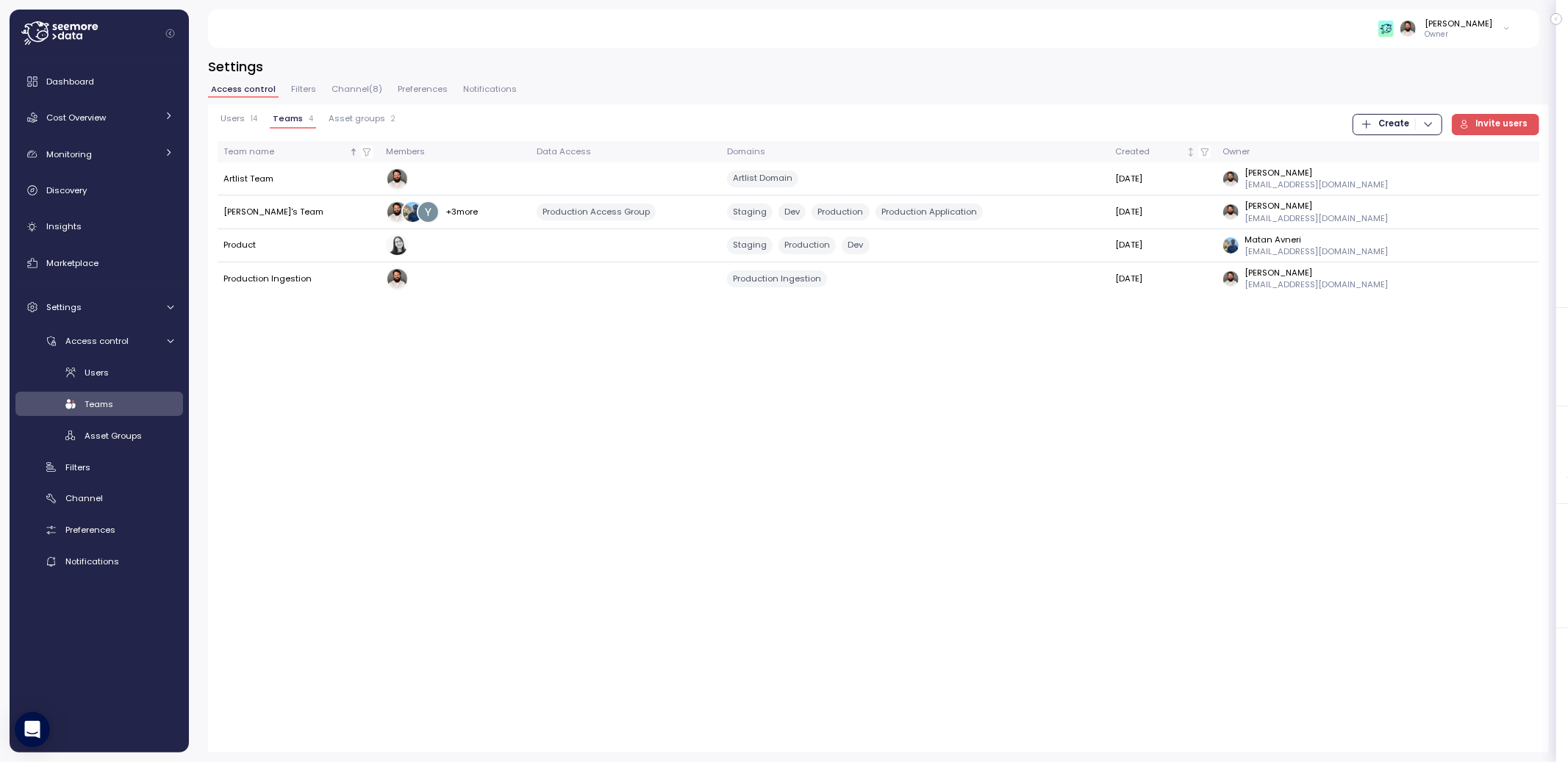
click at [301, 86] on span "Filters" at bounding box center [303, 89] width 25 height 8
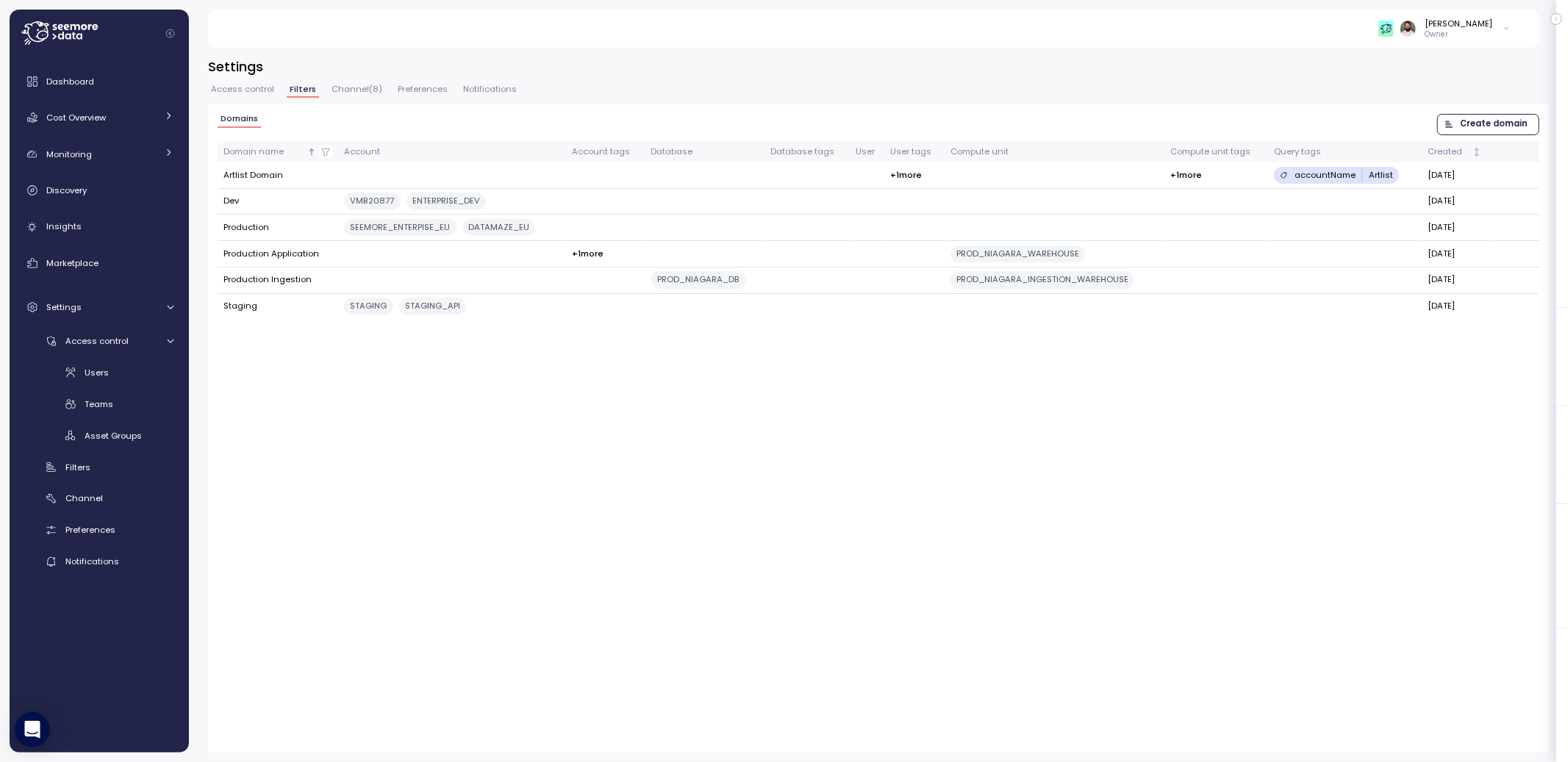
click at [252, 92] on span "Access control" at bounding box center [243, 89] width 63 height 8
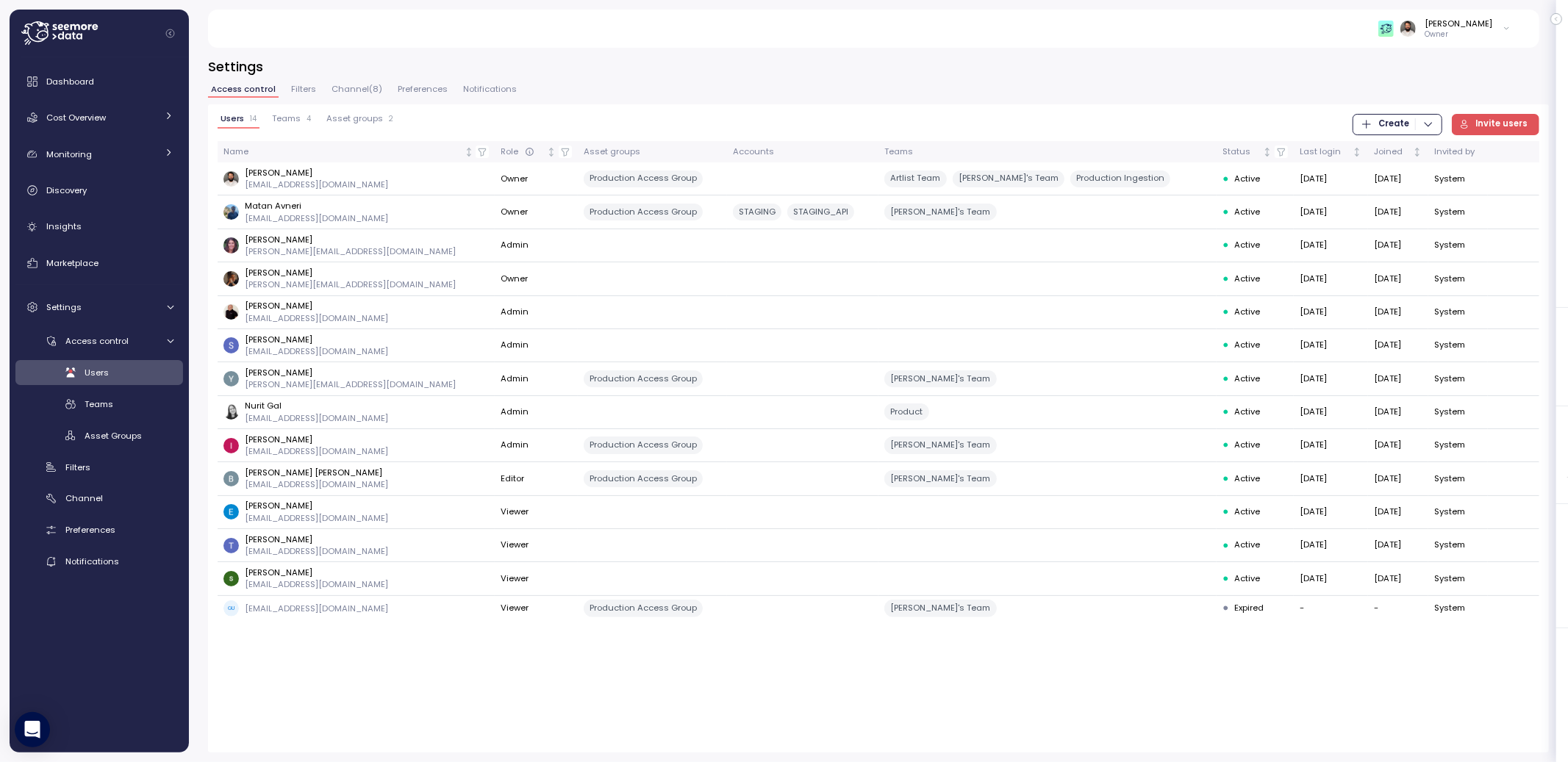
click at [291, 89] on span "Filters" at bounding box center [303, 89] width 25 height 8
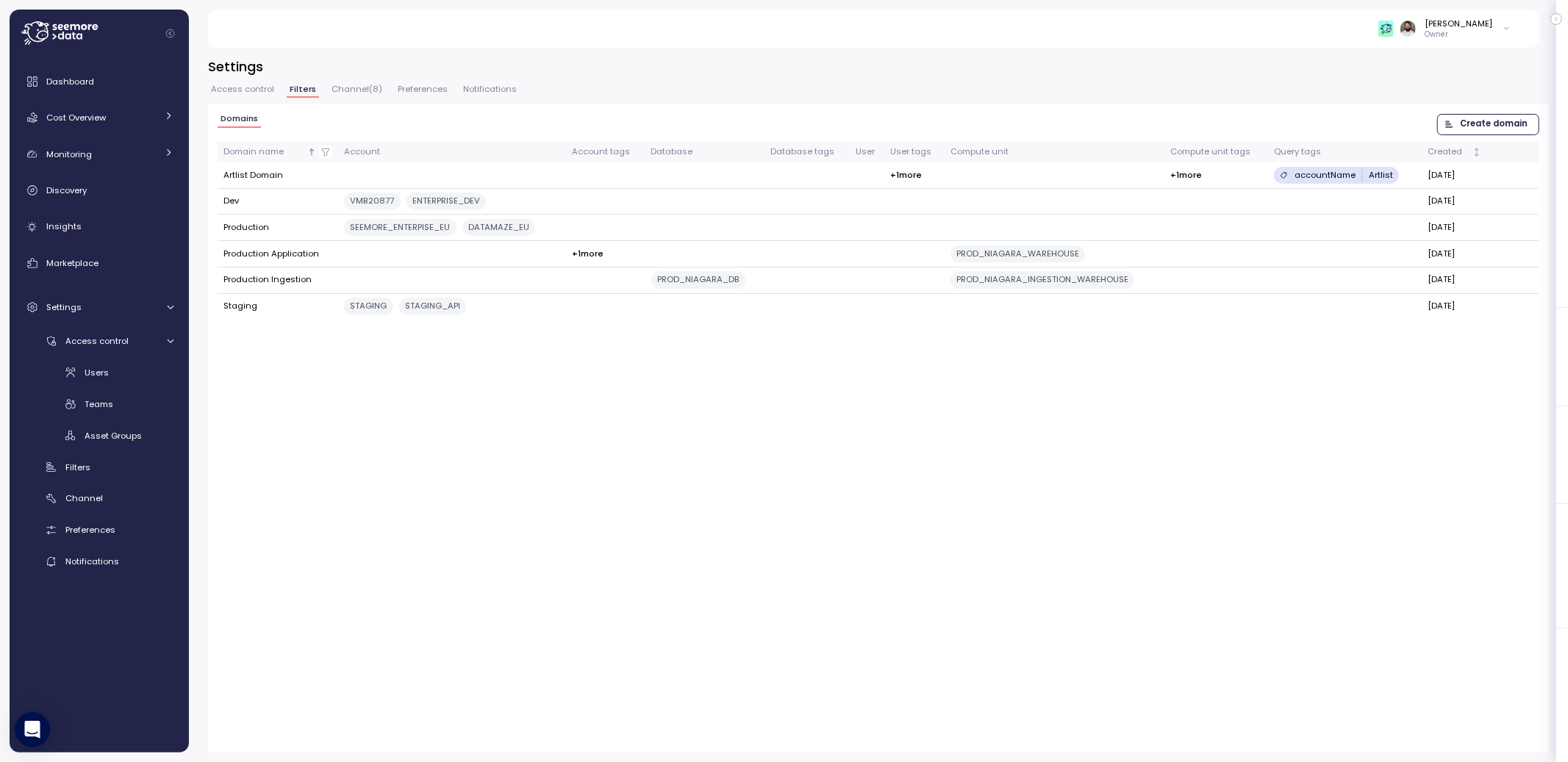
click at [239, 90] on span "Access control" at bounding box center [243, 89] width 63 height 8
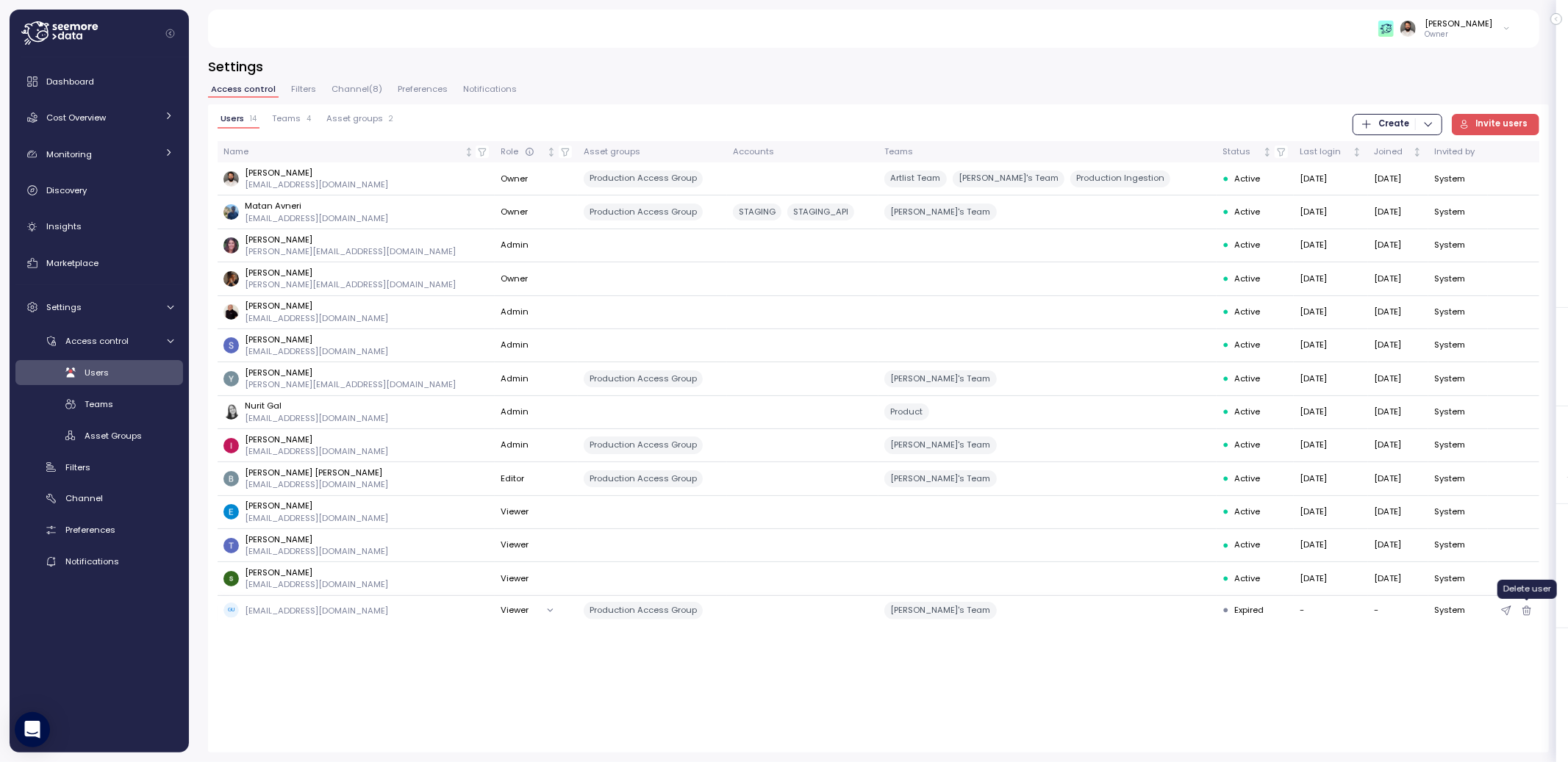
click at [1525, 609] on icon "button" at bounding box center [1527, 611] width 11 height 18
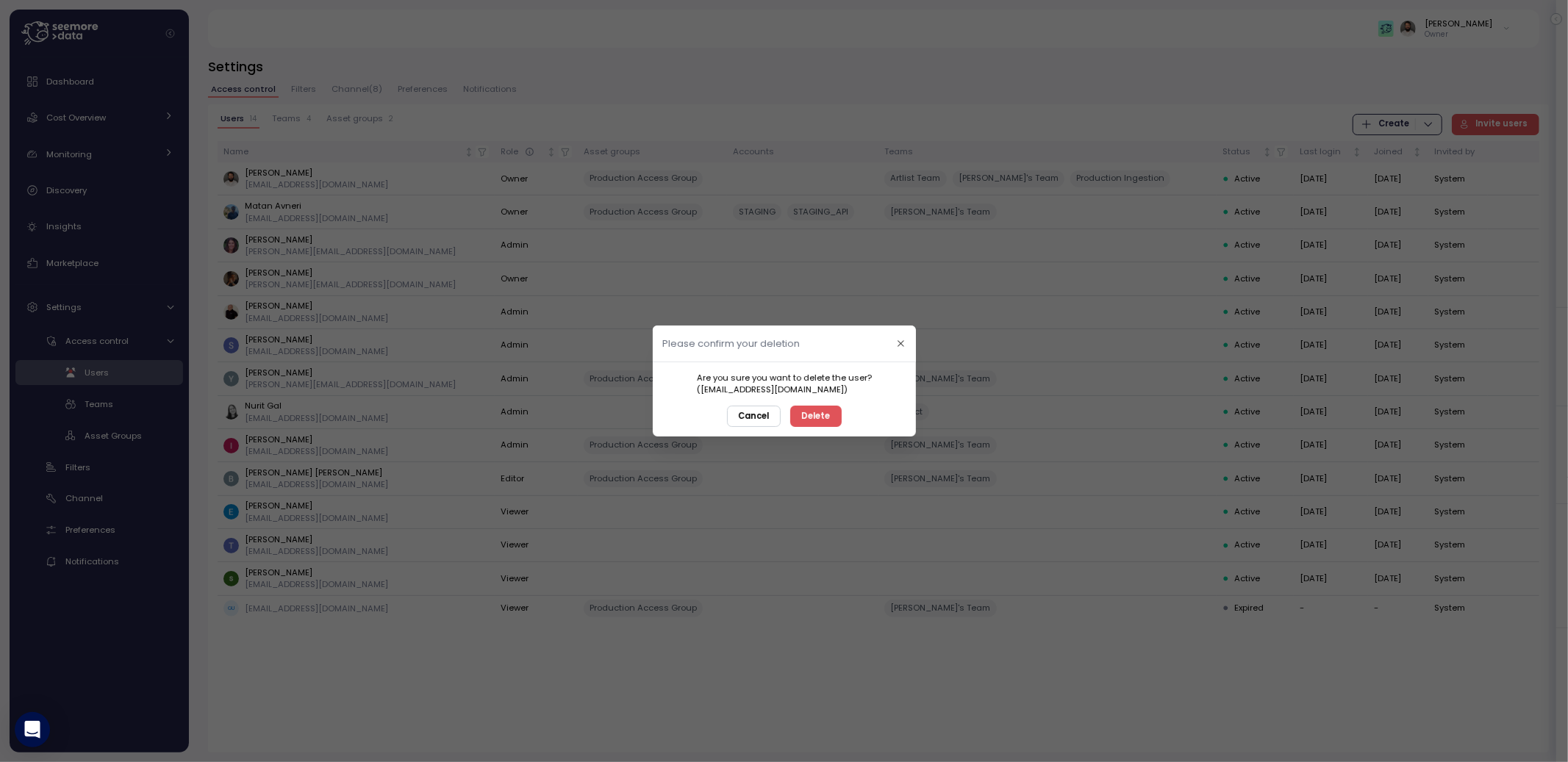
click at [819, 421] on span "Delete" at bounding box center [816, 416] width 29 height 20
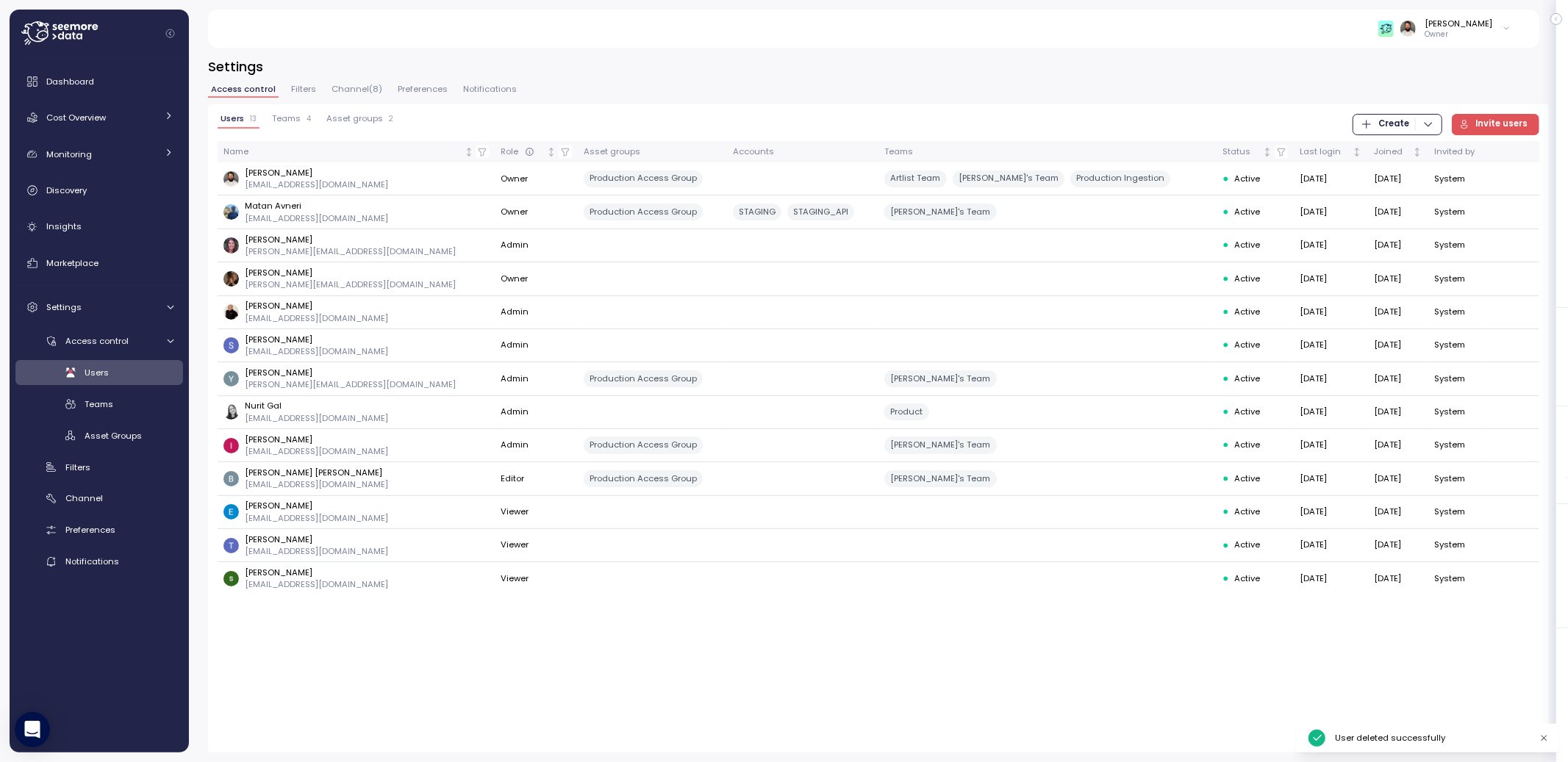
click at [287, 117] on span "Teams" at bounding box center [286, 118] width 29 height 8
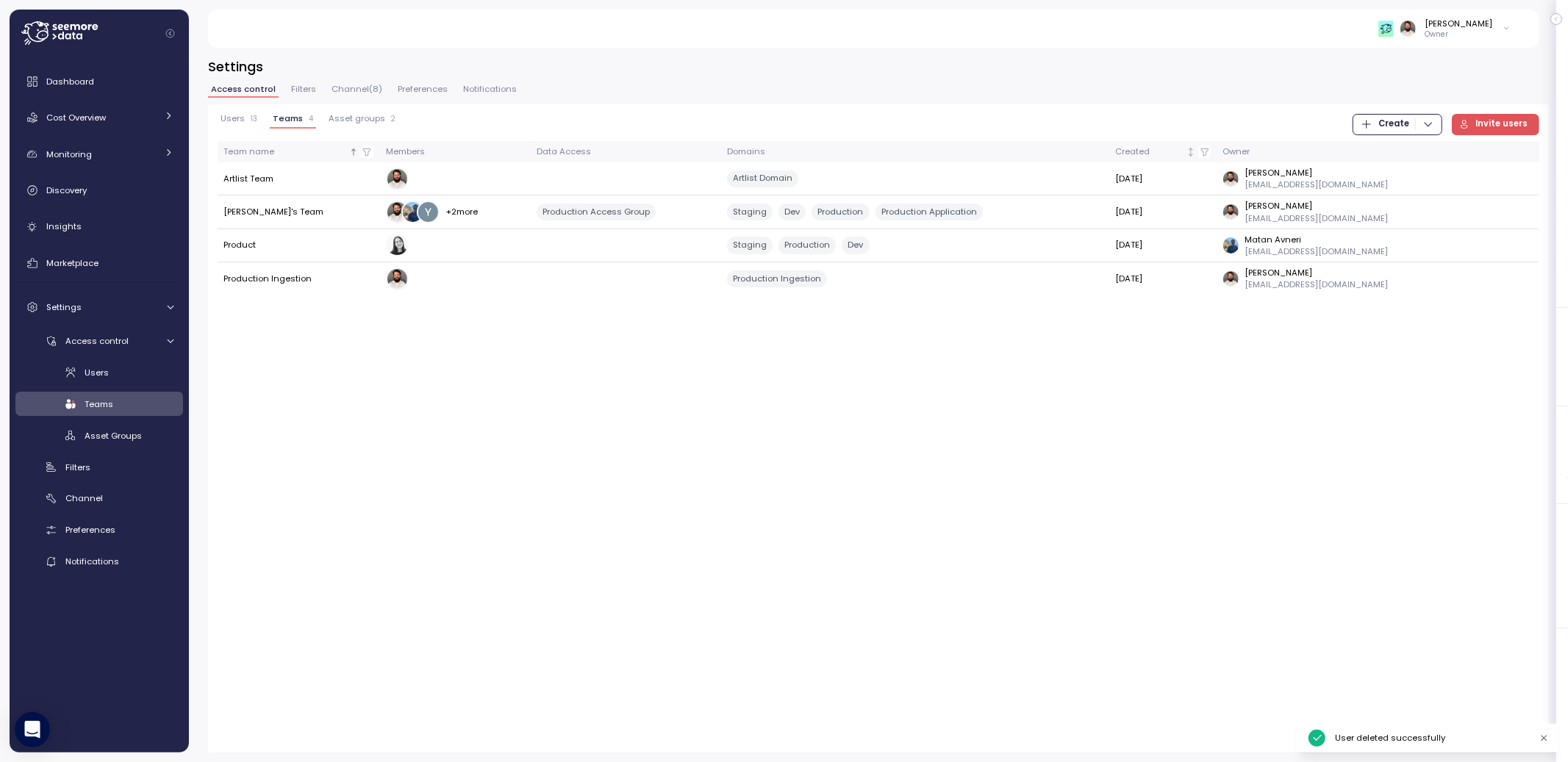
click at [334, 122] on span "Asset groups" at bounding box center [357, 118] width 56 height 8
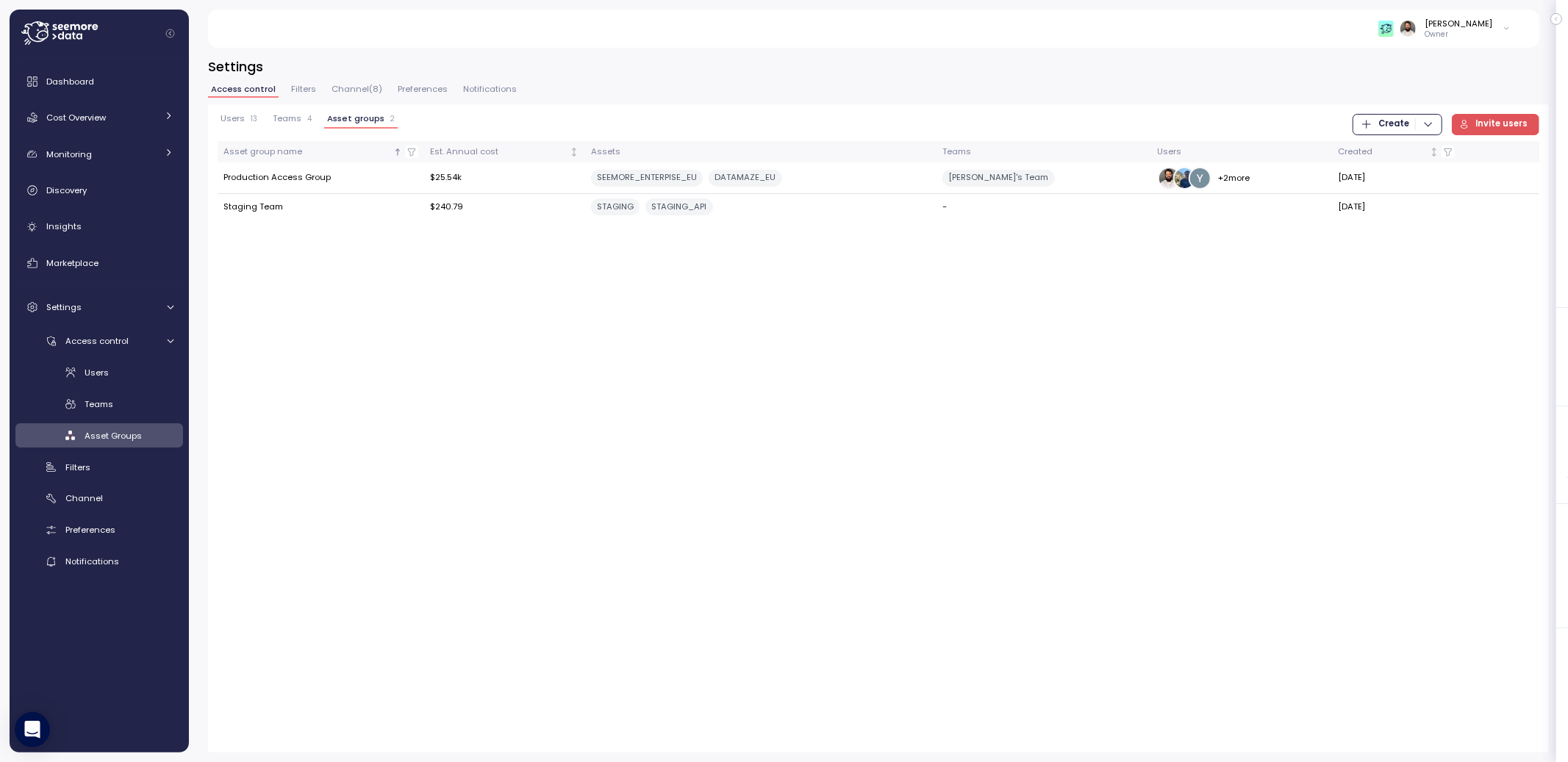
click at [307, 121] on p "4" at bounding box center [309, 119] width 4 height 11
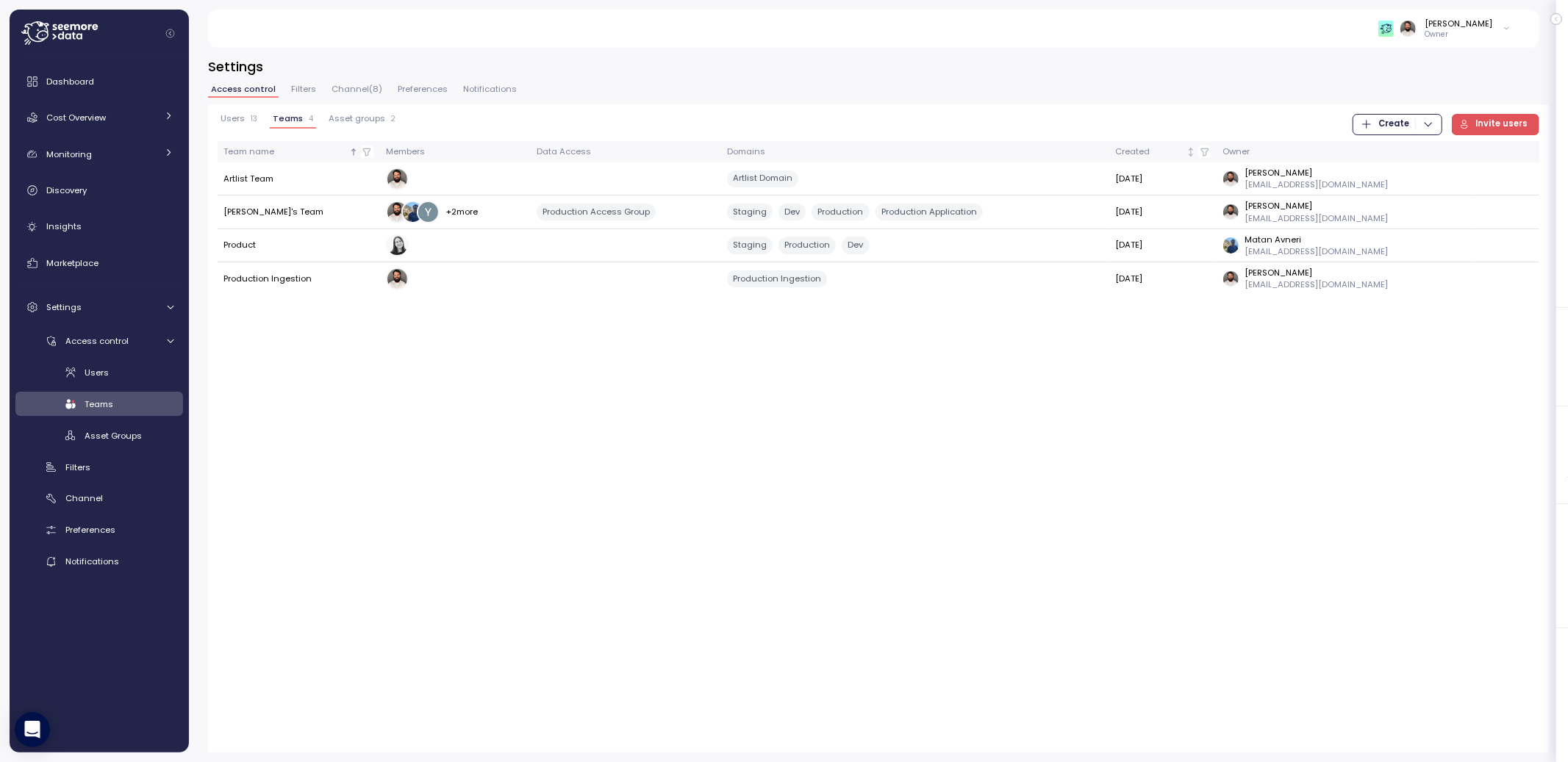
click at [1495, 45] on div "Guy Biecher Owner" at bounding box center [873, 28] width 1296 height 38
click at [1490, 30] on p "Owner" at bounding box center [1459, 34] width 68 height 11
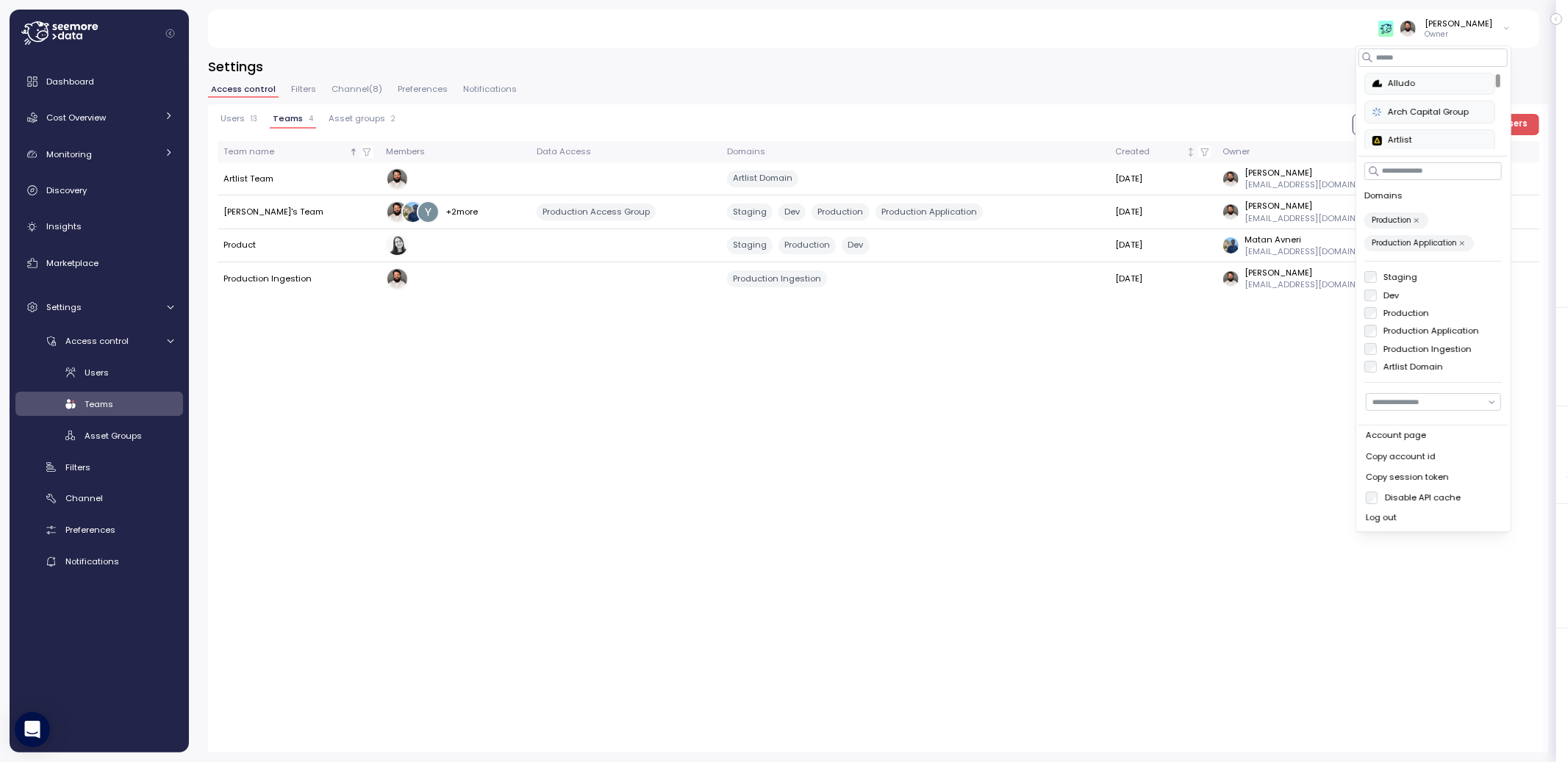
click at [1370, 323] on div "Staging Dev Production Production Application Production Ingestion Artlist Doma…" at bounding box center [1433, 322] width 138 height 101
click at [1325, 49] on div "Settings Access control Filters Channel ( 8 ) Preferences Notifications Users 1…" at bounding box center [878, 400] width 1379 height 724
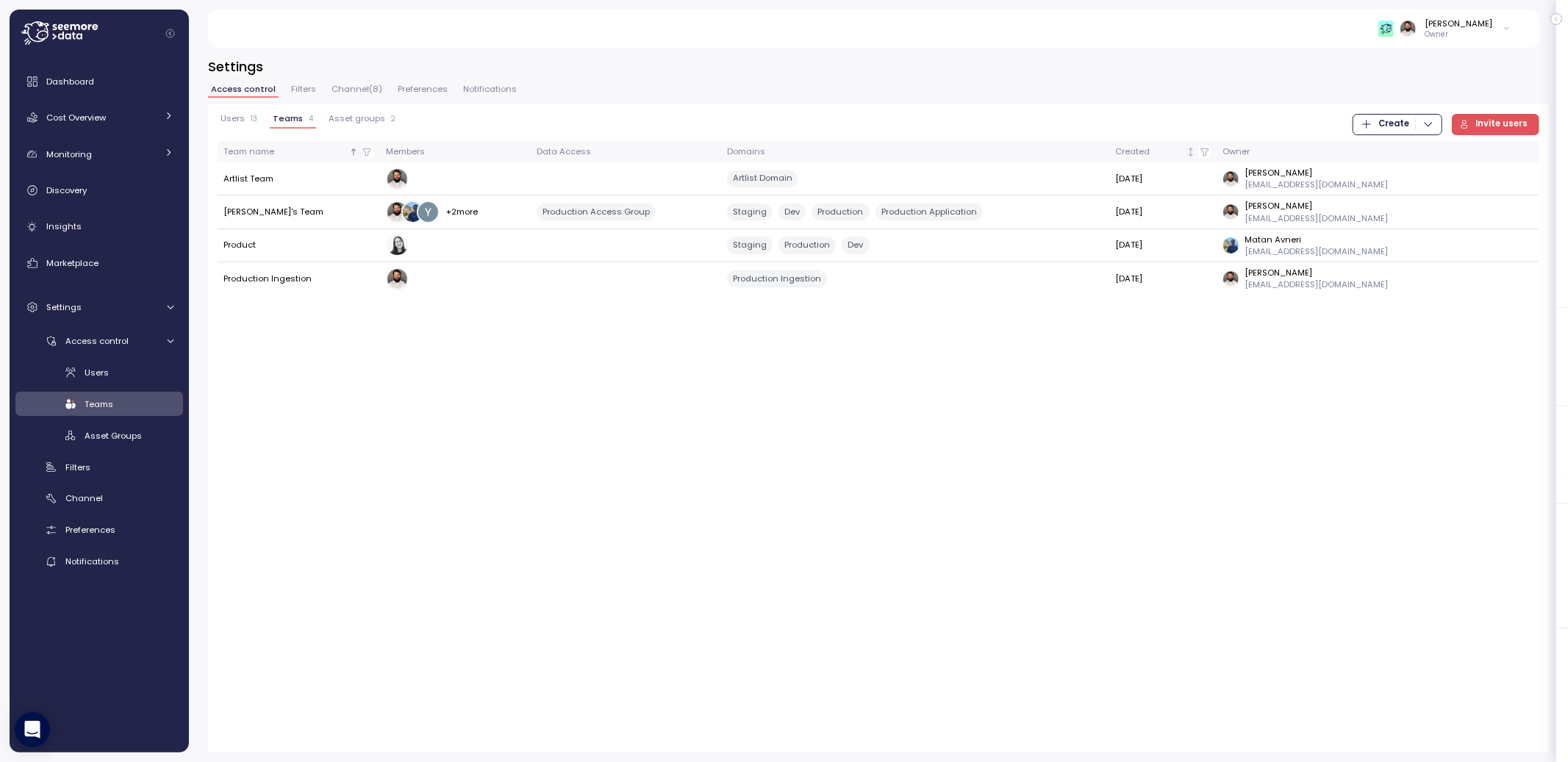
click at [82, 100] on div "Dashboard Cost Overview Compute Workloads Storage Cloud Services Clustering col…" at bounding box center [100, 320] width 168 height 507
click at [84, 91] on link "Dashboard" at bounding box center [100, 81] width 168 height 29
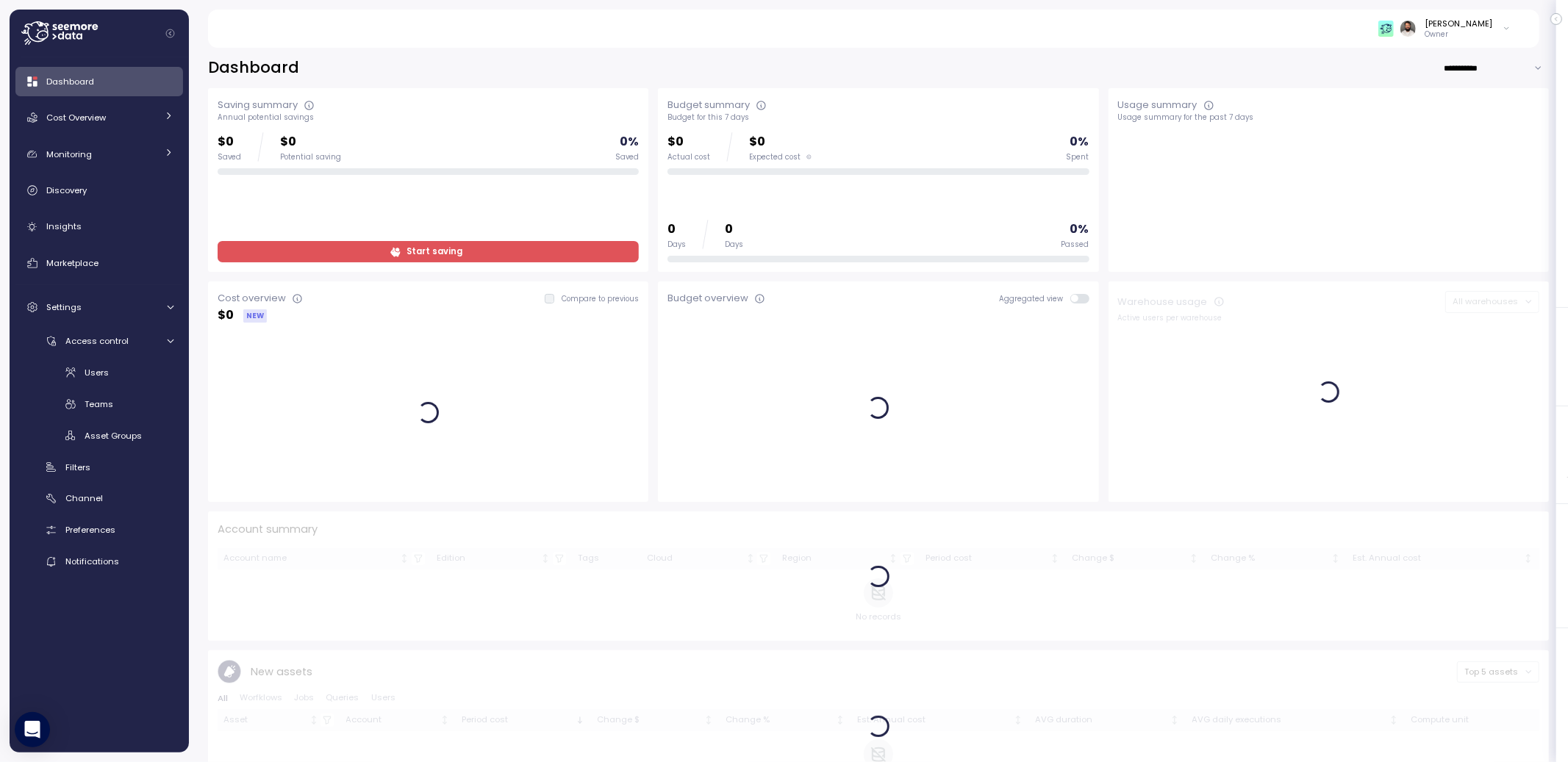
click at [86, 133] on div "Dashboard Cost Overview Compute Workloads Storage Cloud Services Clustering col…" at bounding box center [100, 320] width 168 height 507
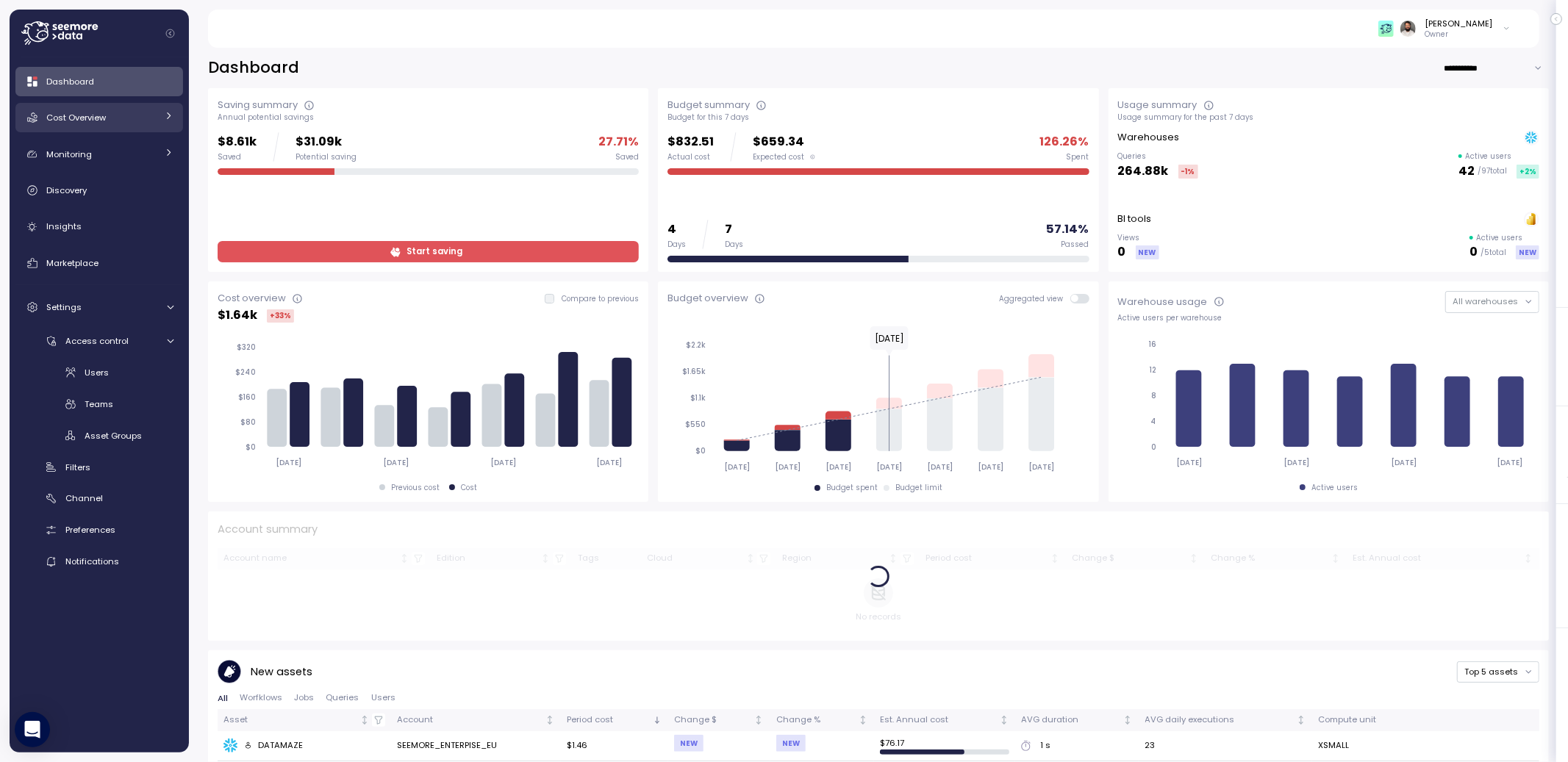
click at [92, 121] on span "Cost Overview" at bounding box center [77, 117] width 60 height 11
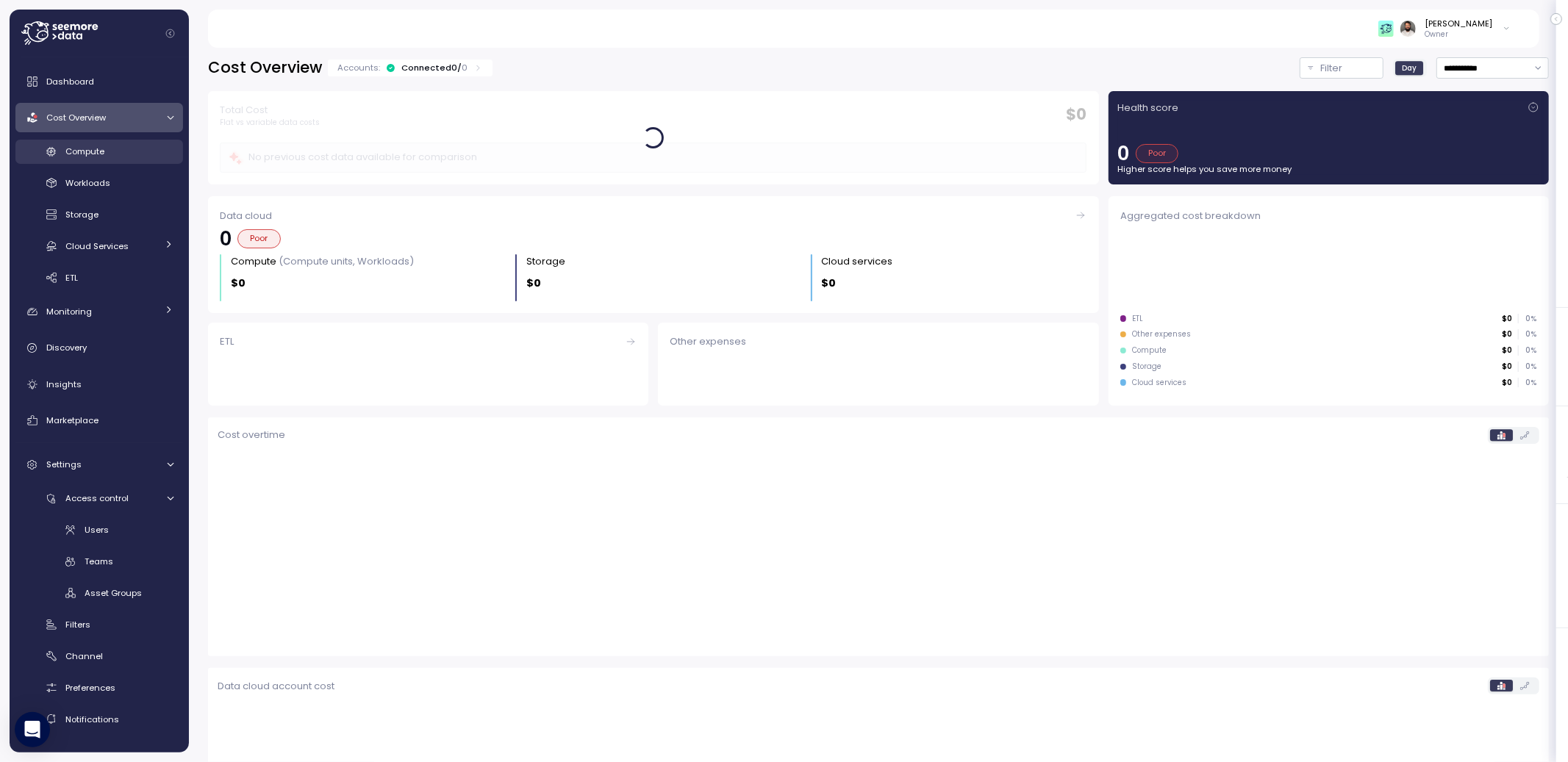
click at [99, 141] on link "Compute" at bounding box center [100, 152] width 168 height 25
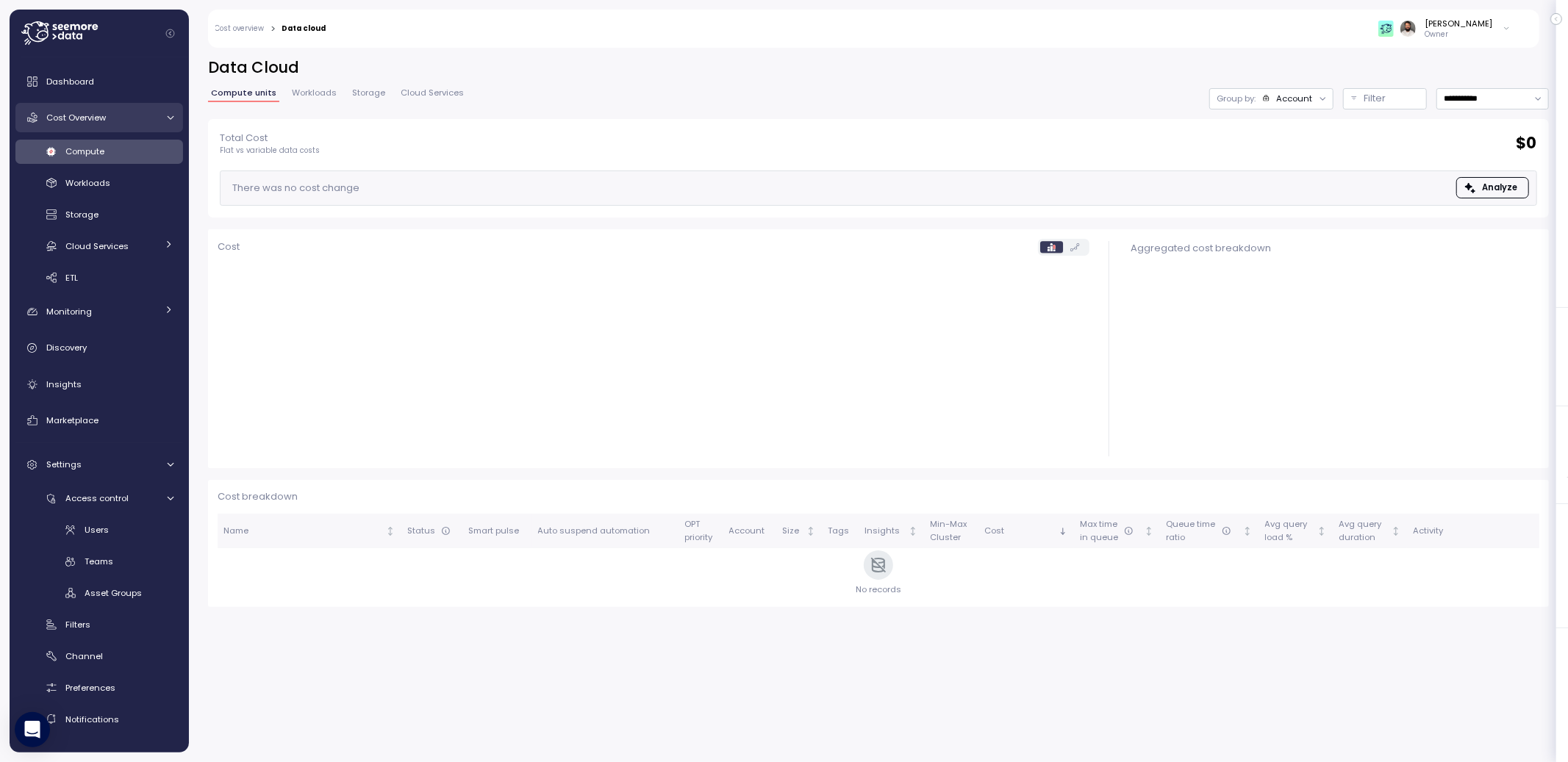
click at [117, 108] on link "Cost Overview" at bounding box center [100, 117] width 168 height 29
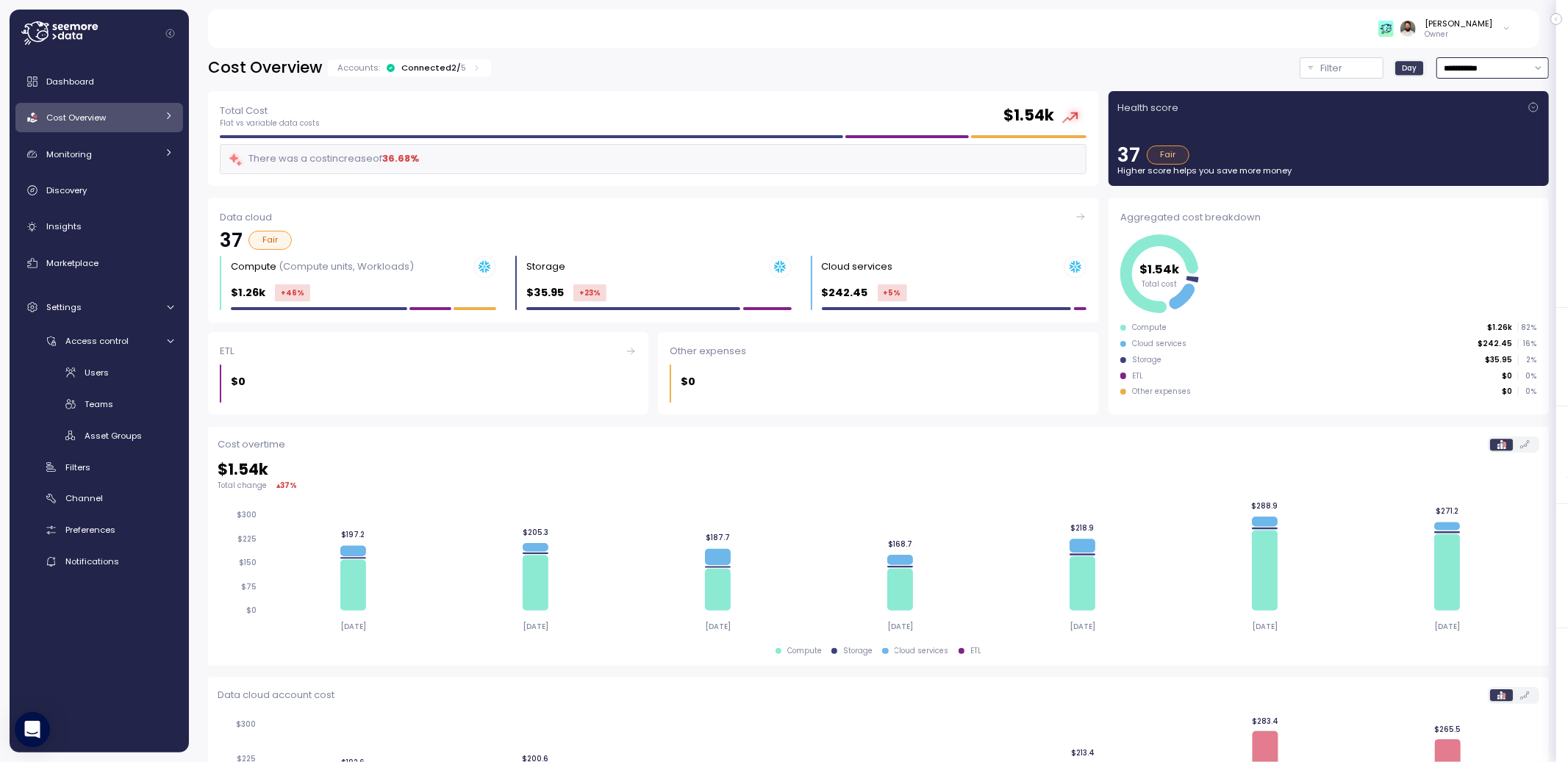
click at [1486, 65] on input "**********" at bounding box center [1493, 68] width 113 height 21
click at [1475, 24] on div "[PERSON_NAME]" at bounding box center [1459, 23] width 68 height 11
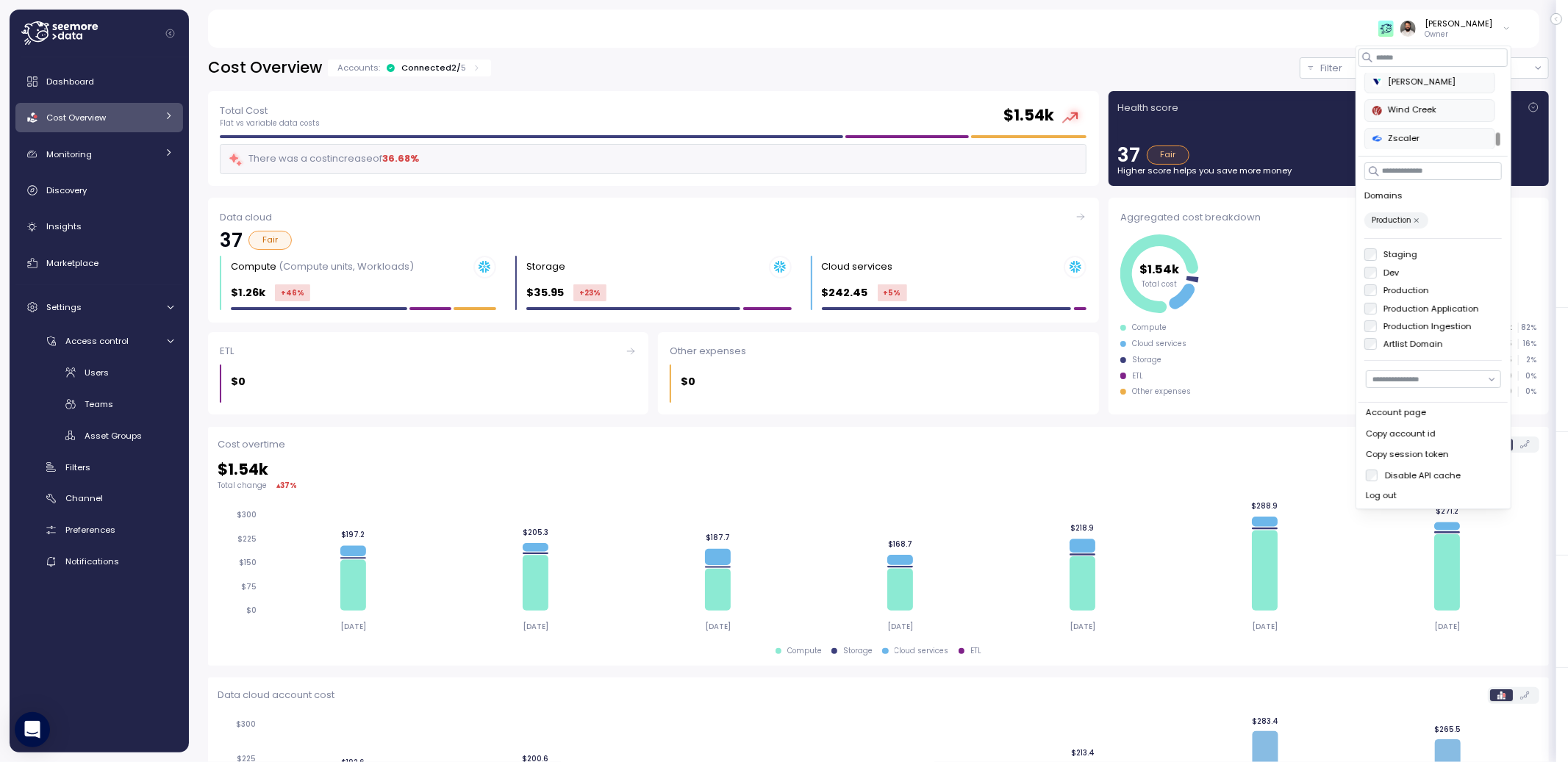
scroll to position [713, 0]
click at [1404, 306] on label "Production Application" at bounding box center [1428, 308] width 103 height 11
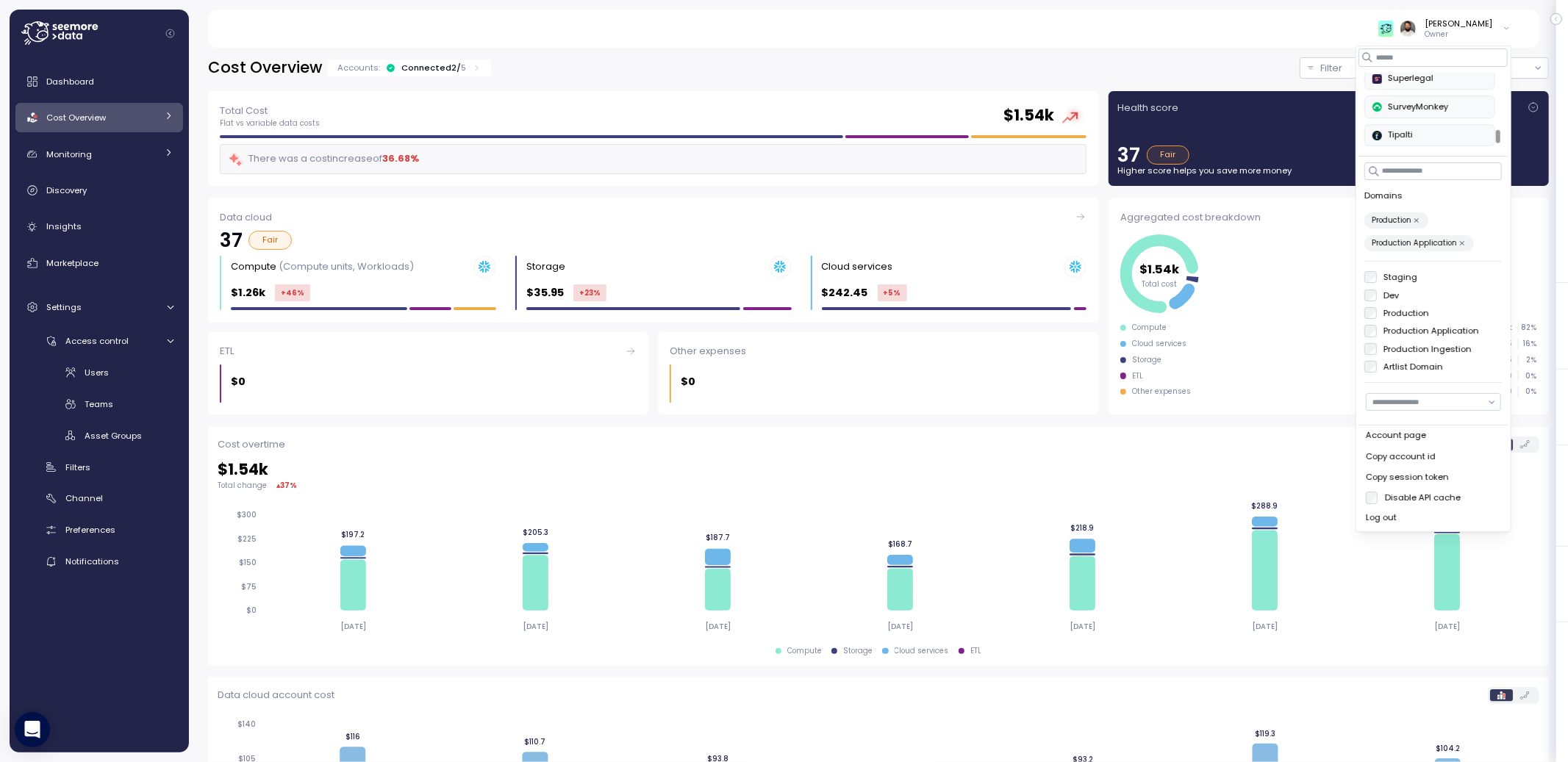
click at [1400, 328] on label "Production Application" at bounding box center [1428, 330] width 103 height 11
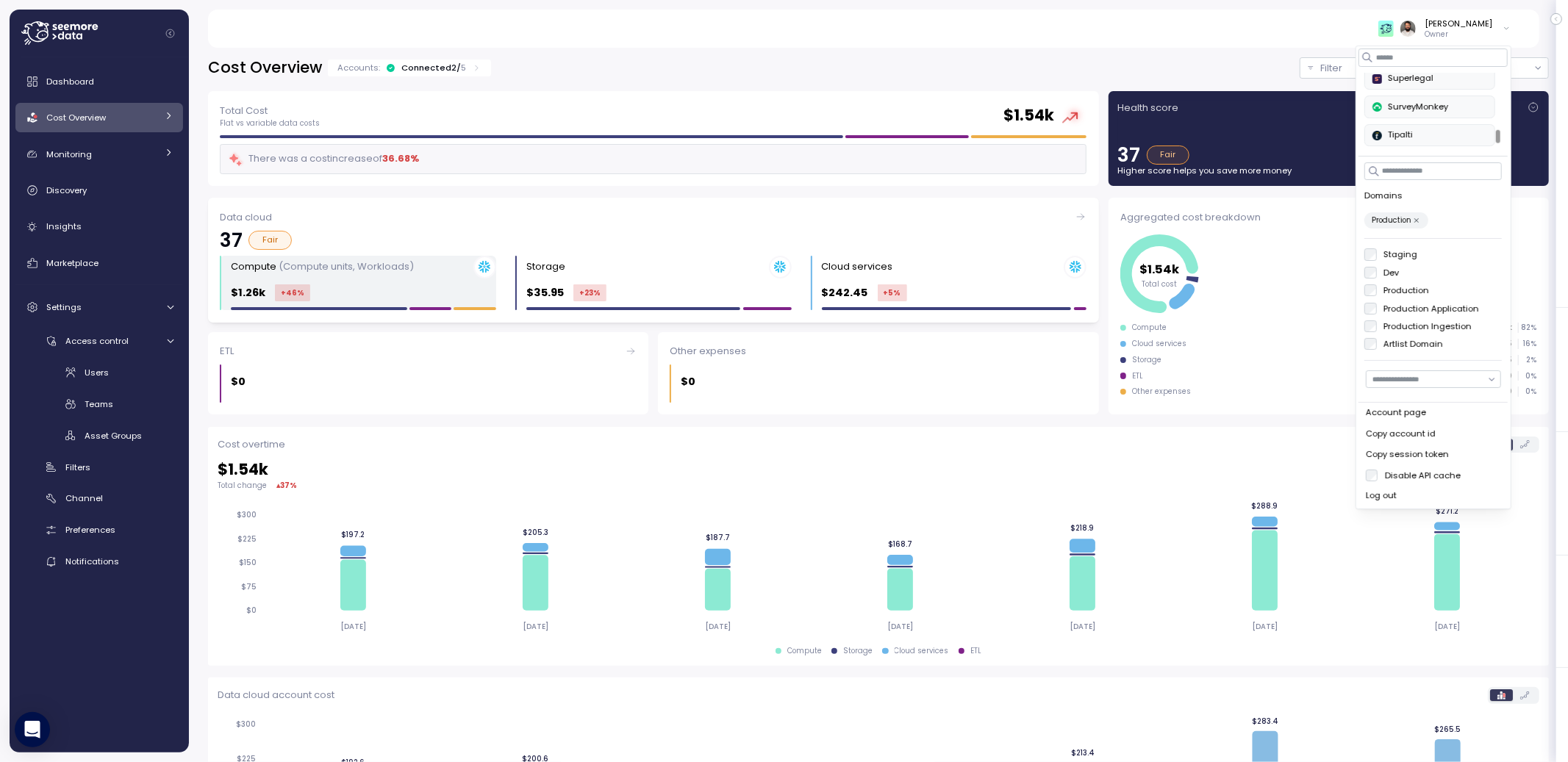
click at [357, 273] on div "Compute (Compute units, Workloads)" at bounding box center [323, 266] width 183 height 15
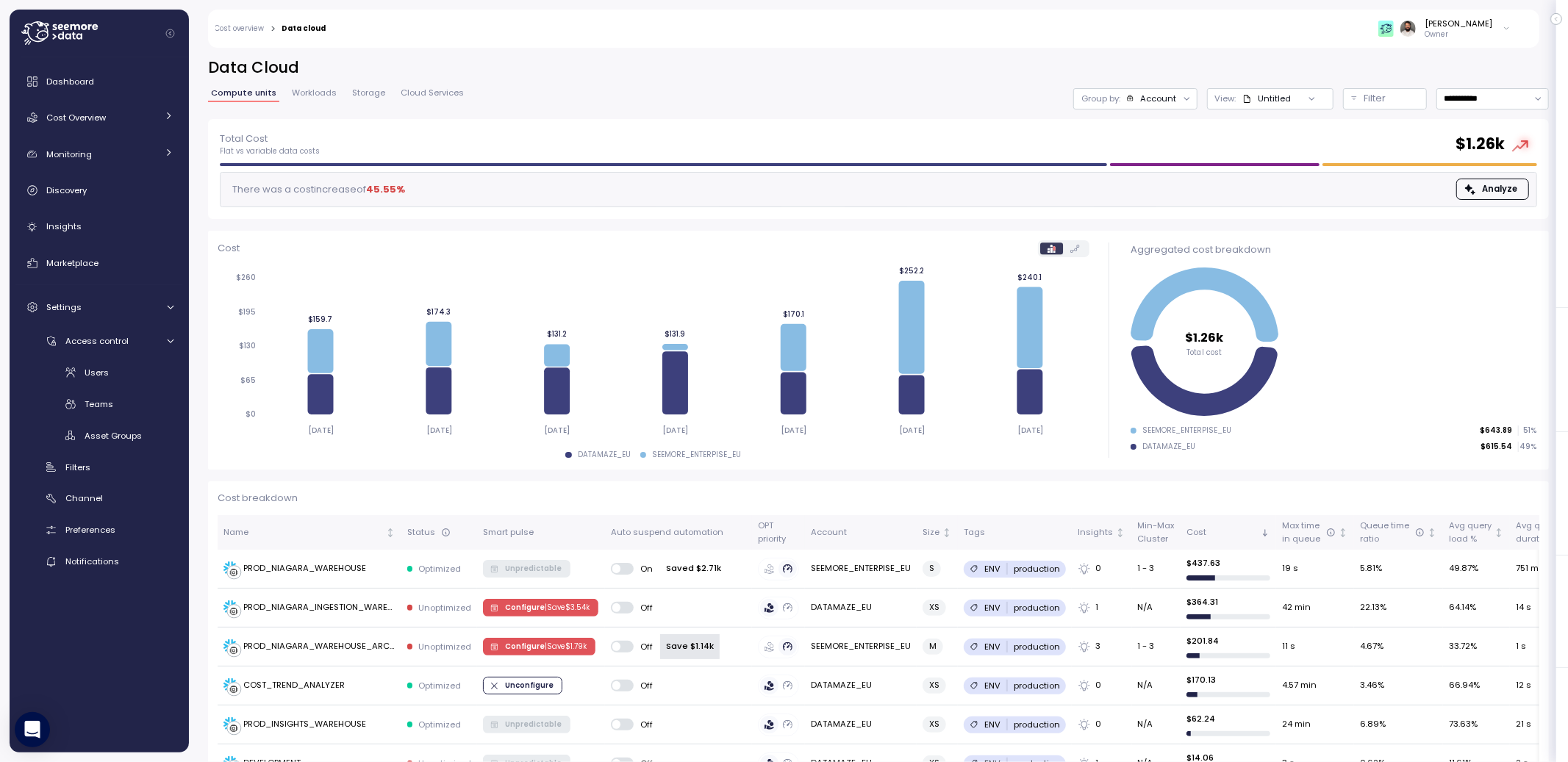
click at [1456, 26] on div "[PERSON_NAME]" at bounding box center [1459, 23] width 68 height 11
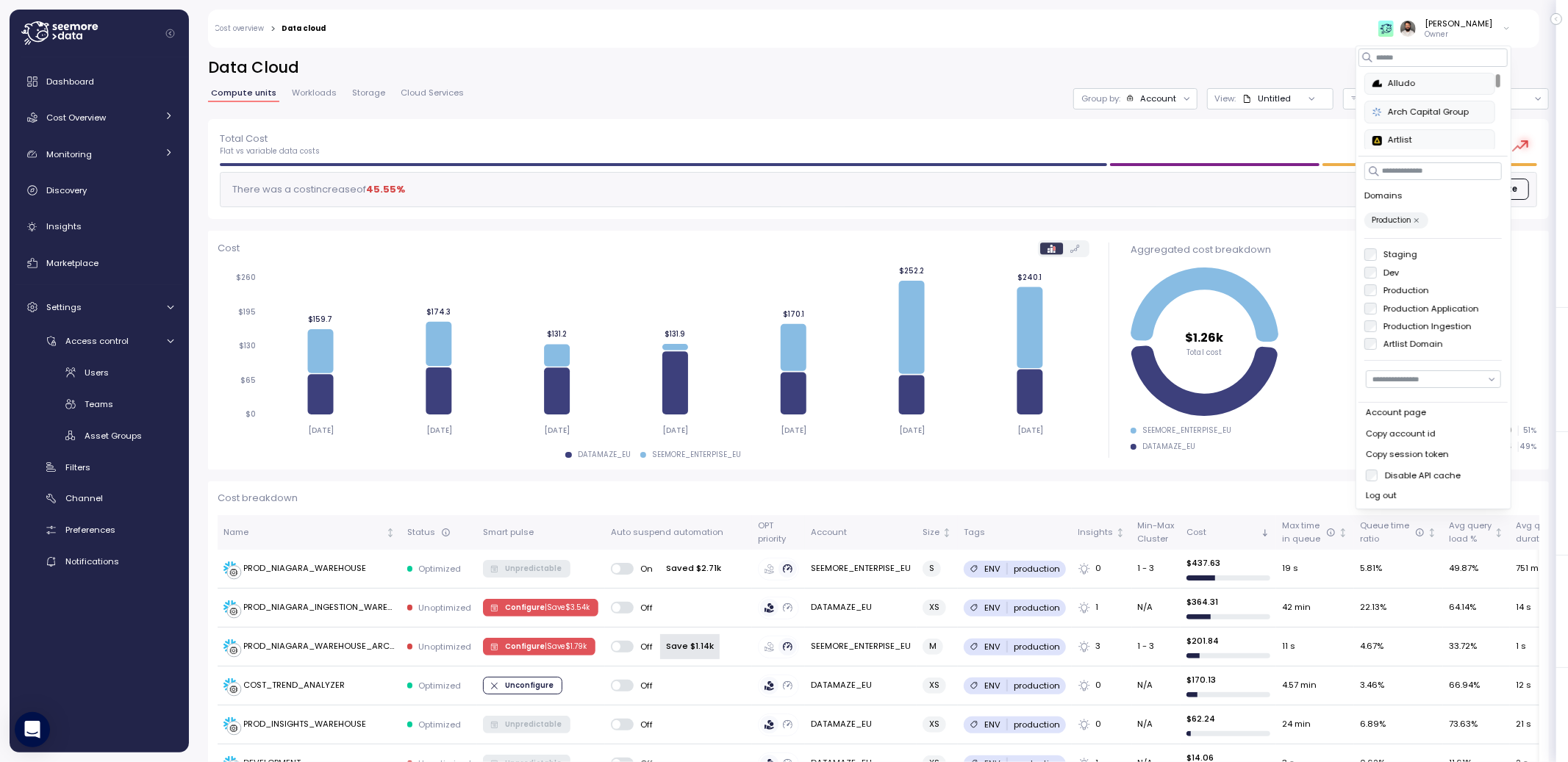
click at [1406, 307] on label "Production Application" at bounding box center [1428, 308] width 103 height 11
click at [1402, 318] on label "Production" at bounding box center [1403, 312] width 53 height 11
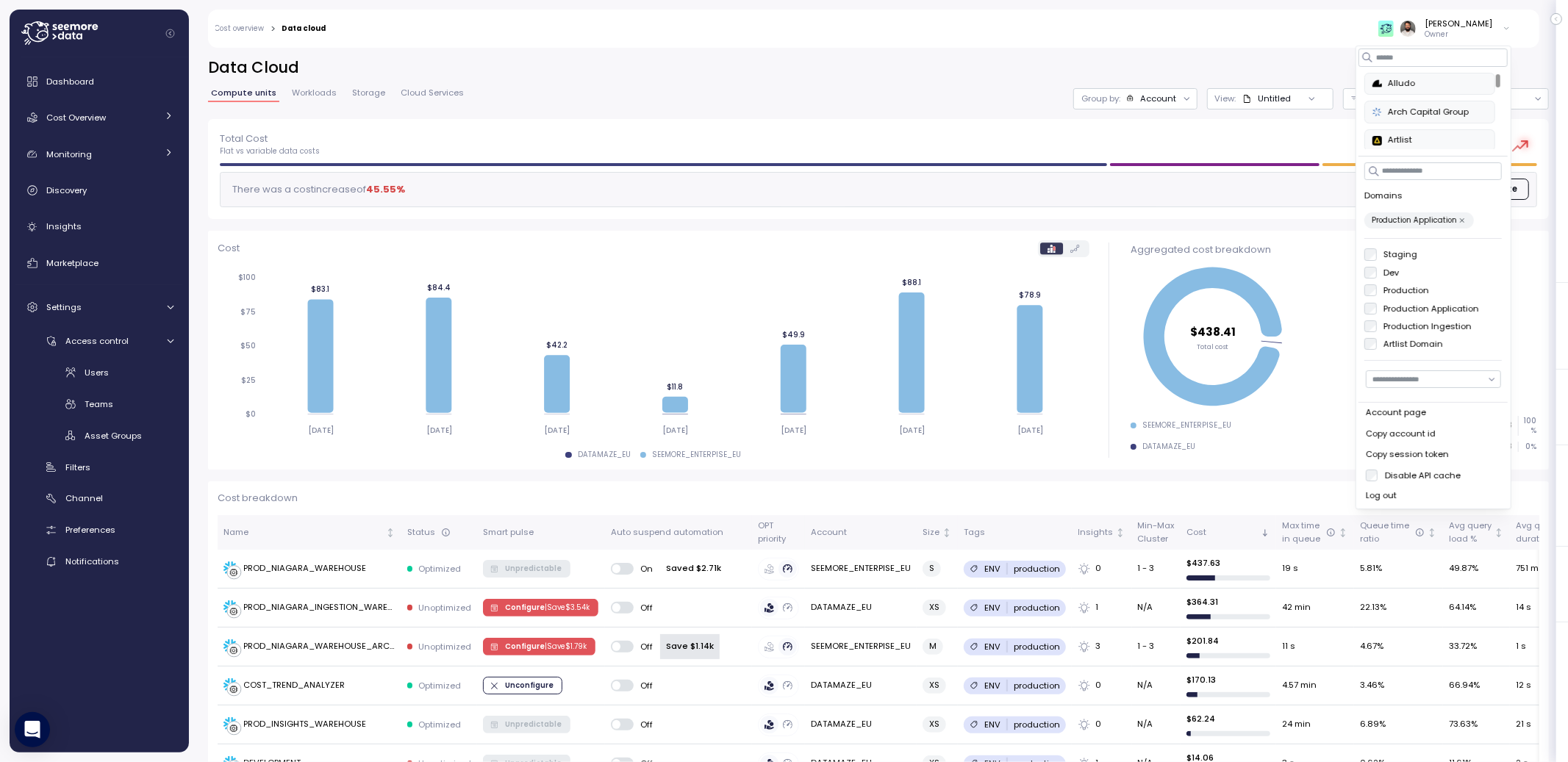
click at [1393, 327] on label "Production Ingestion" at bounding box center [1424, 325] width 95 height 11
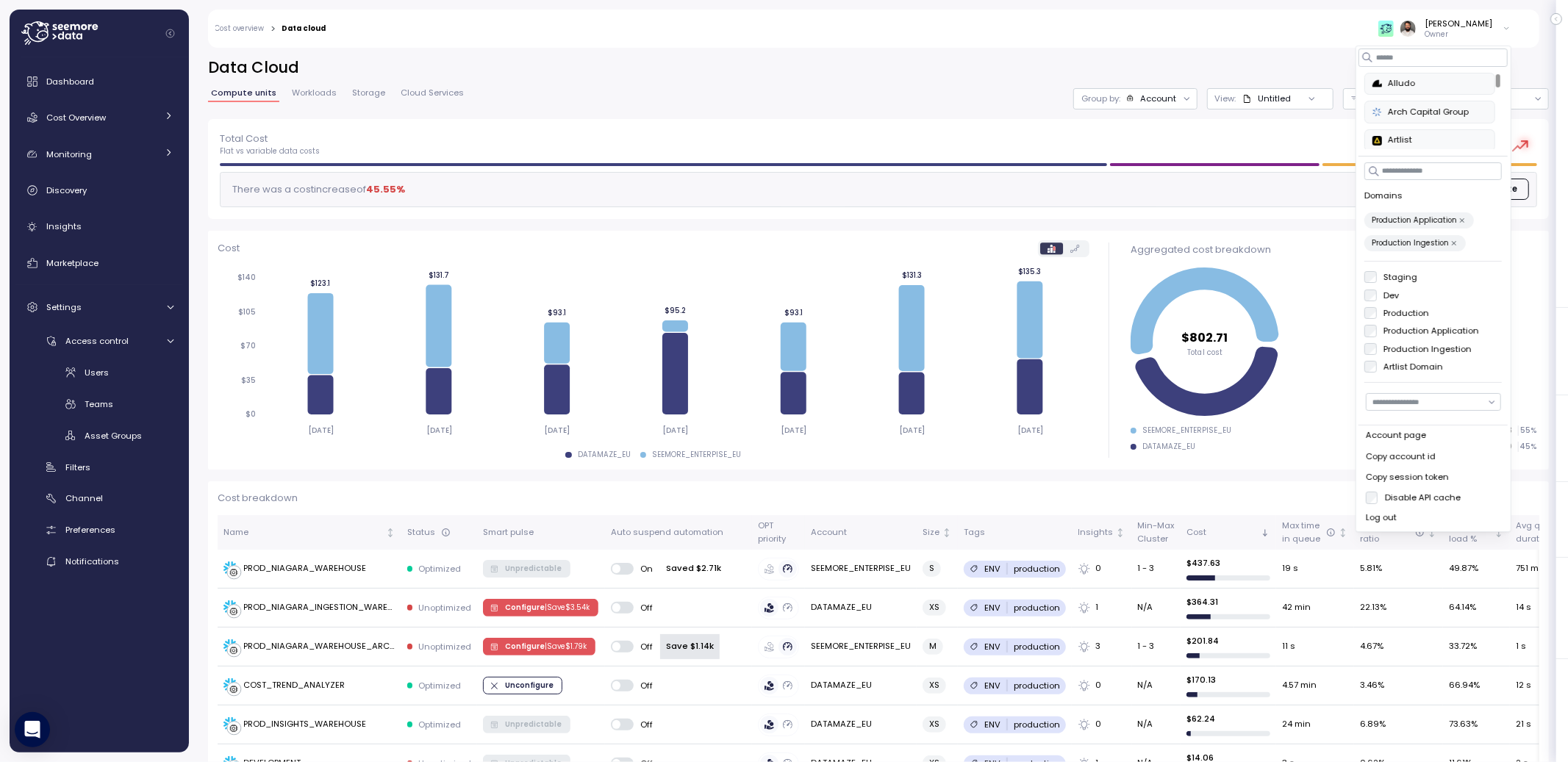
scroll to position [391, 0]
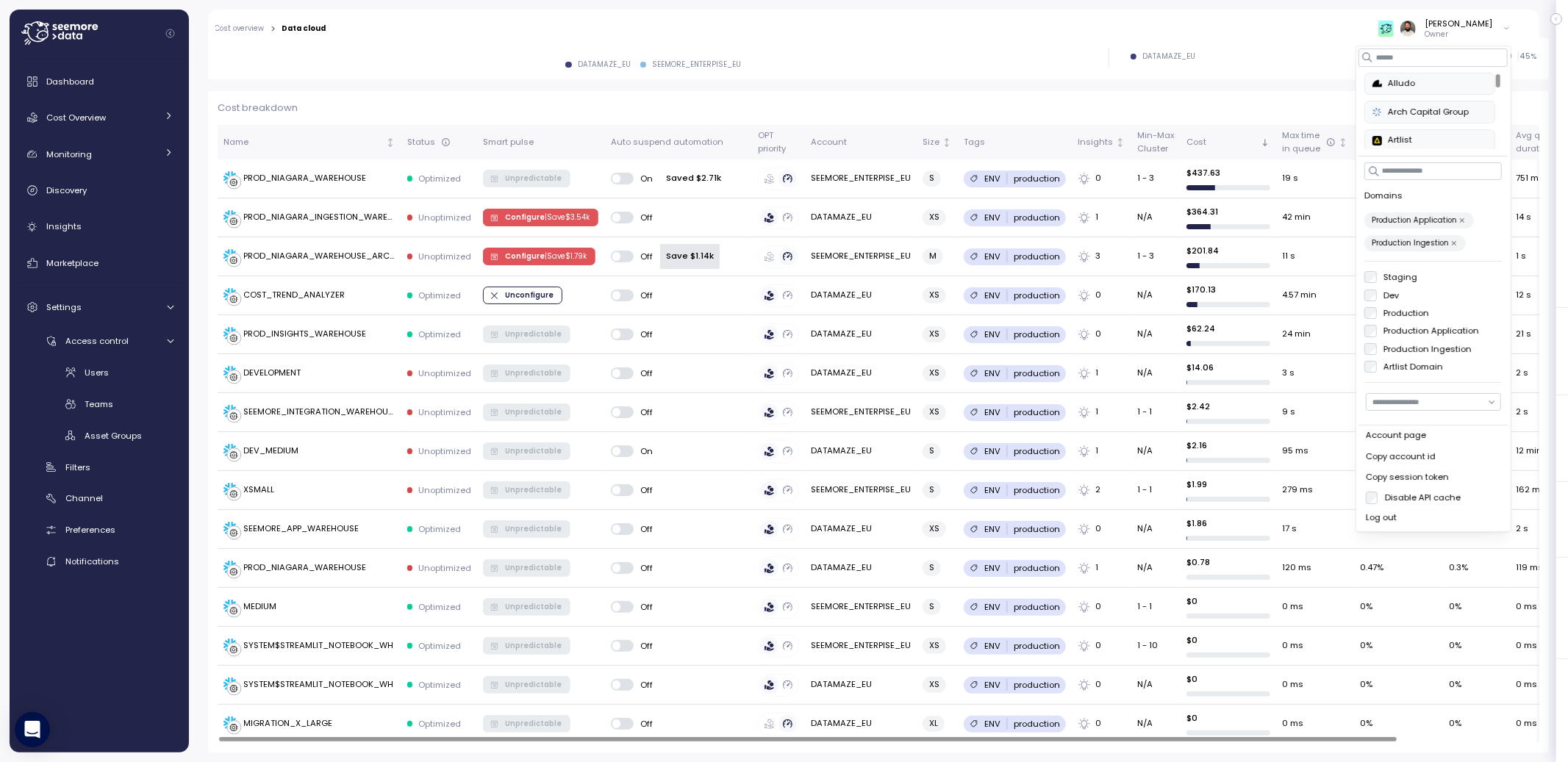
click at [1381, 294] on label "Dev" at bounding box center [1388, 295] width 23 height 11
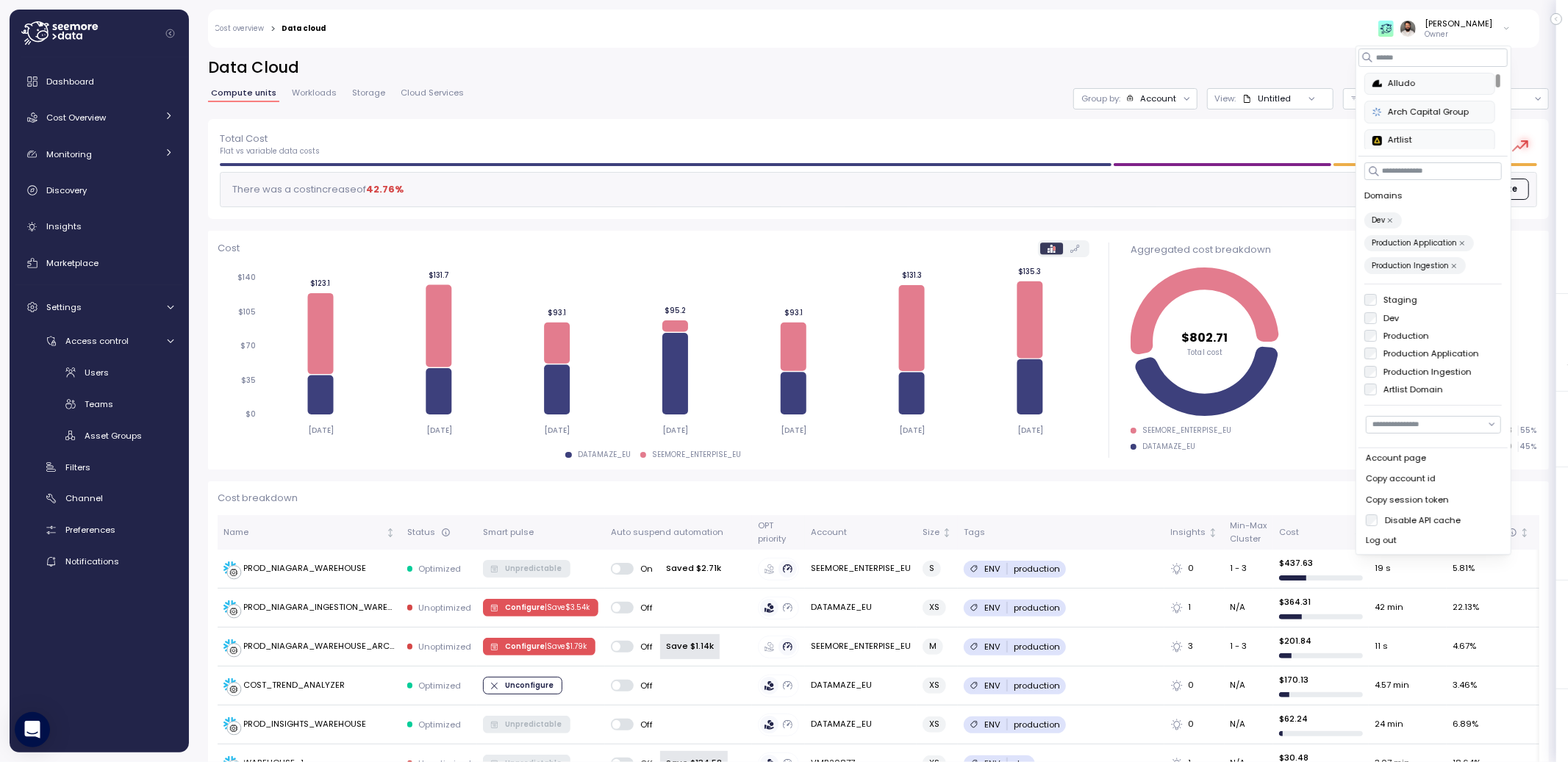
click at [1393, 302] on label "Staging" at bounding box center [1397, 299] width 41 height 11
click at [122, 460] on div "Filters" at bounding box center [119, 467] width 108 height 15
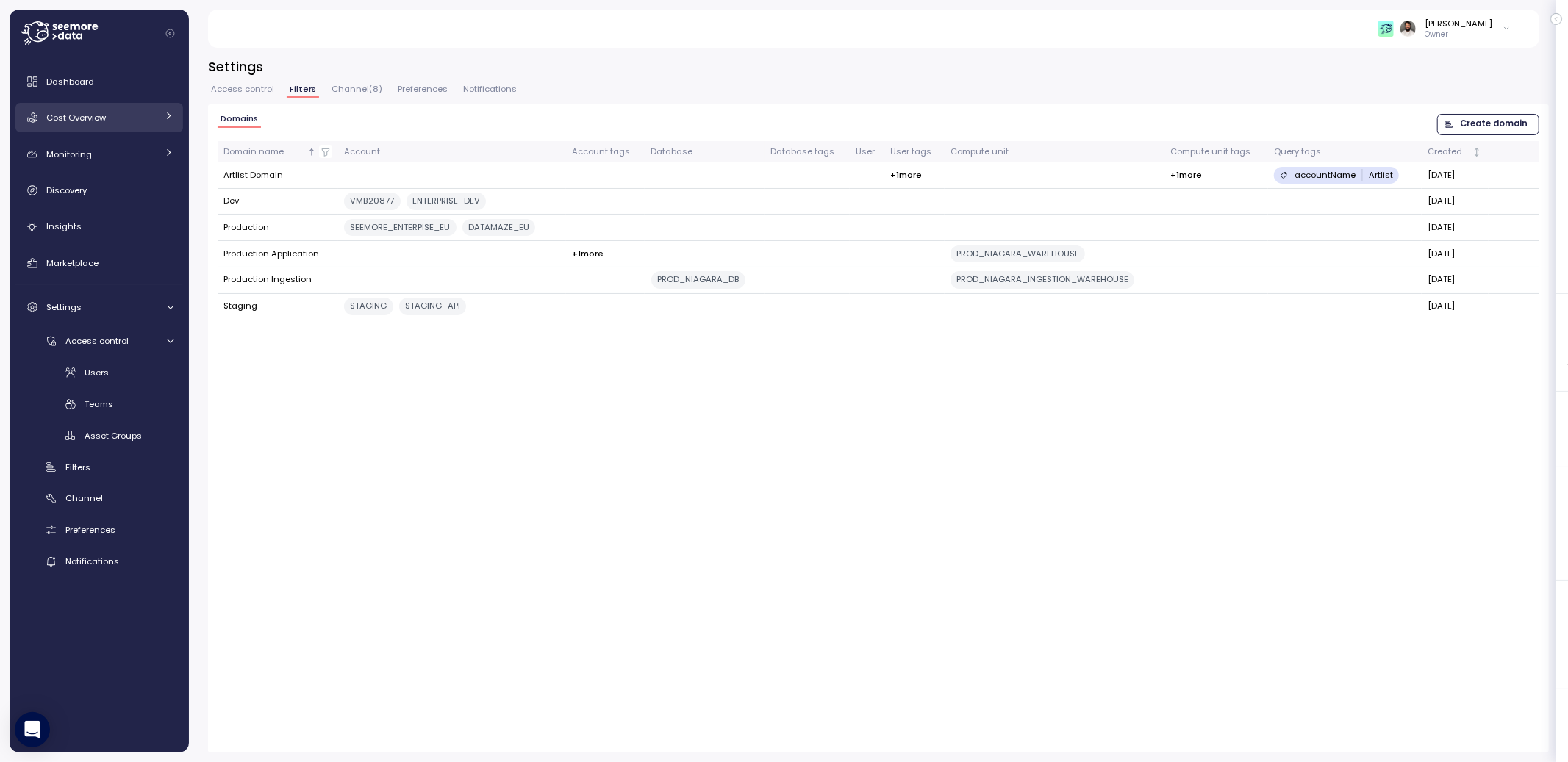
click at [108, 120] on div "Cost Overview" at bounding box center [101, 117] width 110 height 15
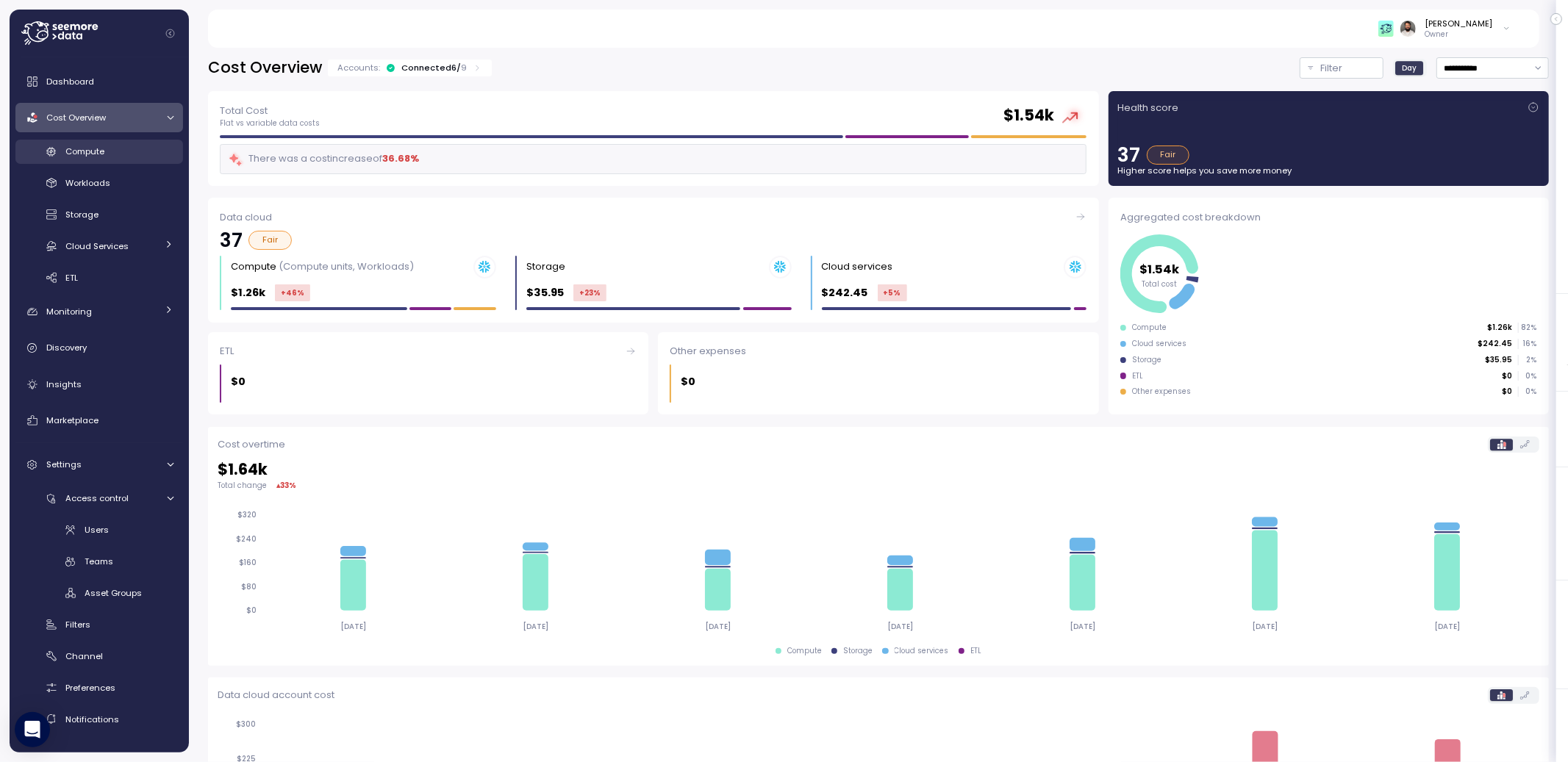
click at [124, 148] on div "Compute" at bounding box center [119, 151] width 108 height 15
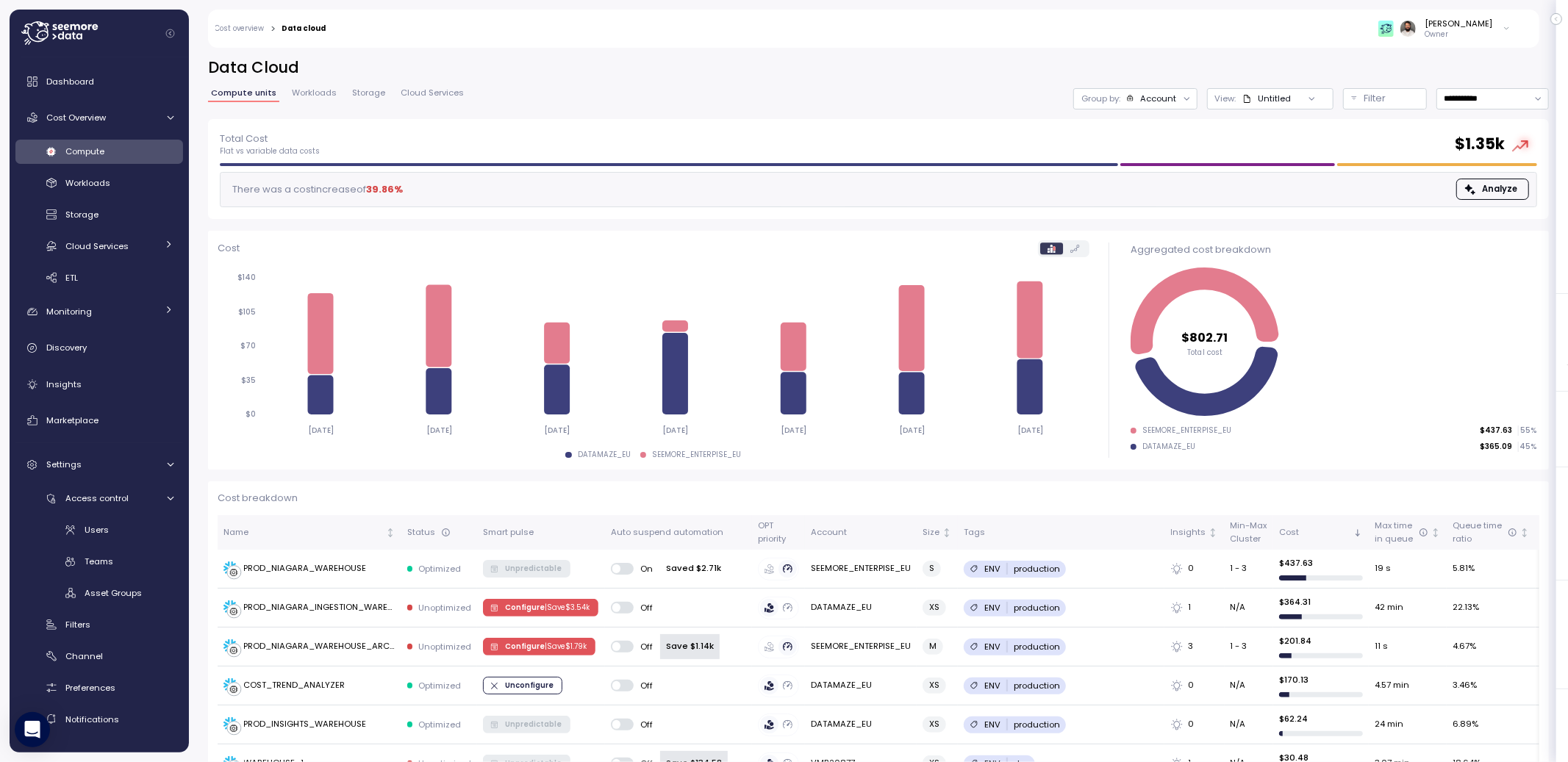
click at [1452, 26] on div "[PERSON_NAME]" at bounding box center [1459, 23] width 68 height 11
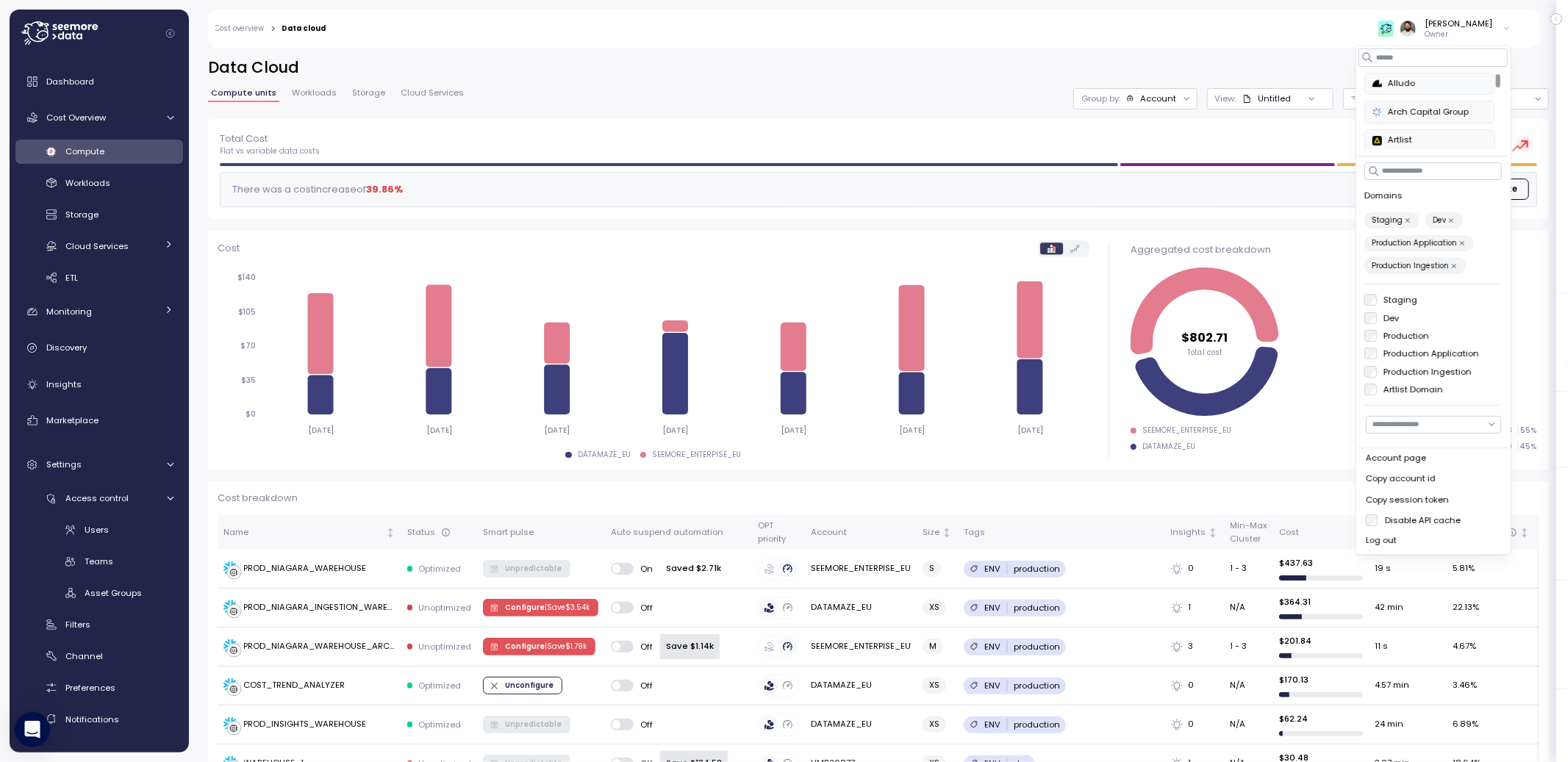
click at [1086, 74] on h2 "Data Cloud" at bounding box center [878, 68] width 1341 height 21
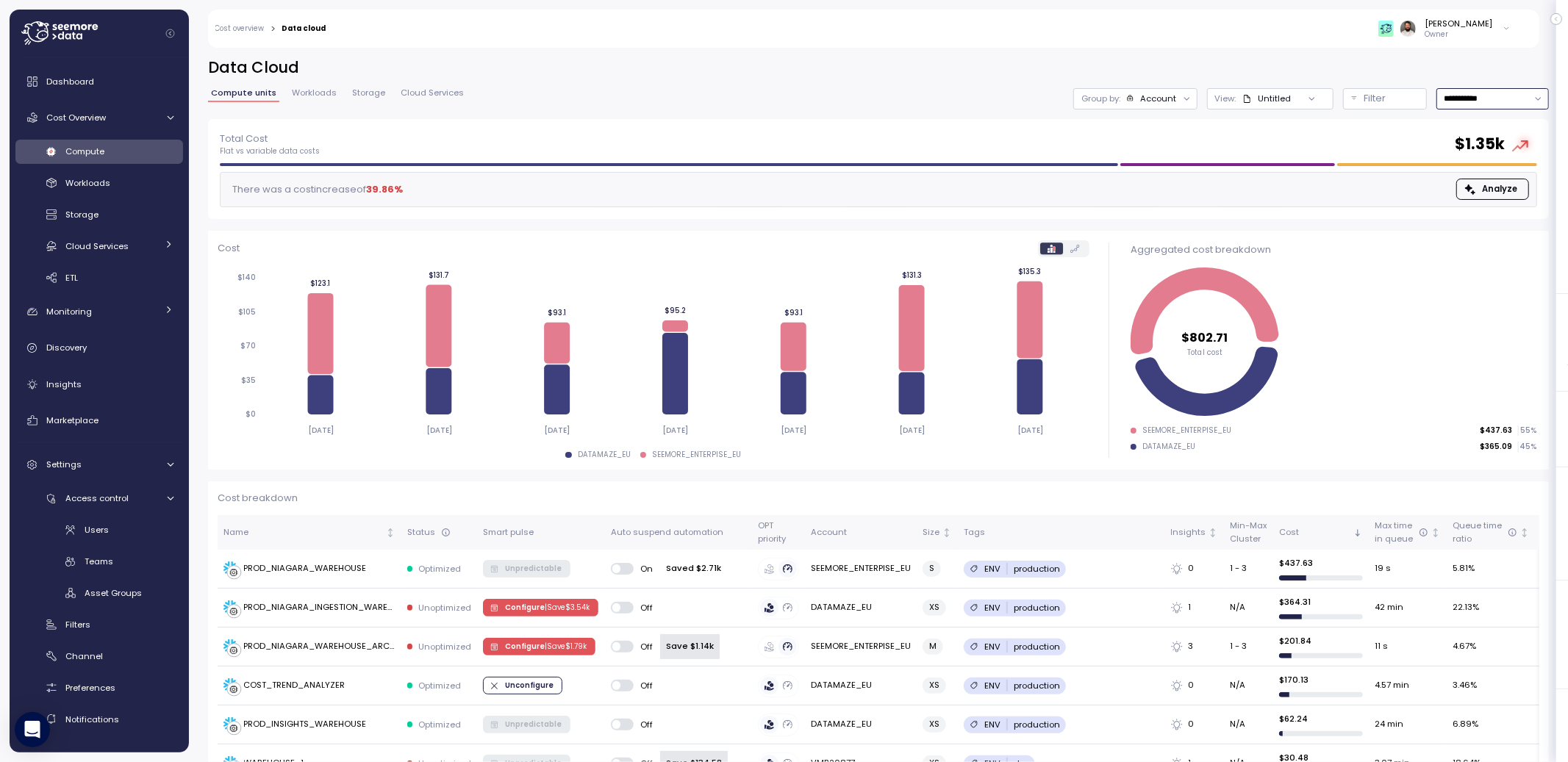
click at [1513, 95] on input "**********" at bounding box center [1493, 99] width 113 height 21
click at [1499, 207] on div "Last 30 days" at bounding box center [1487, 205] width 55 height 11
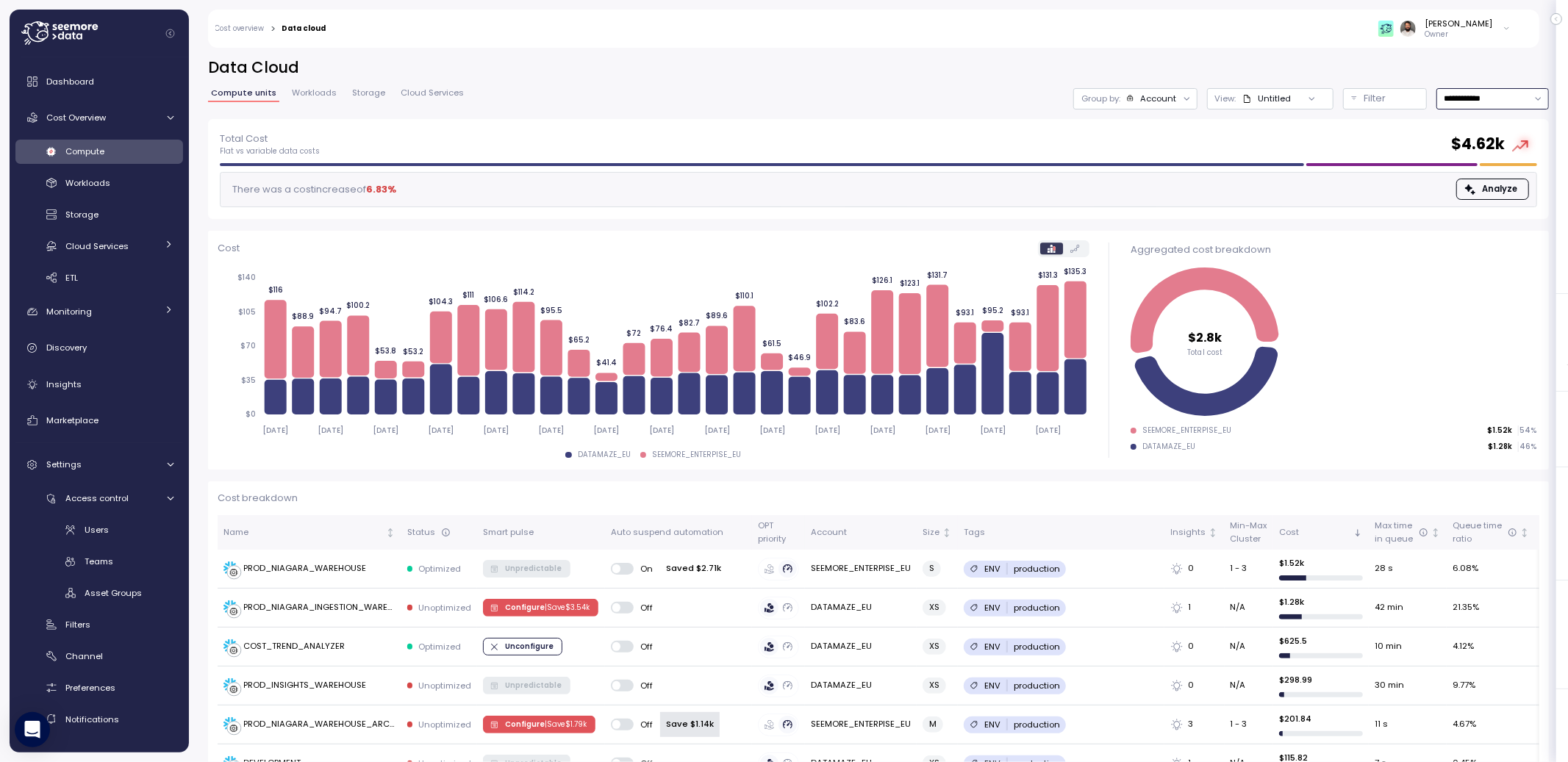
click at [1503, 99] on input "**********" at bounding box center [1493, 99] width 113 height 21
click at [1497, 234] on div "Last year" at bounding box center [1491, 243] width 109 height 19
type input "*********"
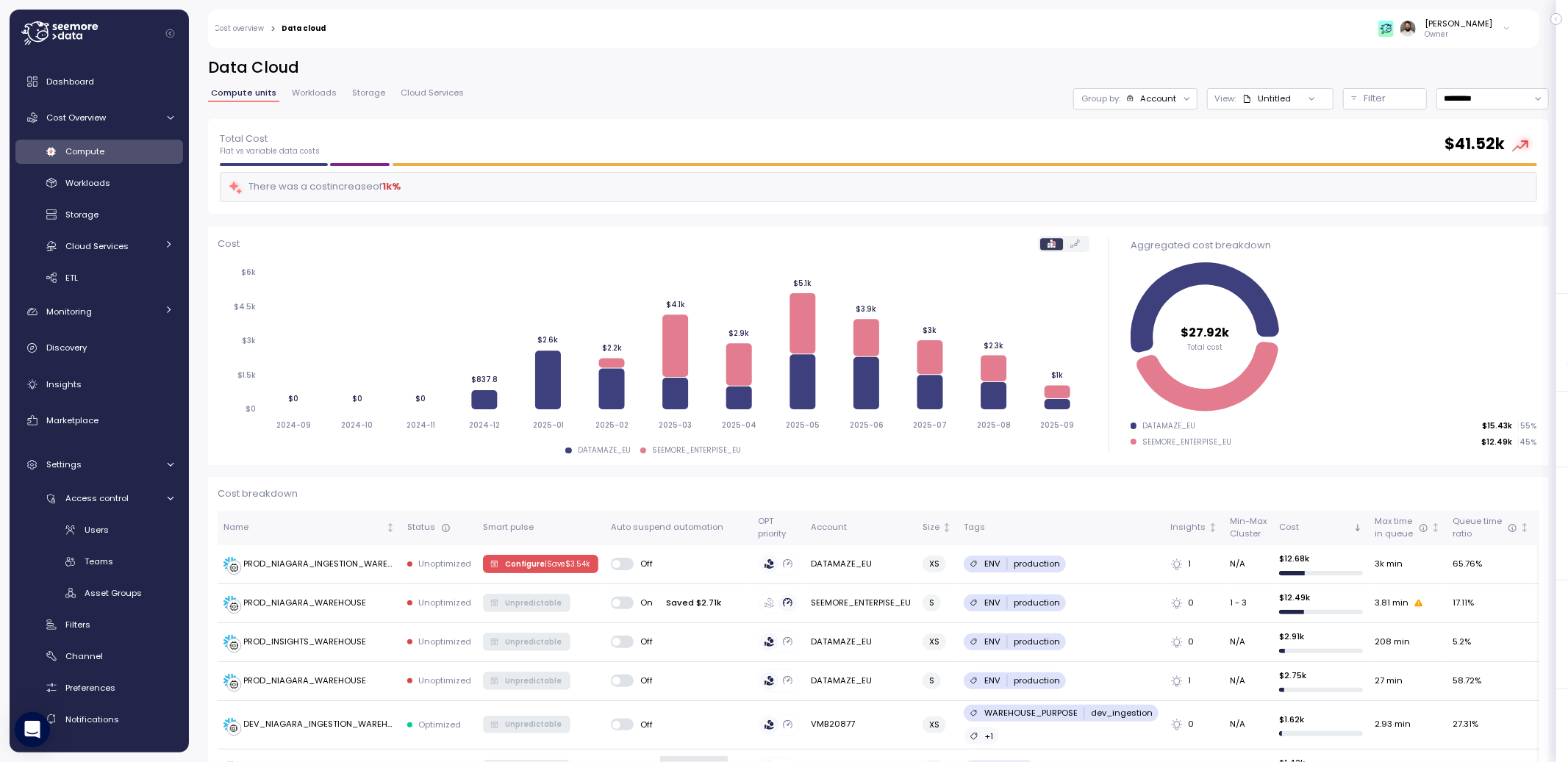
click at [1469, 33] on p "Owner" at bounding box center [1459, 34] width 68 height 11
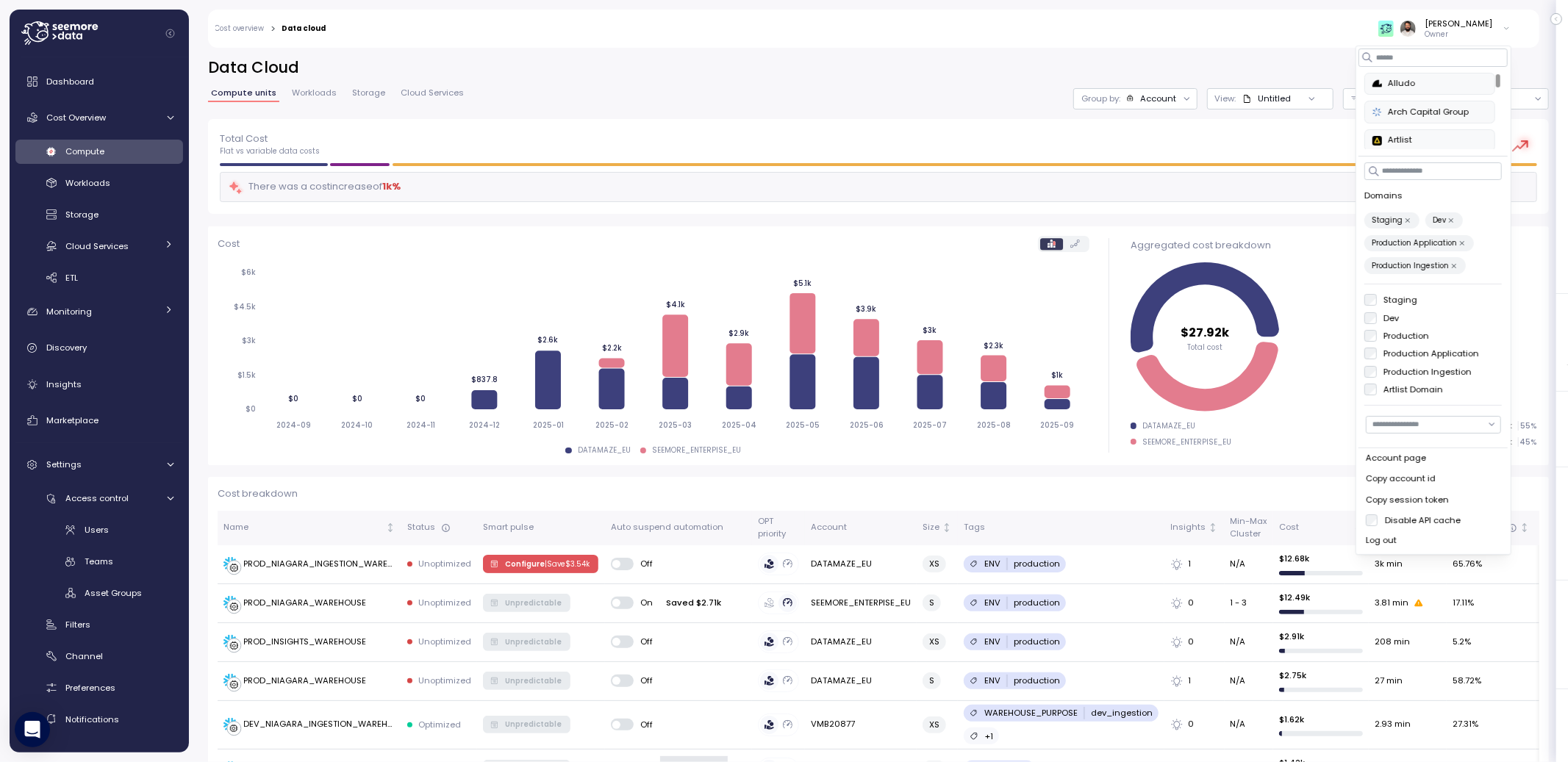
click at [1381, 332] on label "Production" at bounding box center [1403, 335] width 53 height 11
click at [1147, 99] on div "Account" at bounding box center [1158, 98] width 36 height 11
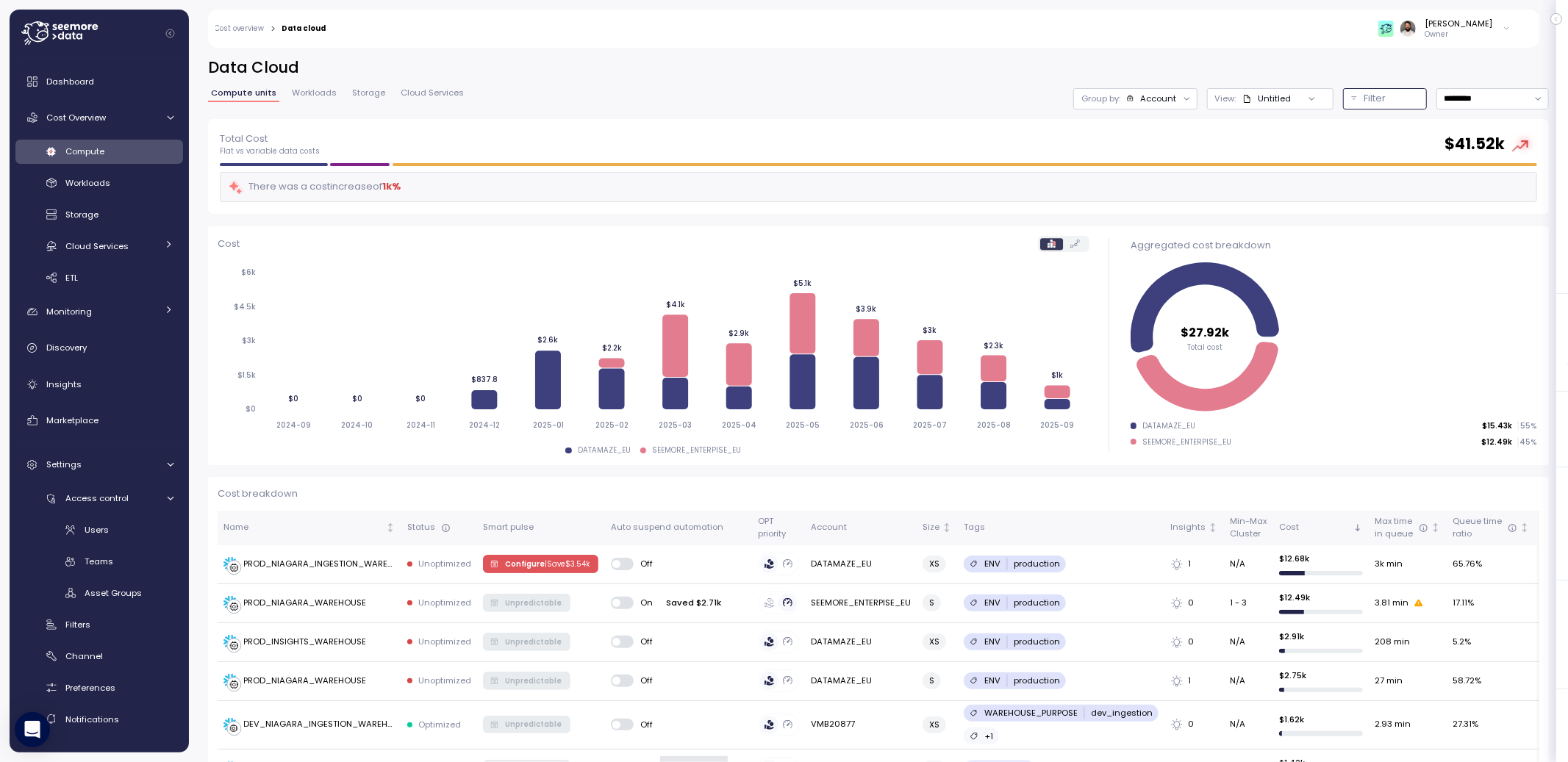
click at [1350, 93] on button "Filter" at bounding box center [1385, 99] width 84 height 21
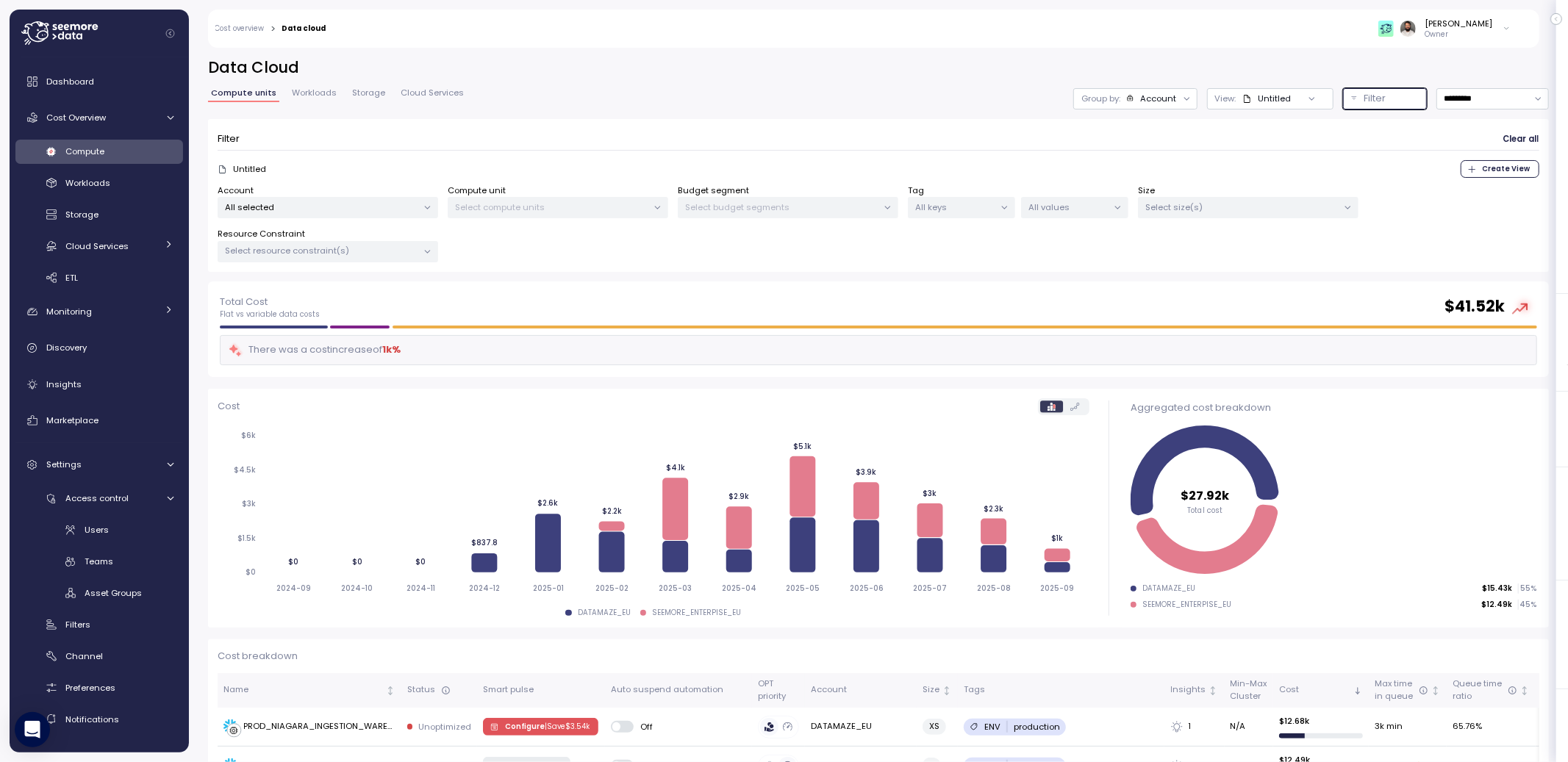
click at [273, 206] on p "All selected" at bounding box center [322, 206] width 192 height 11
click at [304, 268] on div "Select All" at bounding box center [328, 264] width 161 height 11
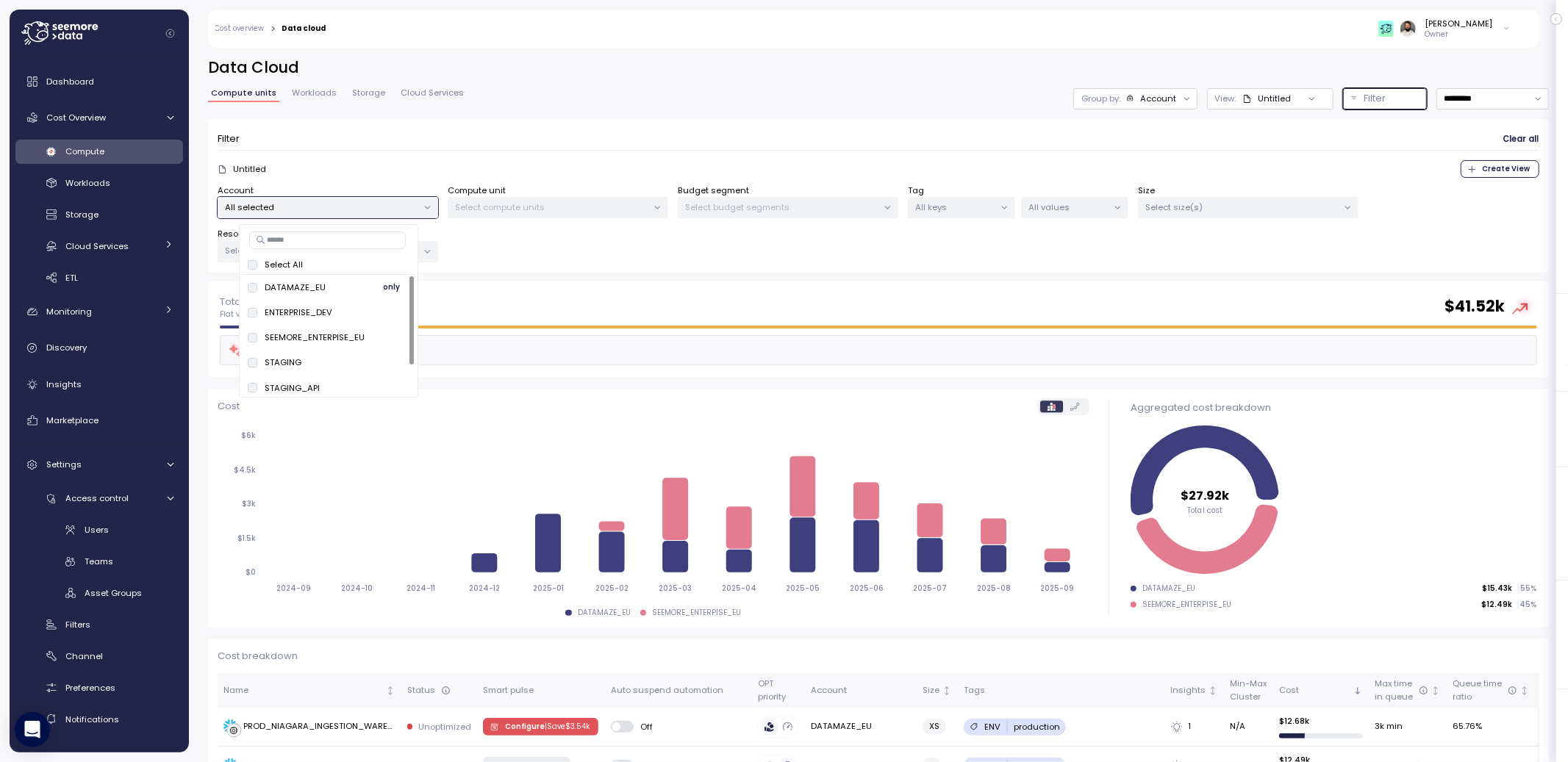
click at [303, 290] on p "DATAMAZE_EU" at bounding box center [295, 287] width 61 height 11
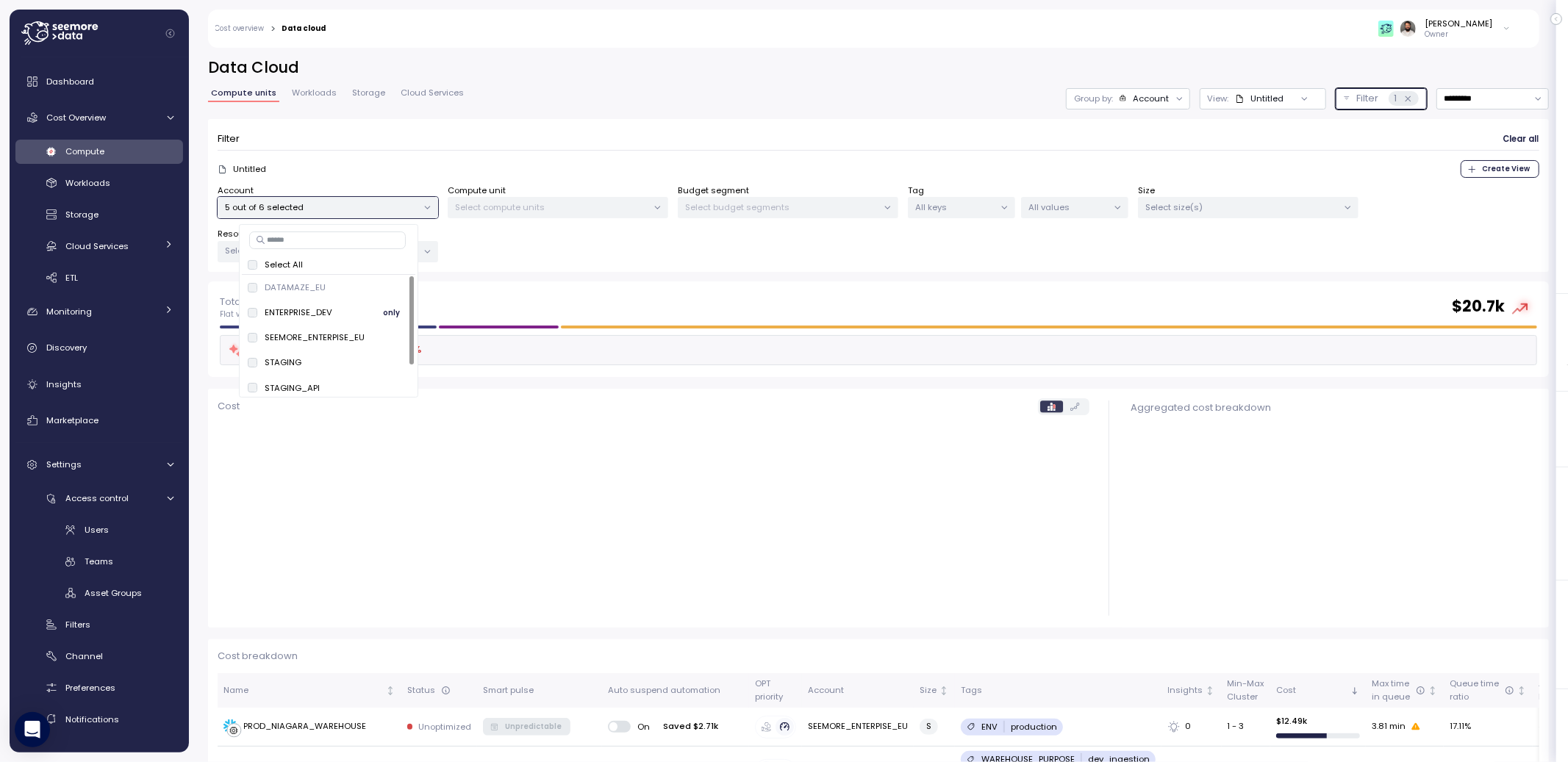
click at [302, 325] on div "ENTERPRISE_DEV only" at bounding box center [328, 312] width 174 height 25
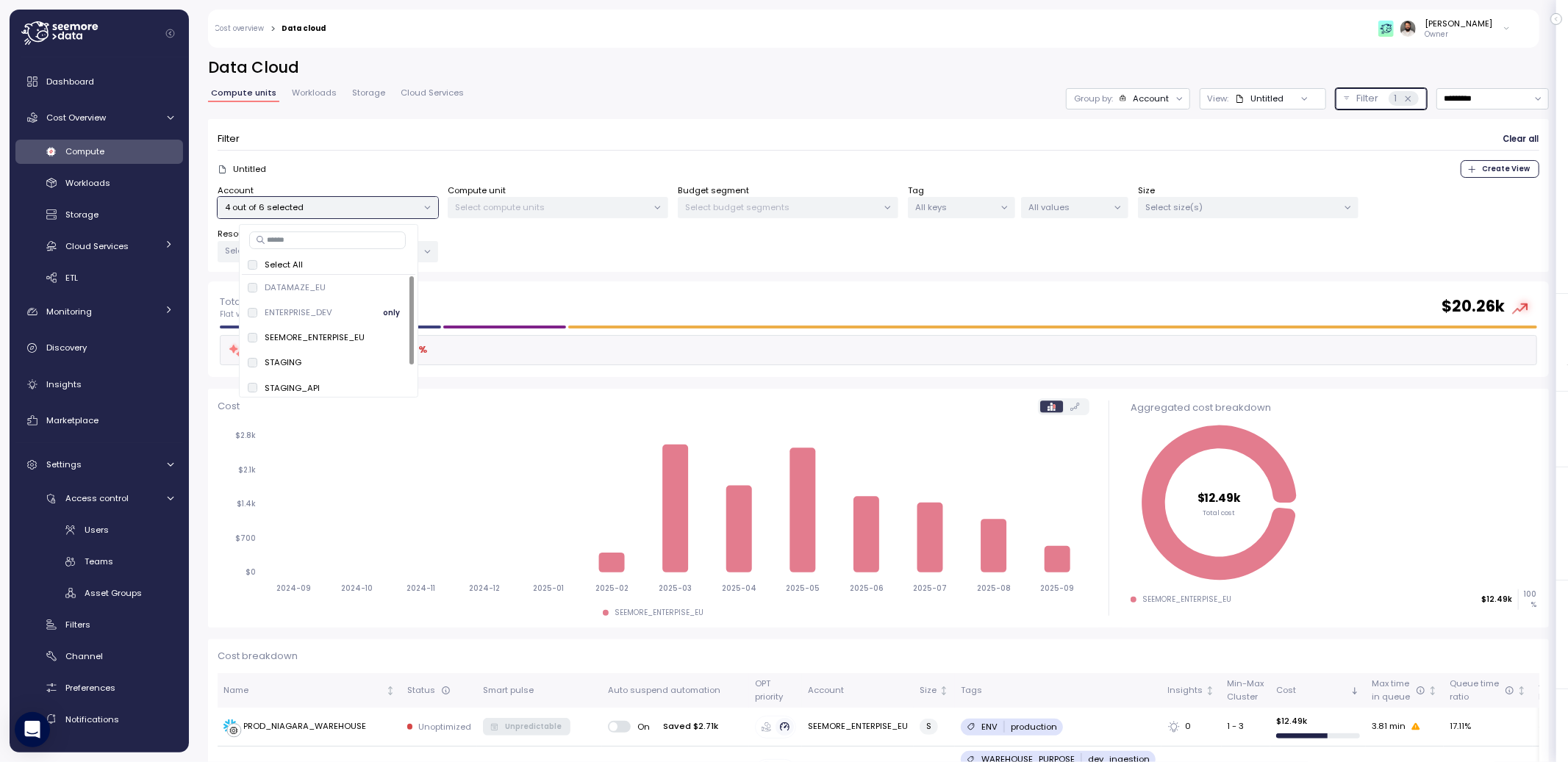
click at [303, 288] on p "DATAMAZE_EU" at bounding box center [295, 287] width 61 height 11
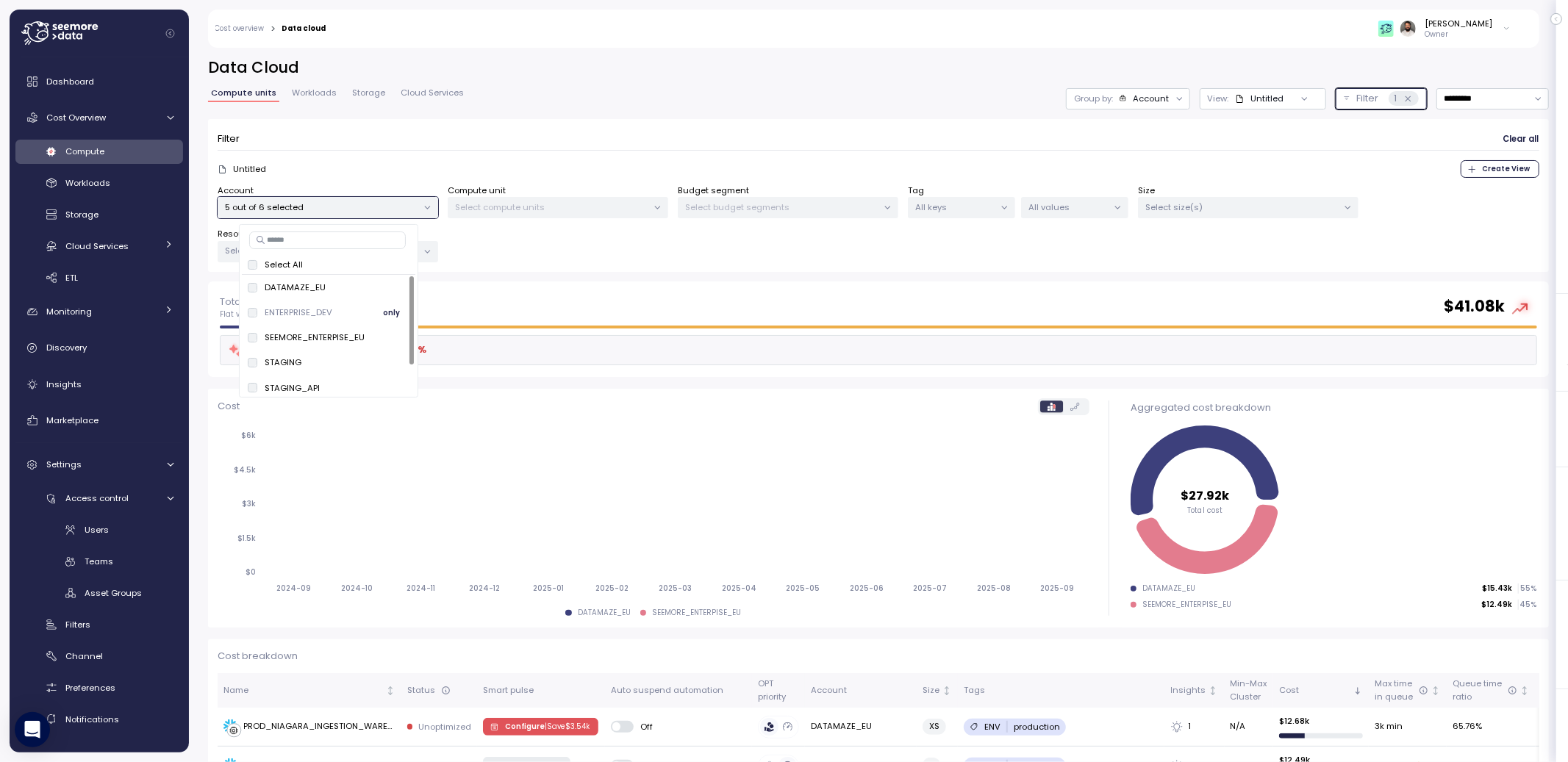
click at [302, 319] on div "ENTERPRISE_DEV only" at bounding box center [328, 312] width 161 height 18
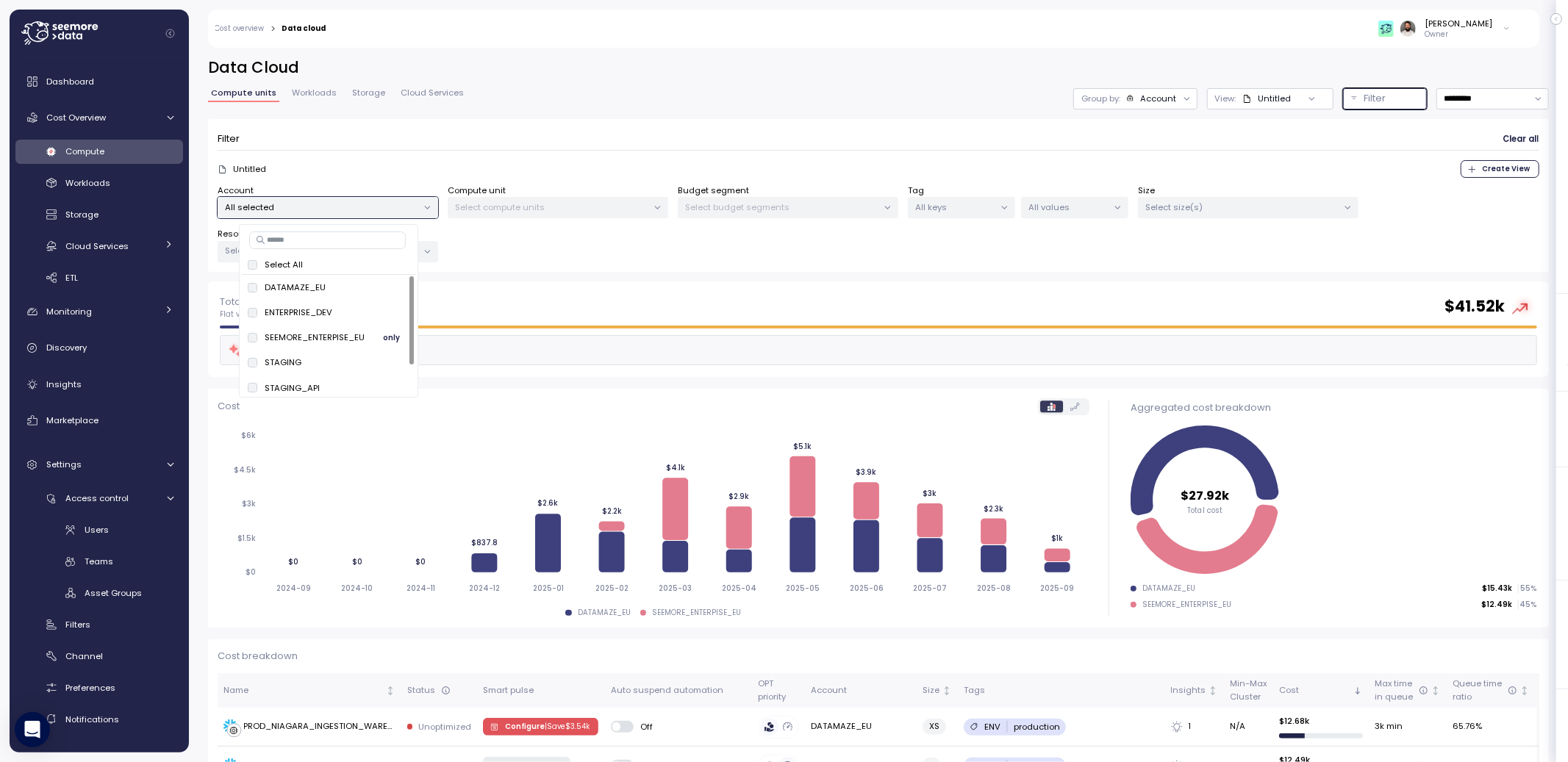
click at [302, 334] on p "SEEMORE_ENTERPISE_EU" at bounding box center [314, 337] width 100 height 11
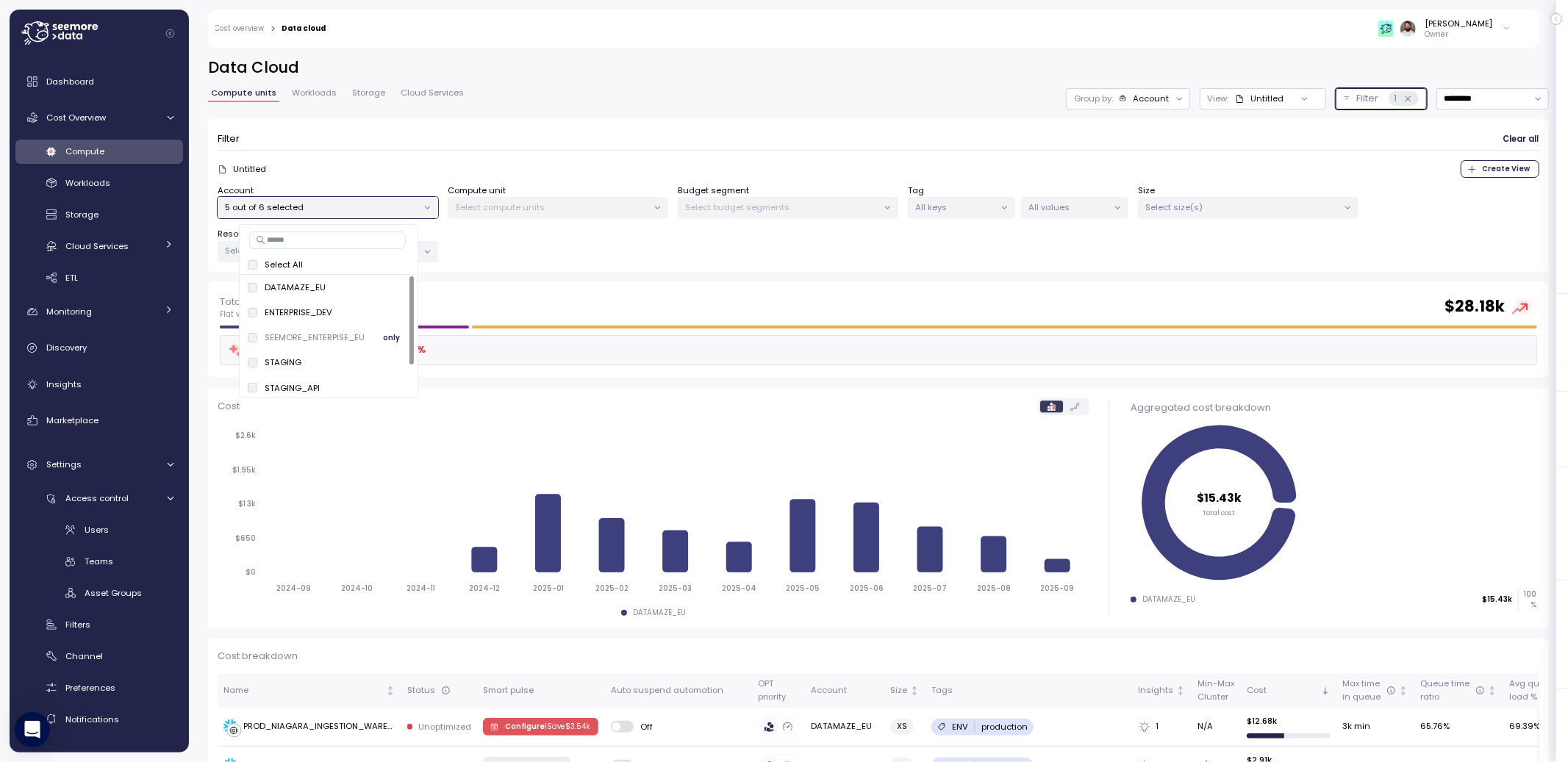
click at [302, 334] on p "SEEMORE_ENTERPISE_EU" at bounding box center [314, 337] width 100 height 11
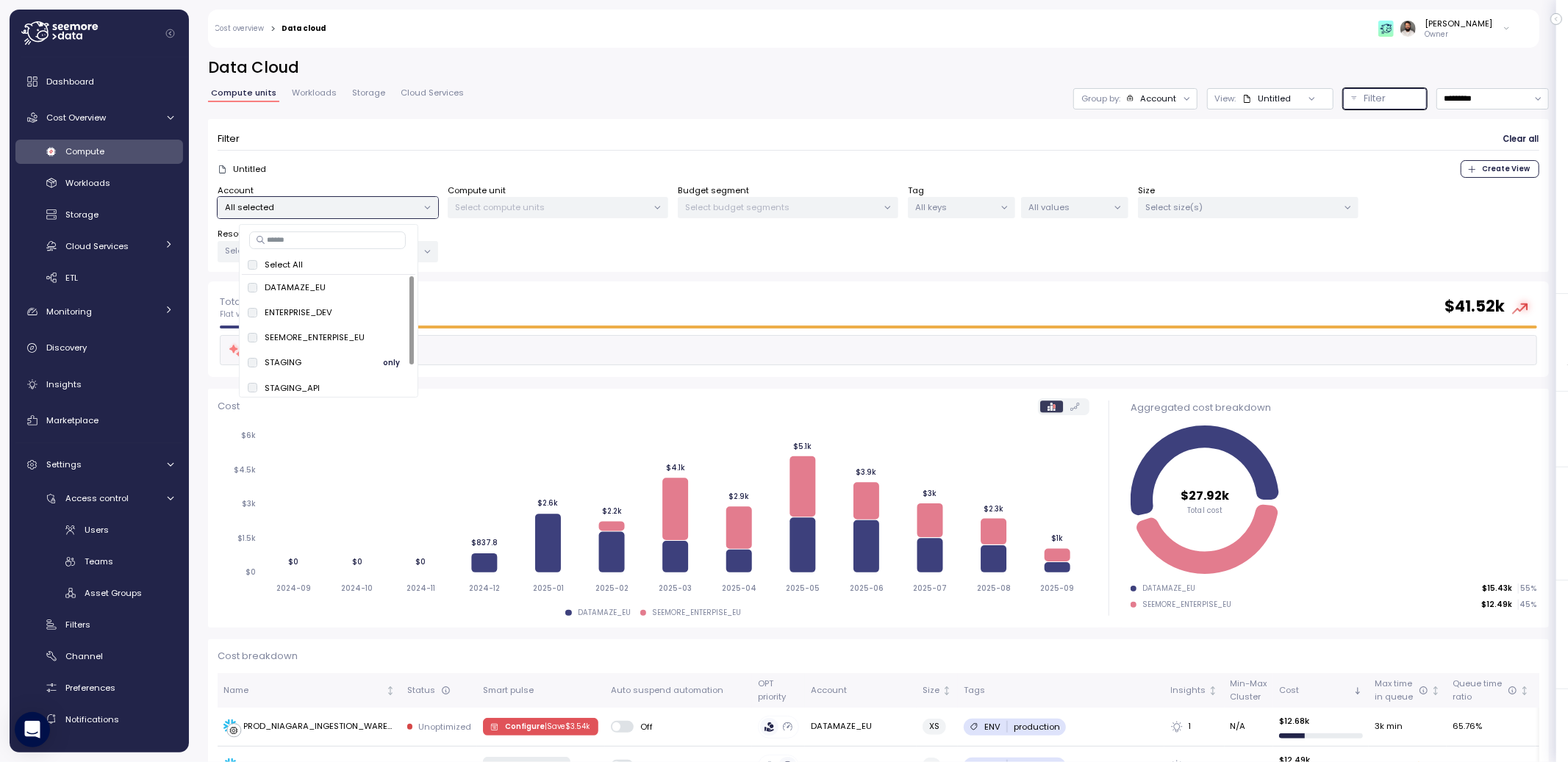
click at [294, 362] on p "STAGING" at bounding box center [283, 362] width 37 height 11
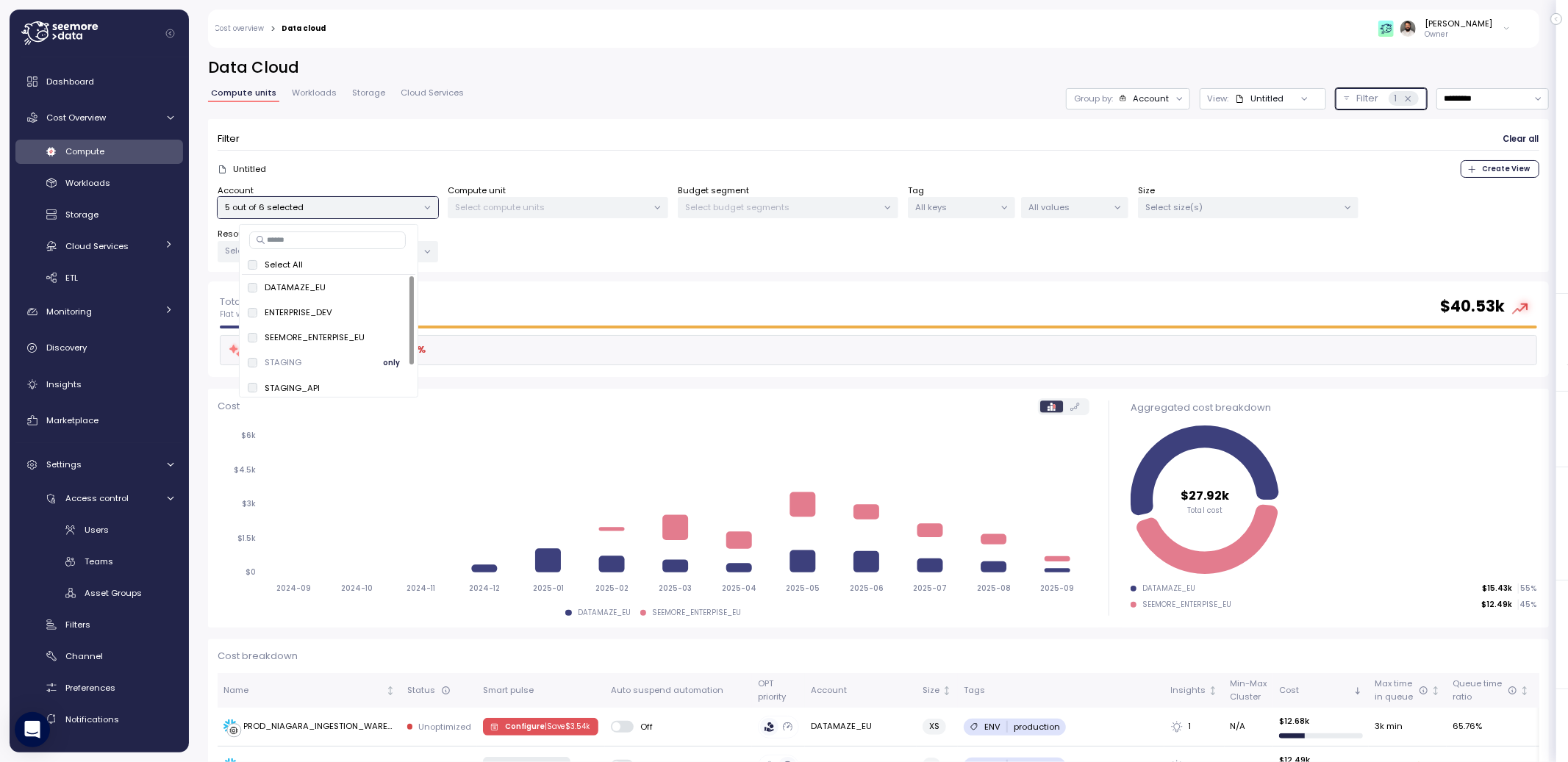
click at [294, 362] on p "STAGING" at bounding box center [283, 362] width 37 height 11
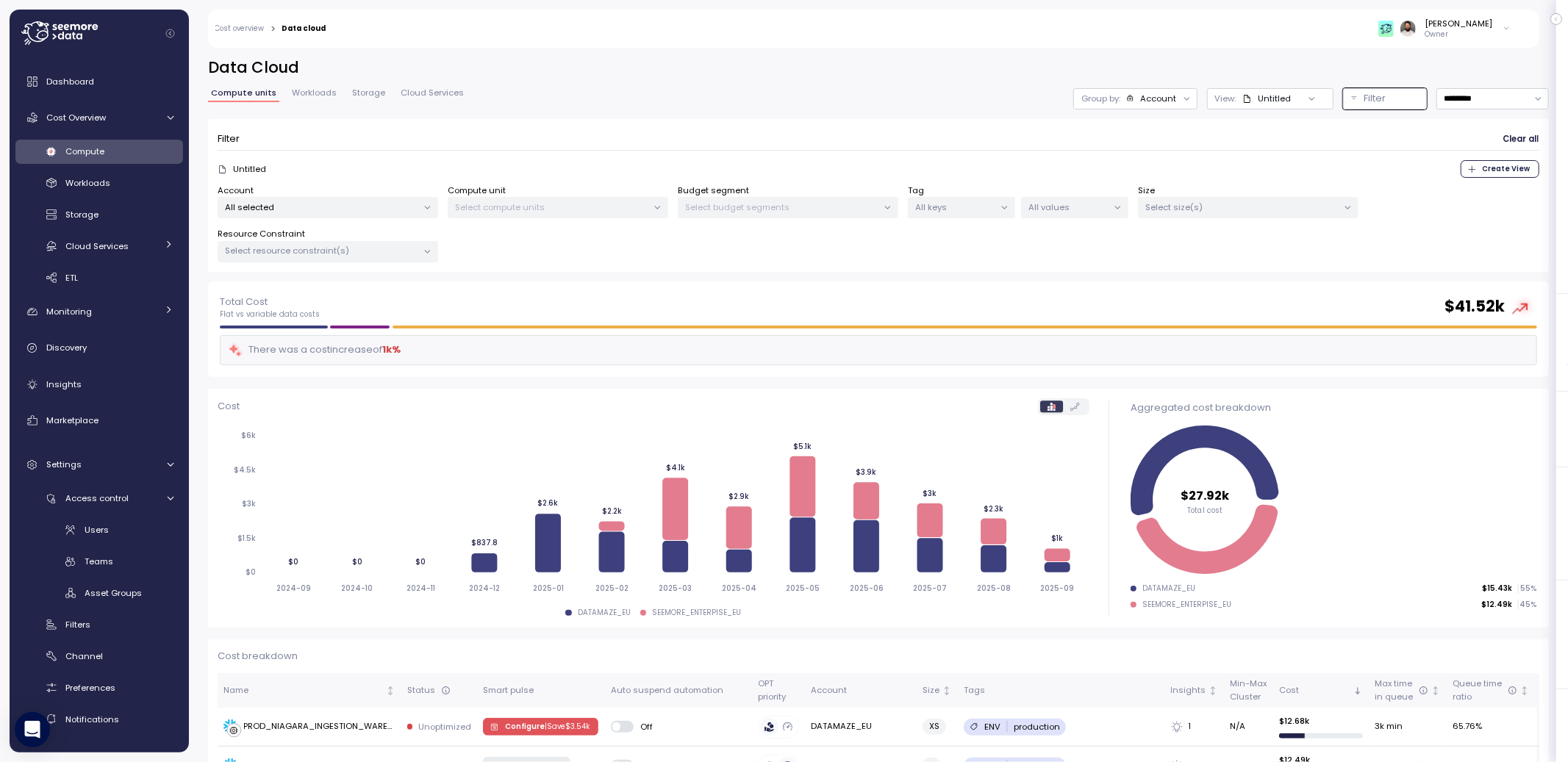
click at [296, 401] on div "Cost" at bounding box center [653, 407] width 872 height 17
click at [336, 248] on p "Select resource constraint(s)" at bounding box center [322, 250] width 192 height 11
click at [1481, 30] on p "Owner" at bounding box center [1459, 34] width 68 height 11
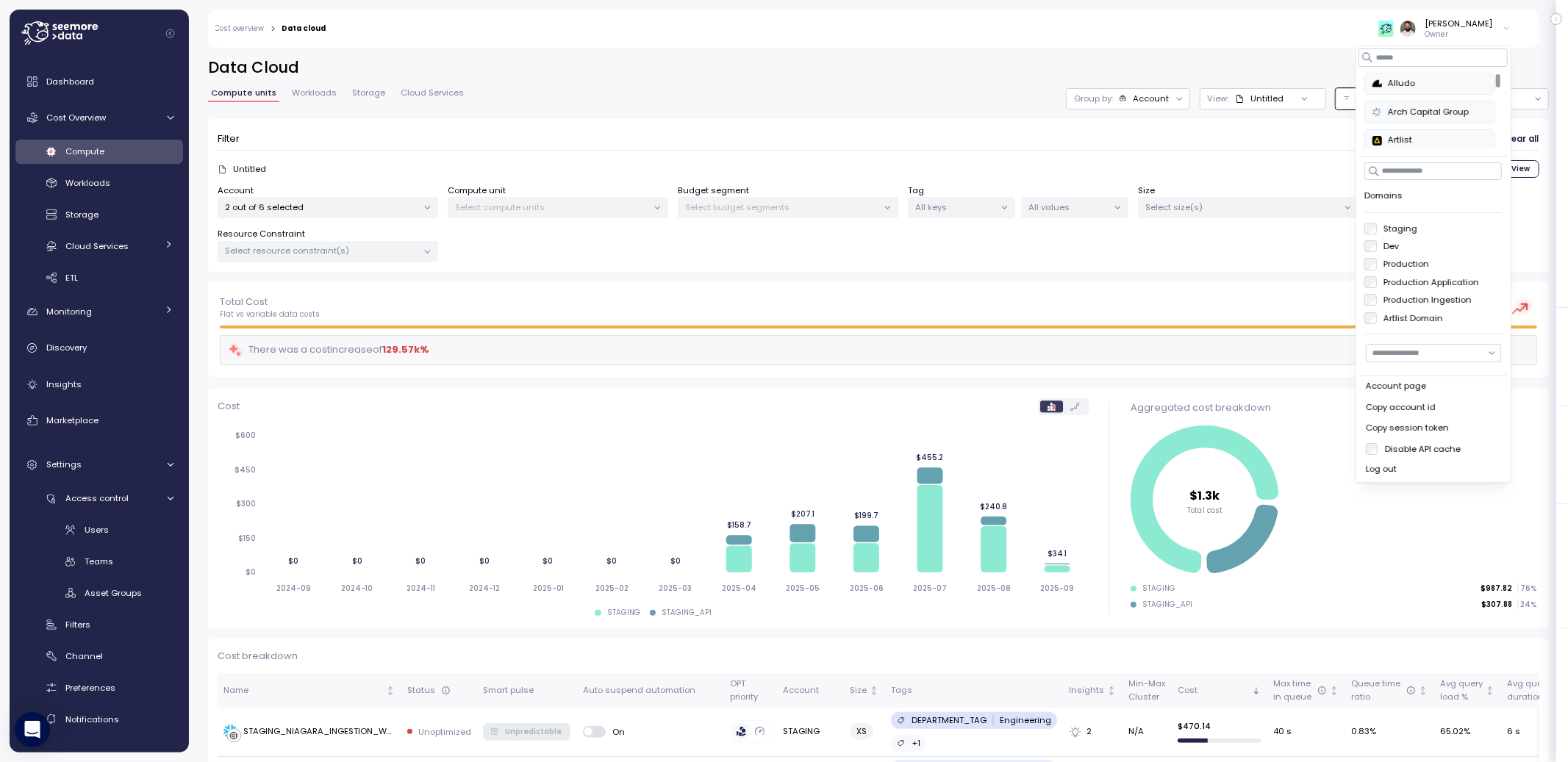
click at [372, 202] on p "2 out of 6 selected" at bounding box center [322, 206] width 192 height 11
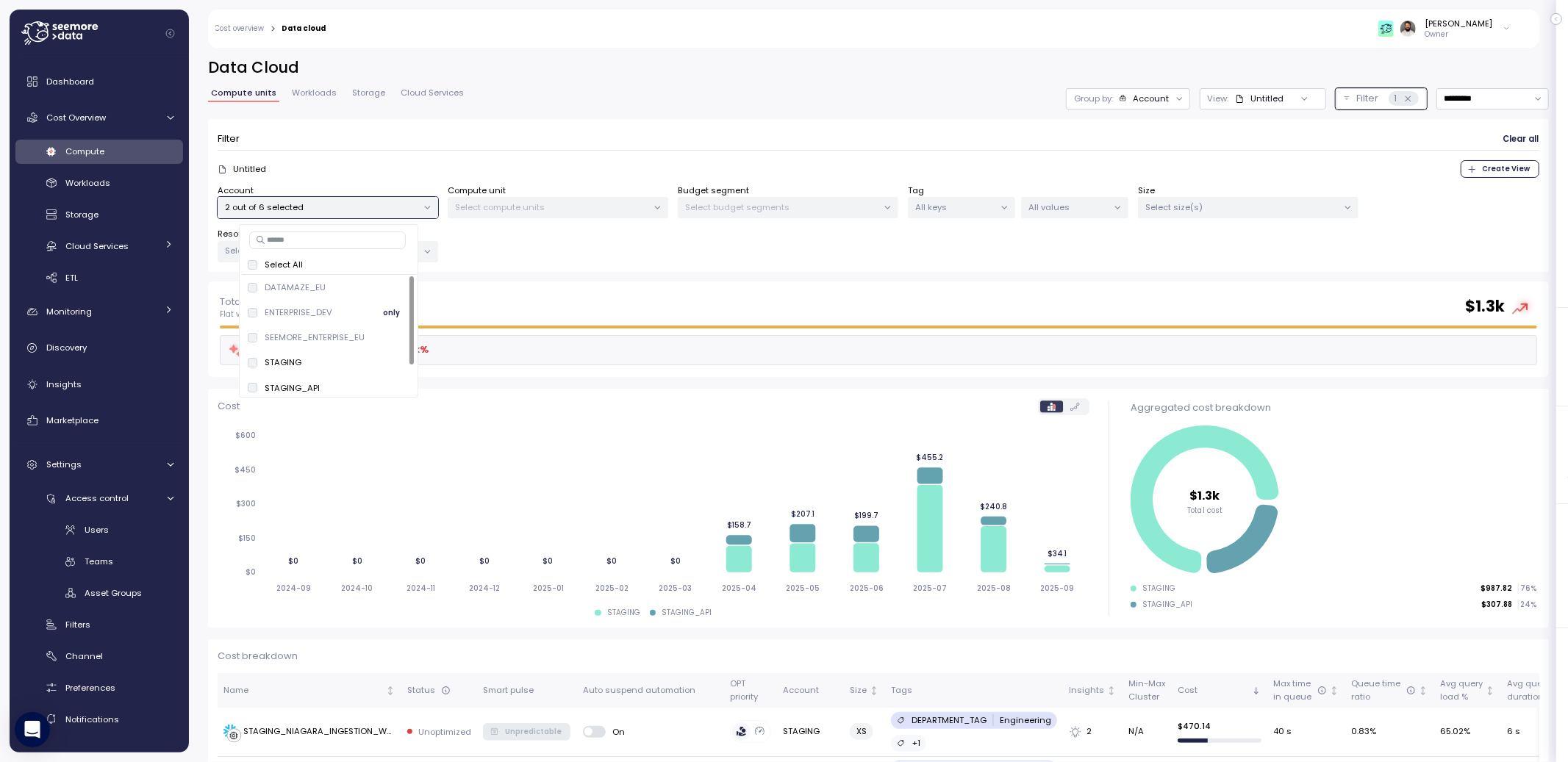
click at [272, 318] on p "ENTERPRISE_DEV" at bounding box center [298, 312] width 68 height 11
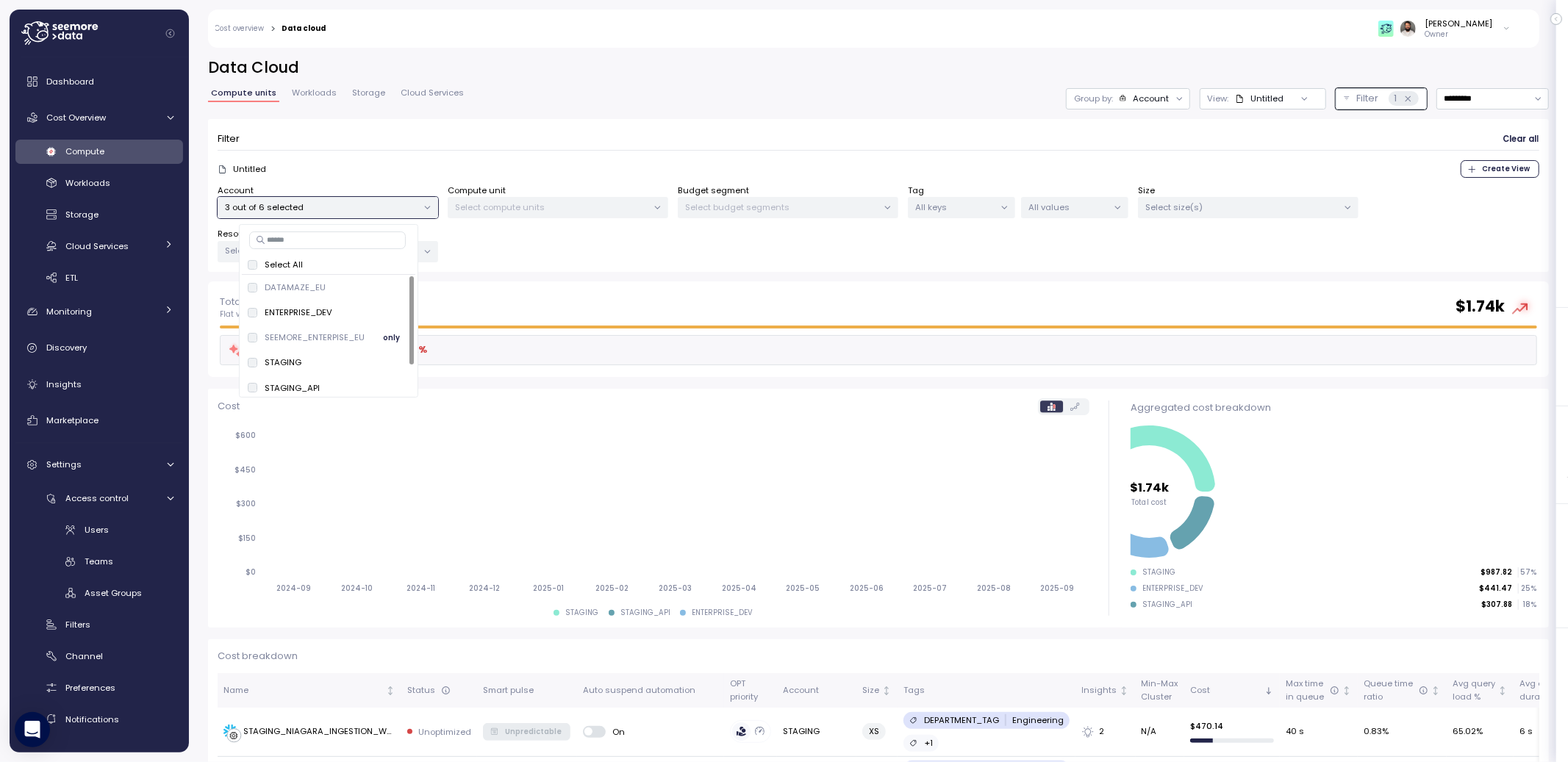
click at [271, 336] on p "SEEMORE_ENTERPISE_EU" at bounding box center [314, 337] width 100 height 11
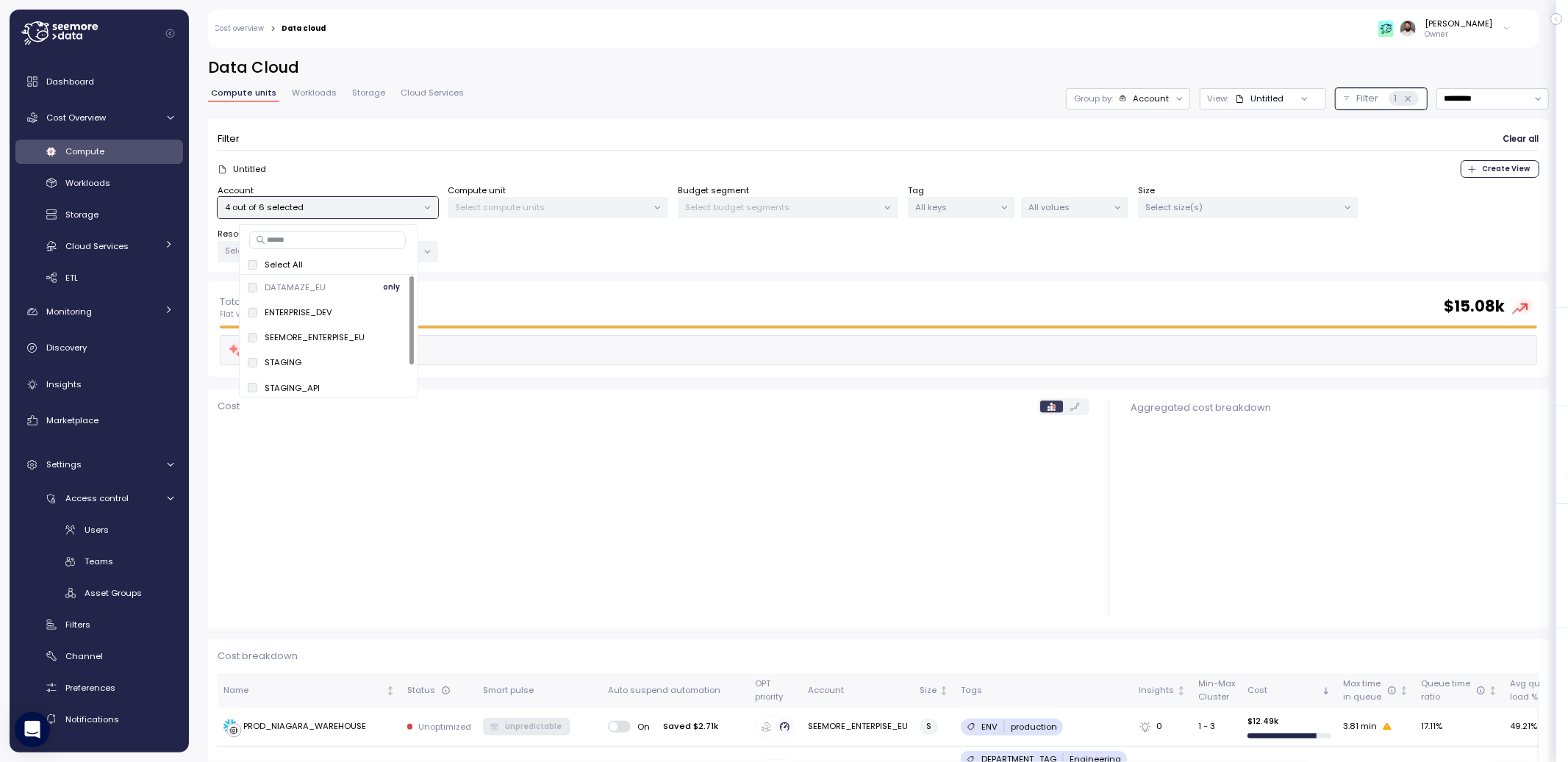
click at [282, 288] on p "DATAMAZE_EU" at bounding box center [295, 287] width 61 height 11
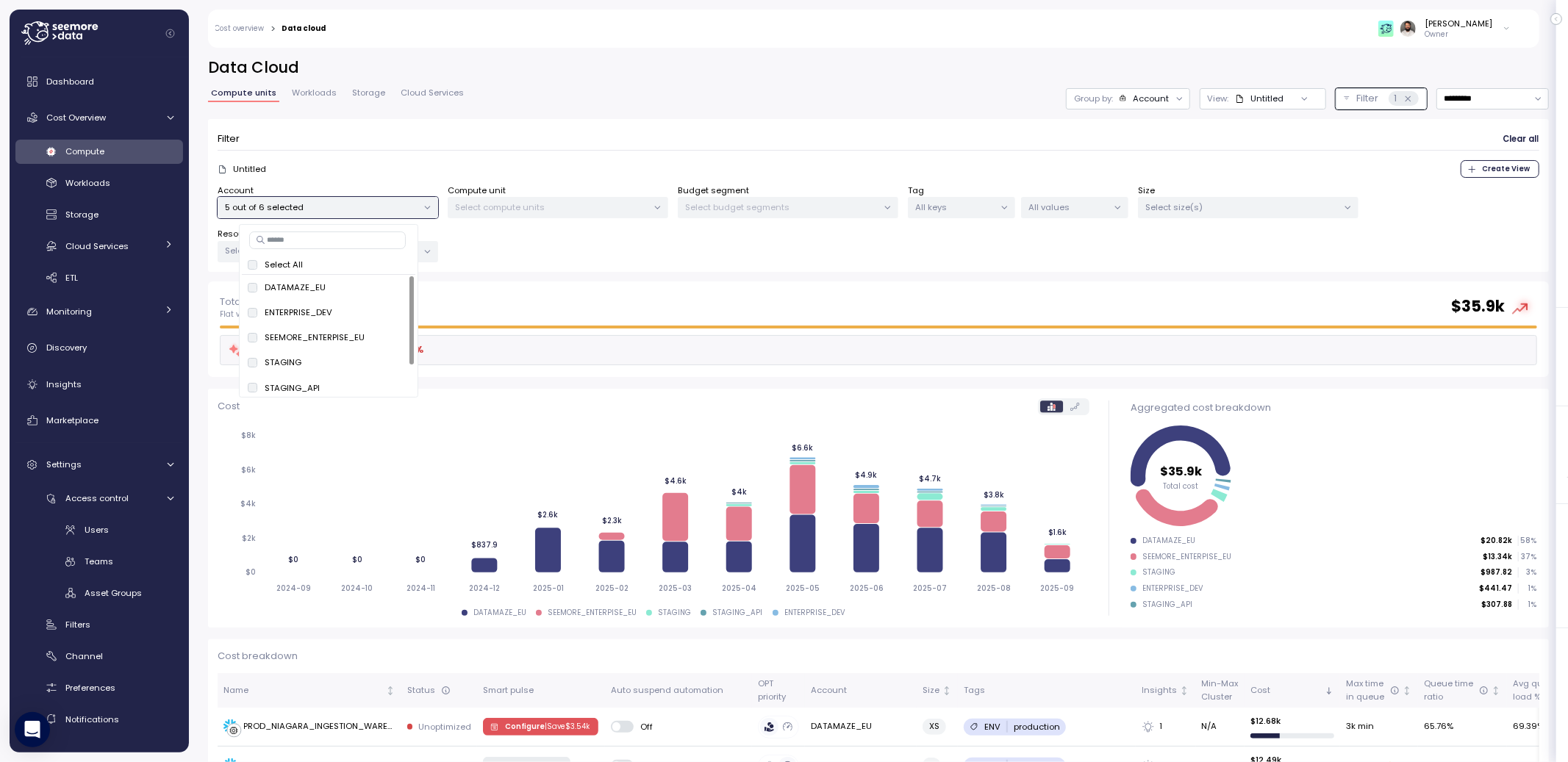
click at [310, 95] on span "Workloads" at bounding box center [314, 93] width 45 height 8
